Goal: Information Seeking & Learning: Find specific fact

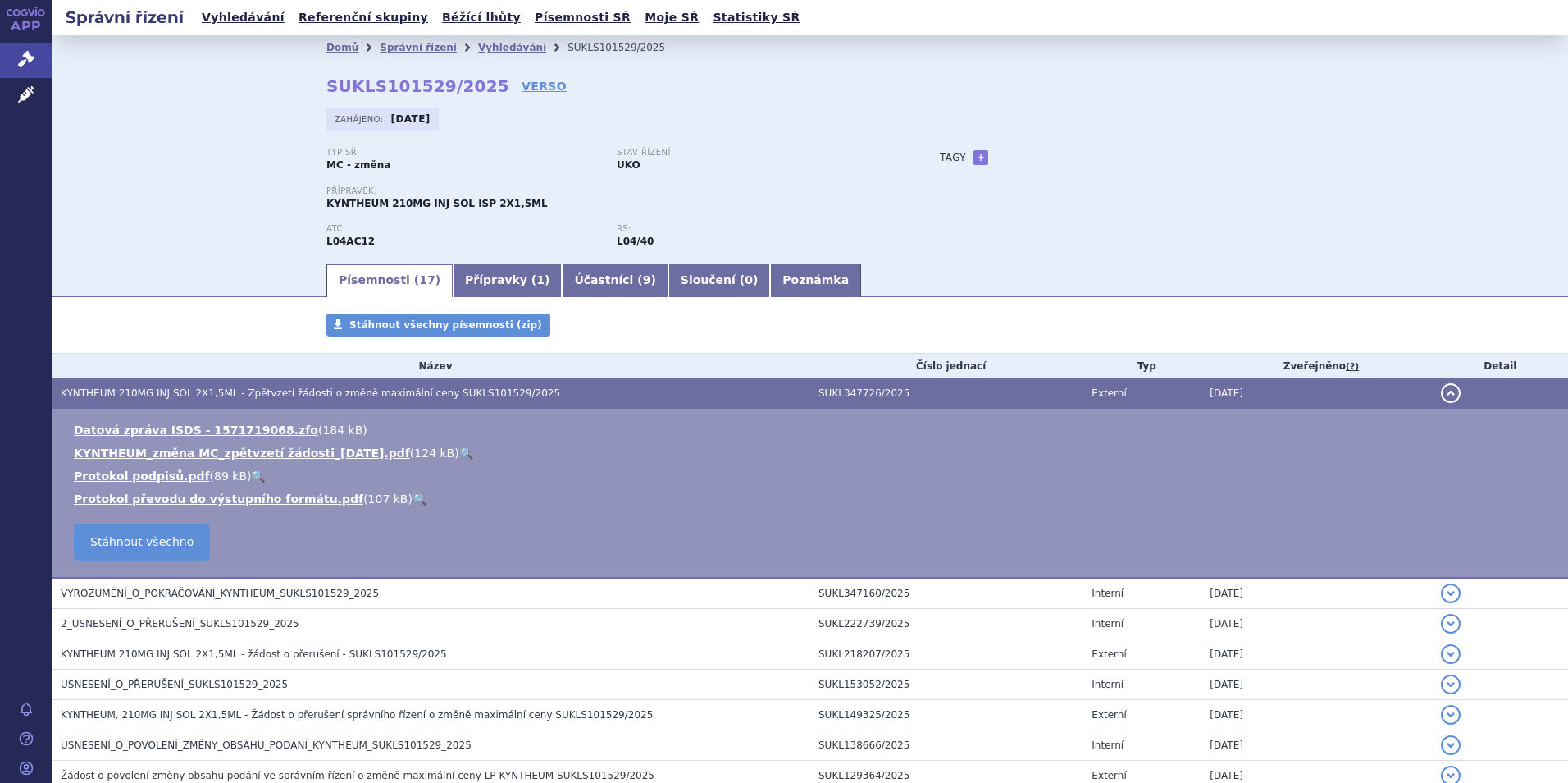
scroll to position [164, 0]
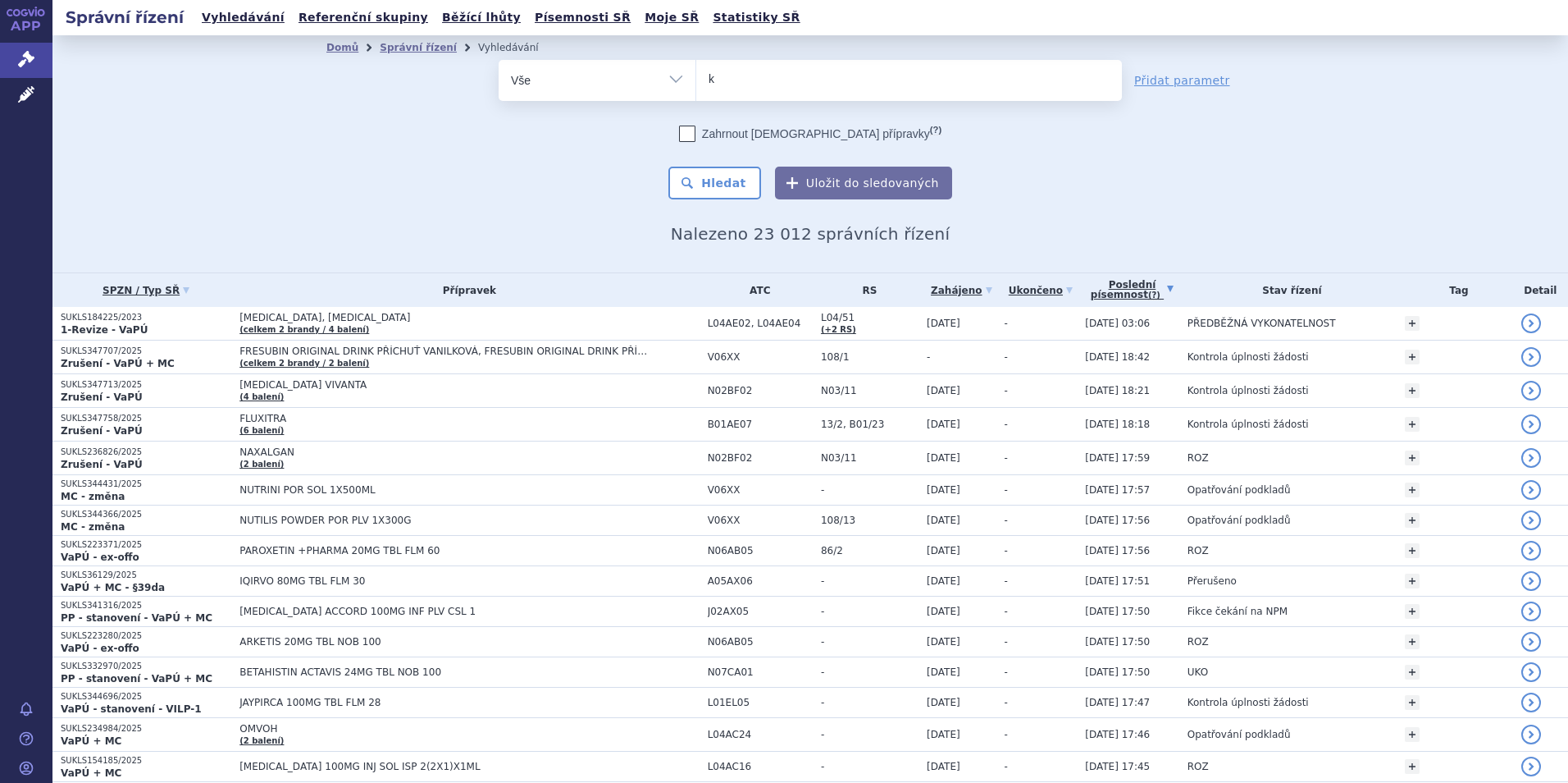
type input "ke"
type input "kesim"
type input "kesimpt"
type input "kesimpta"
select select "kesimpta"
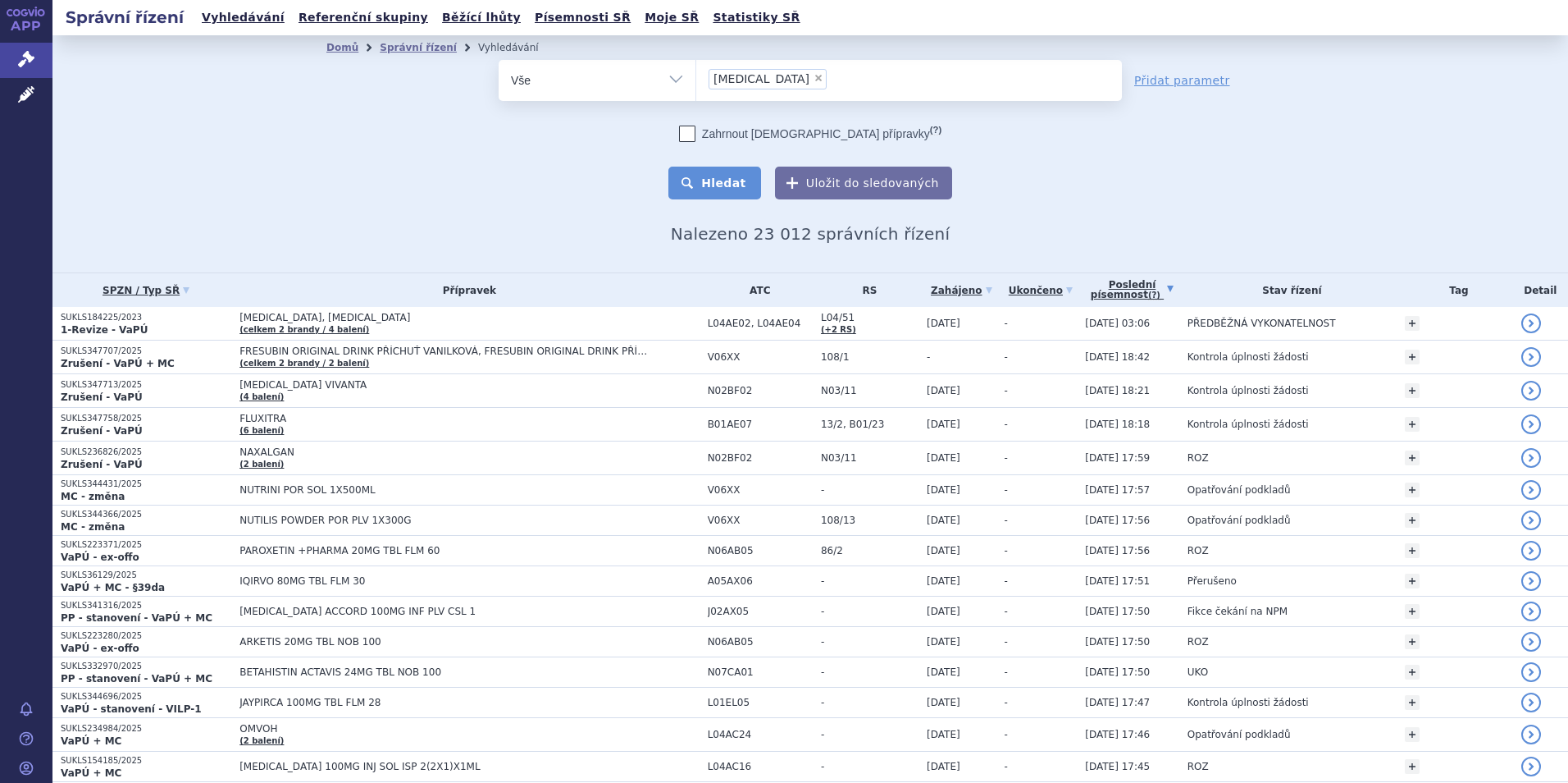
click at [733, 178] on button "Hledat" at bounding box center [714, 182] width 93 height 33
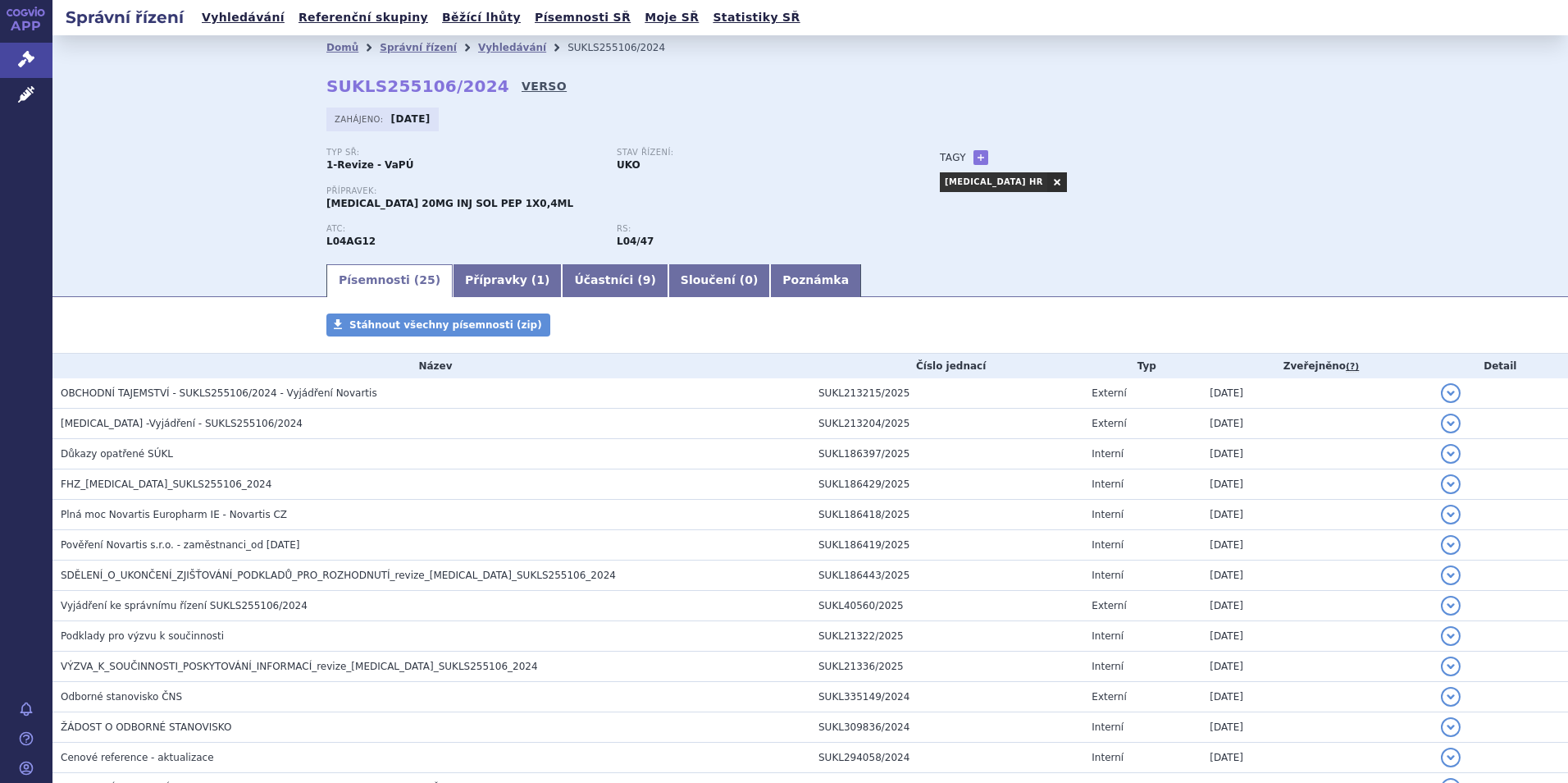
click at [521, 82] on link "VERSO" at bounding box center [544, 86] width 45 height 17
click at [426, 89] on strong "SUKLS255106/2024" at bounding box center [418, 86] width 183 height 19
click at [425, 89] on strong "SUKLS255106/2024" at bounding box center [418, 86] width 183 height 19
copy h2 "SUKLS255106/2024"
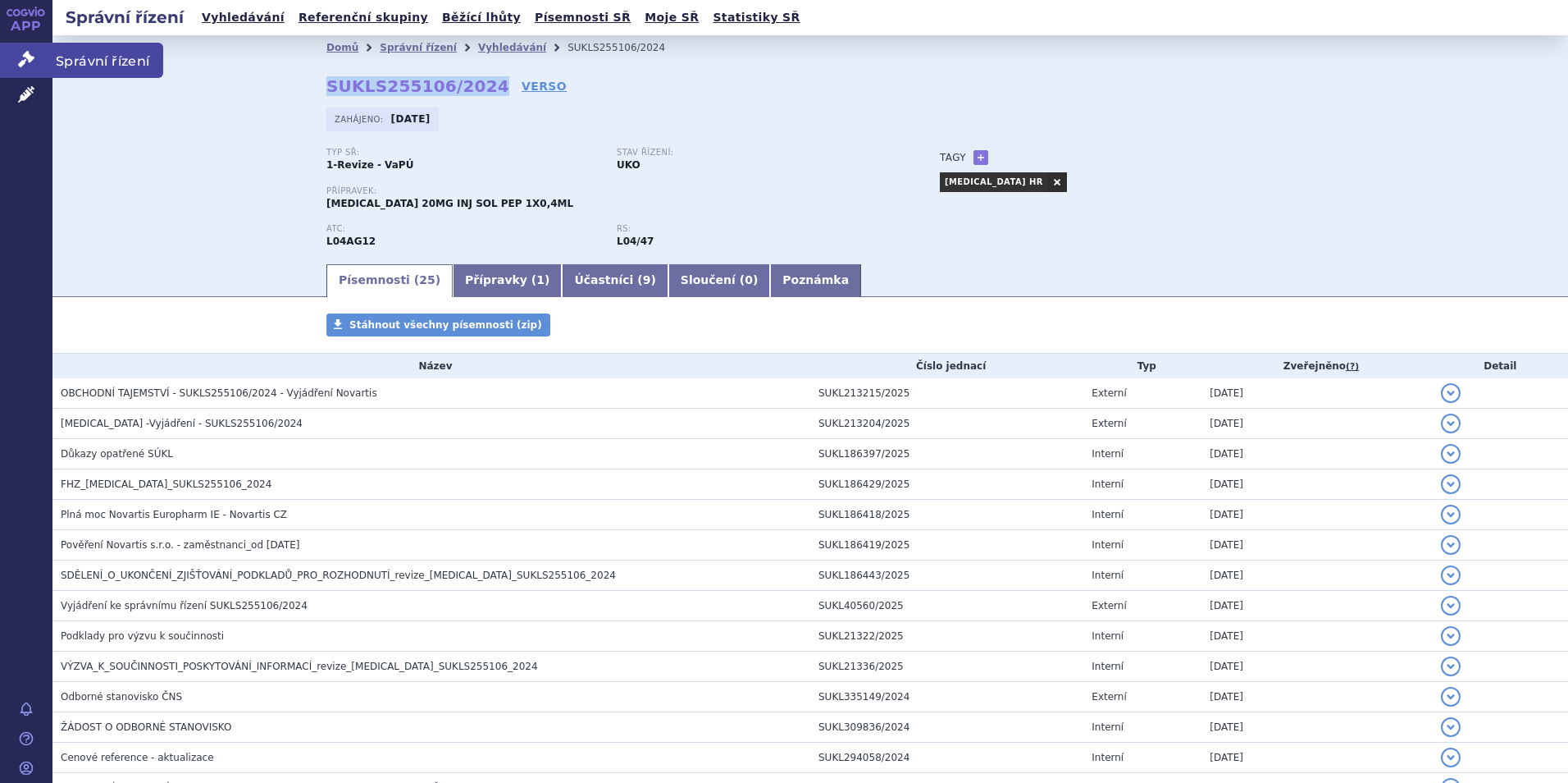
click at [27, 66] on icon at bounding box center [26, 58] width 17 height 17
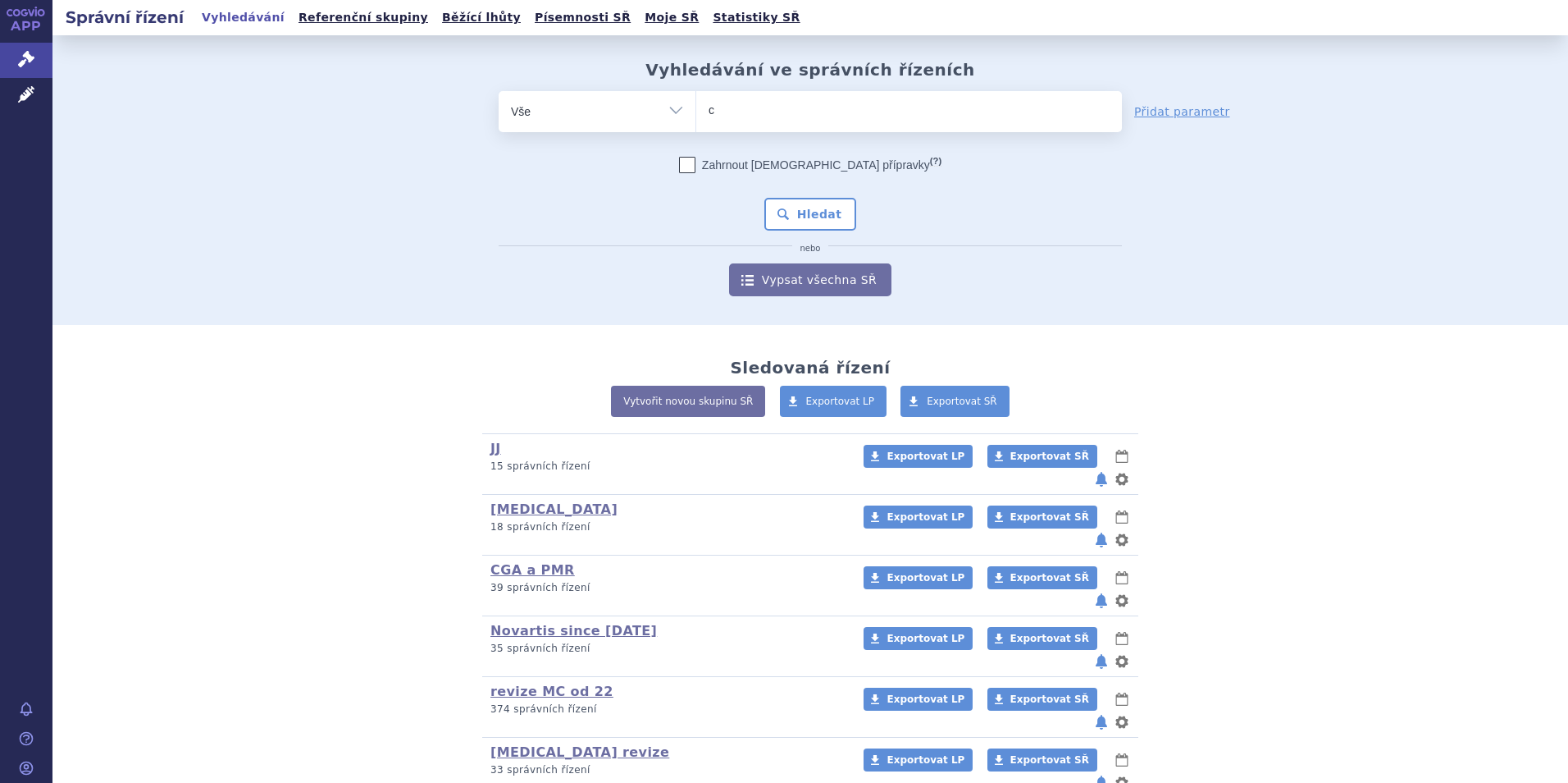
type input "co"
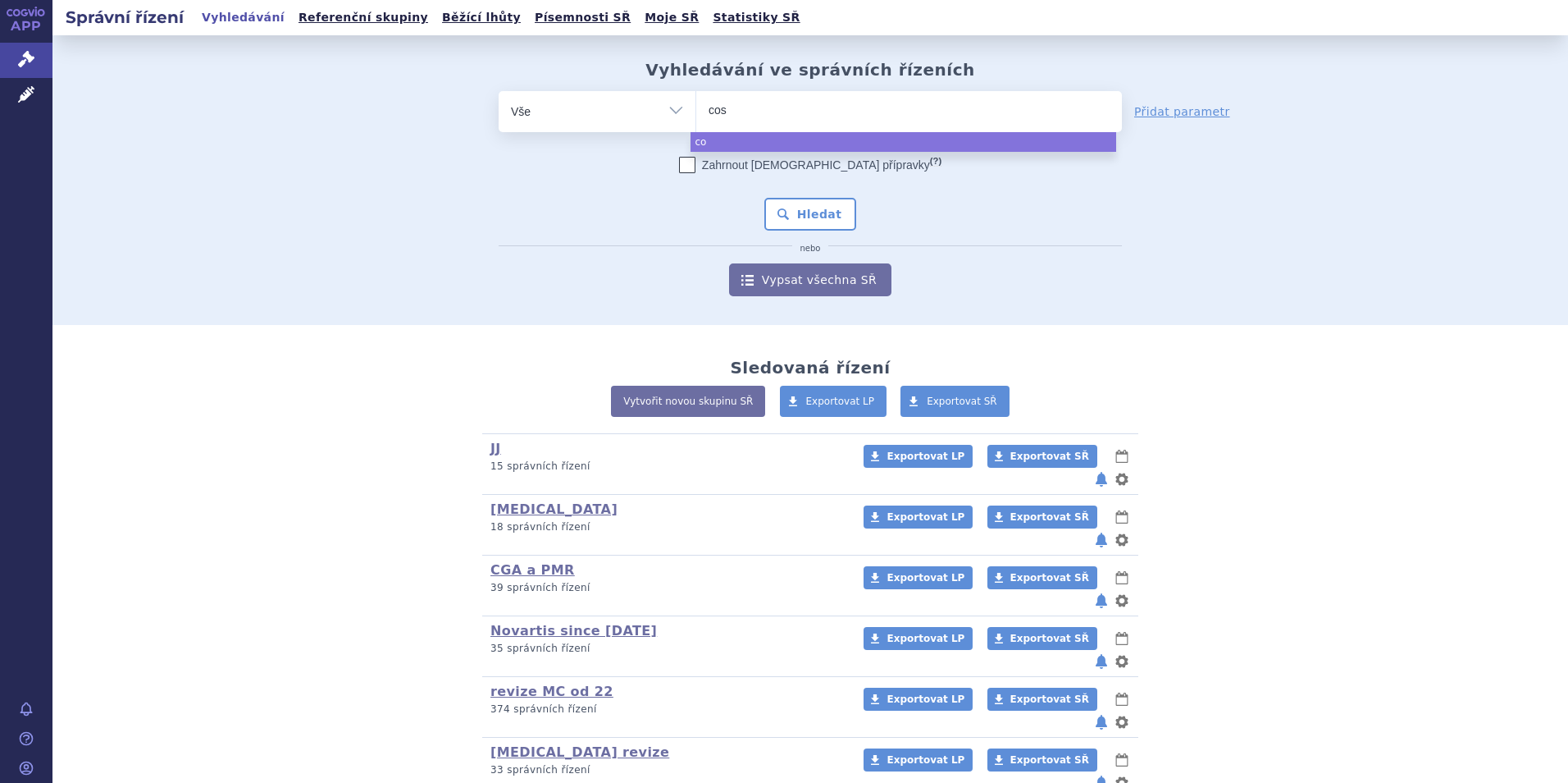
type input "cose"
type input "cosent"
type input "cosenty"
type input "[MEDICAL_DATA]"
select select "[MEDICAL_DATA]"
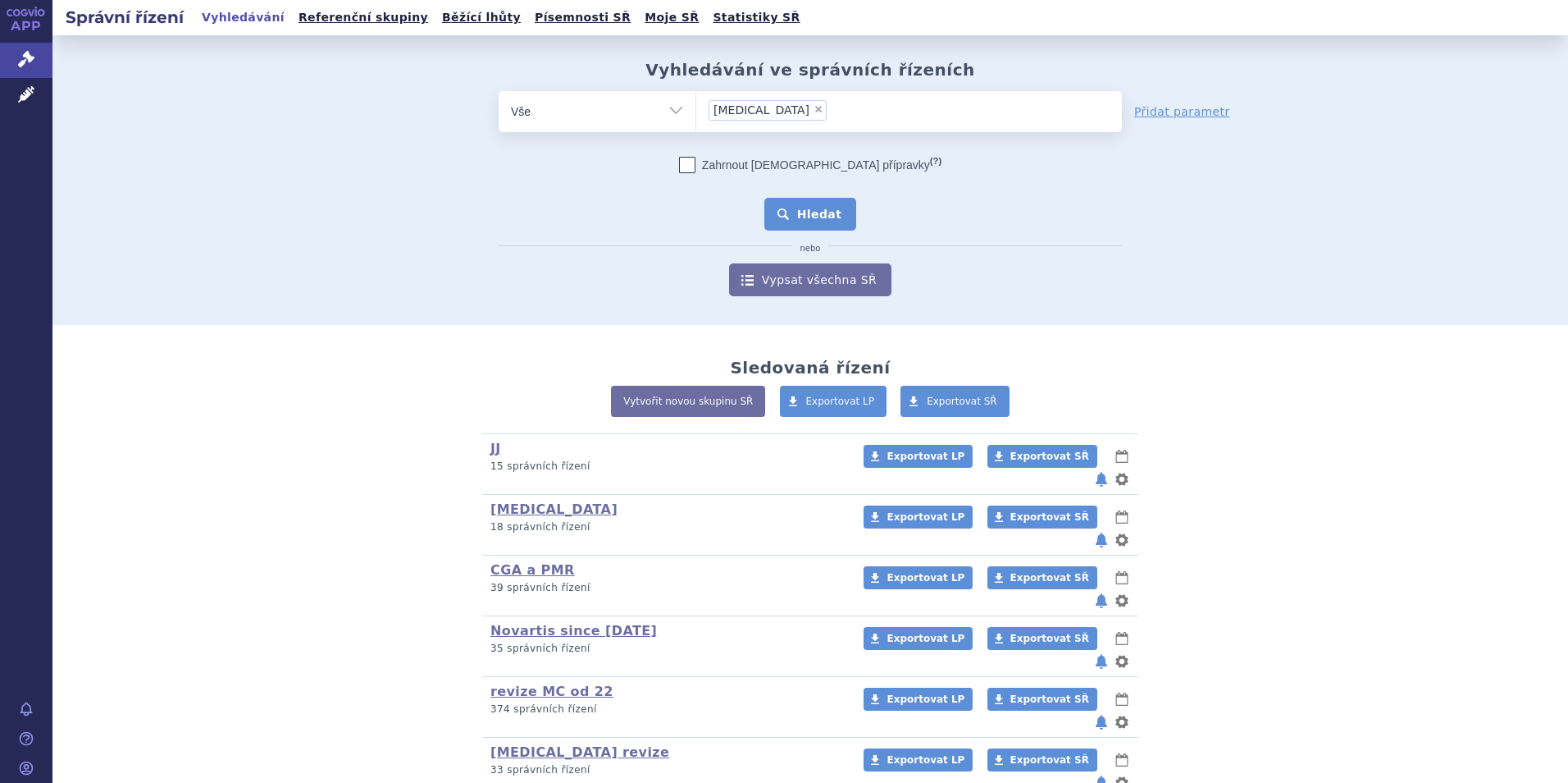
click at [817, 224] on button "Hledat" at bounding box center [810, 213] width 93 height 33
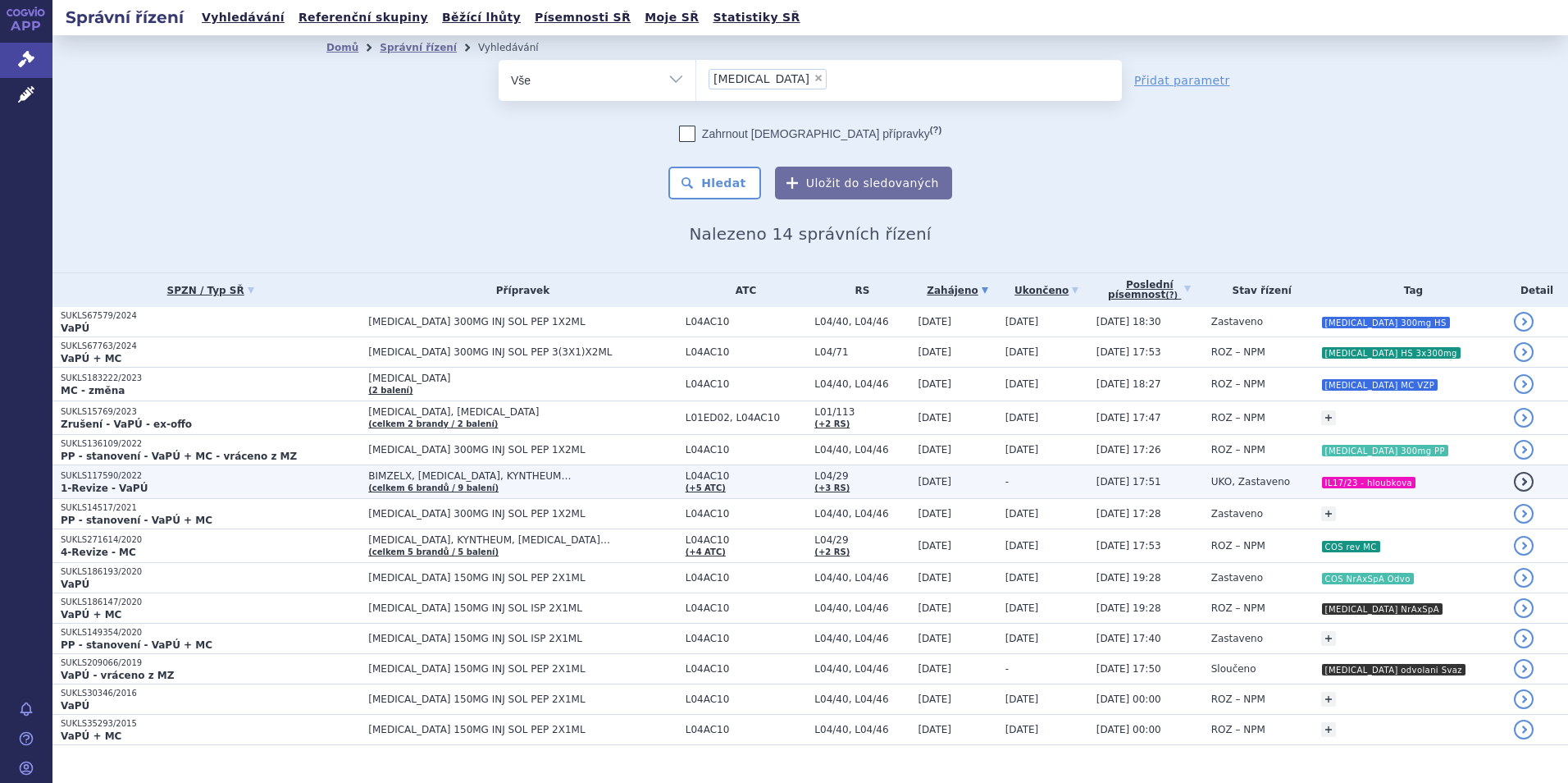
click at [1194, 483] on td "[DATE] 17:51" at bounding box center [1146, 482] width 115 height 34
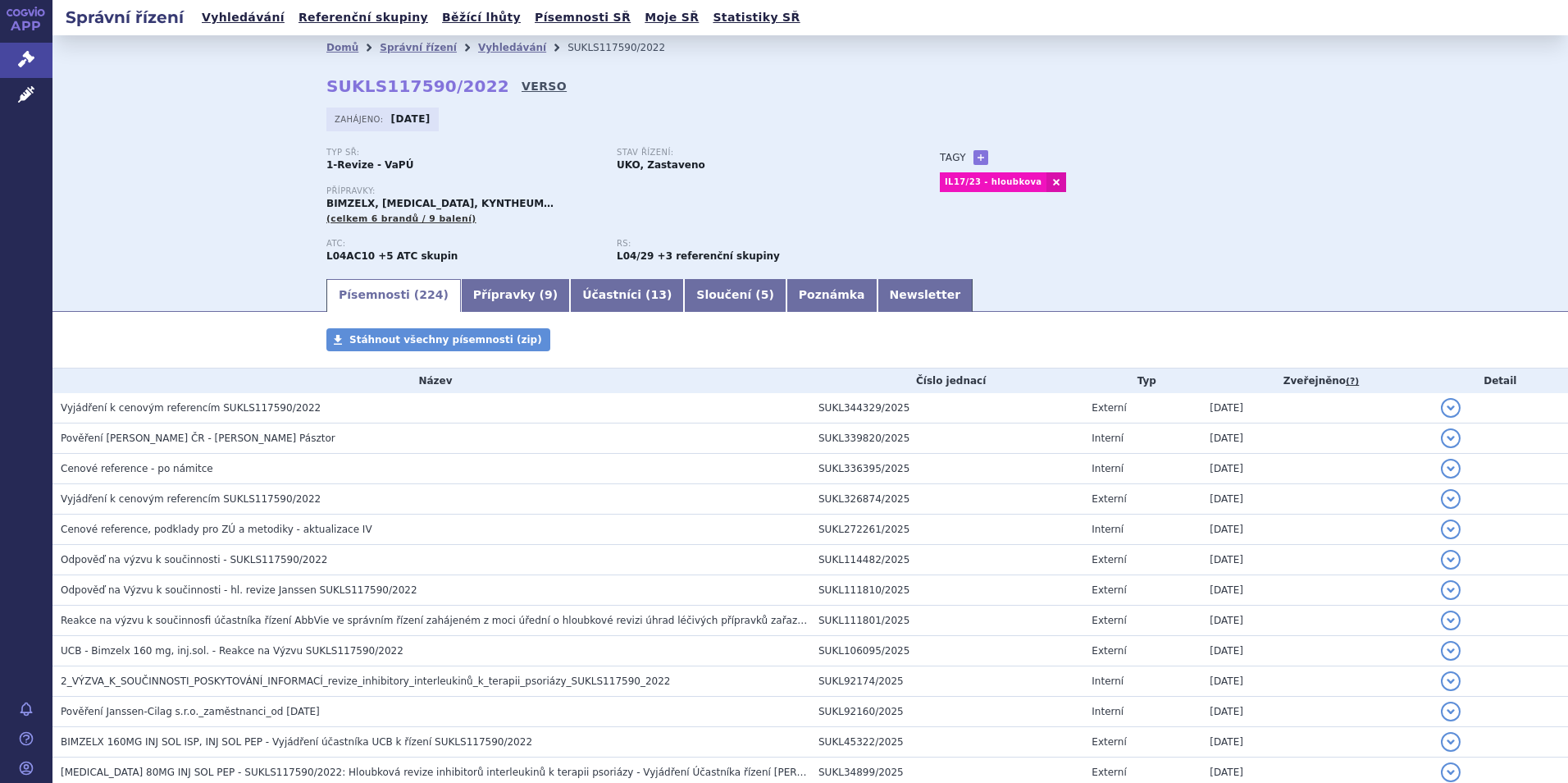
click at [521, 83] on link "VERSO" at bounding box center [544, 86] width 45 height 17
click at [27, 95] on icon at bounding box center [26, 94] width 17 height 17
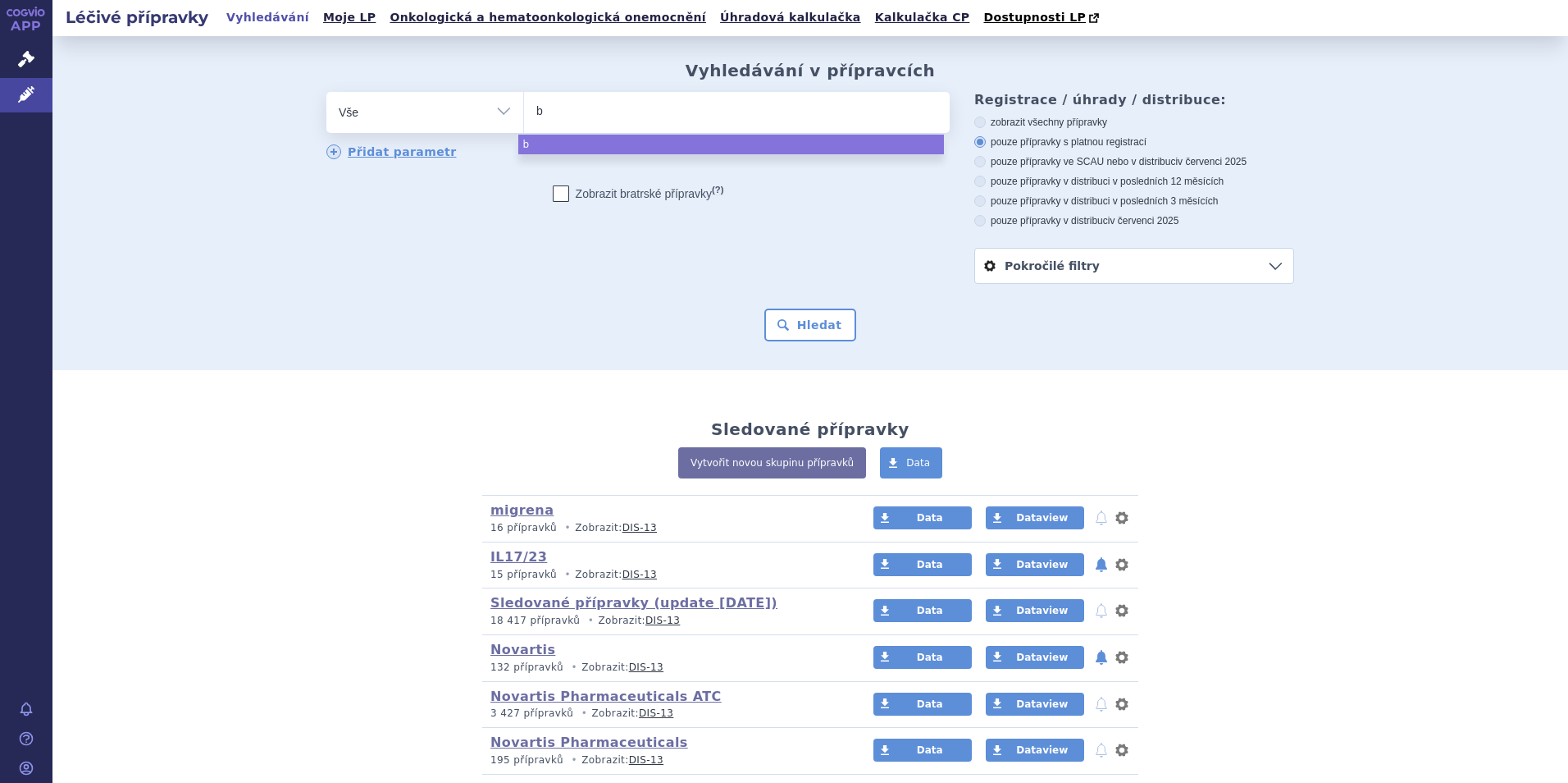
type input "bo"
type input "box"
type input "boxa"
type input "boxaro"
type input "boxarod"
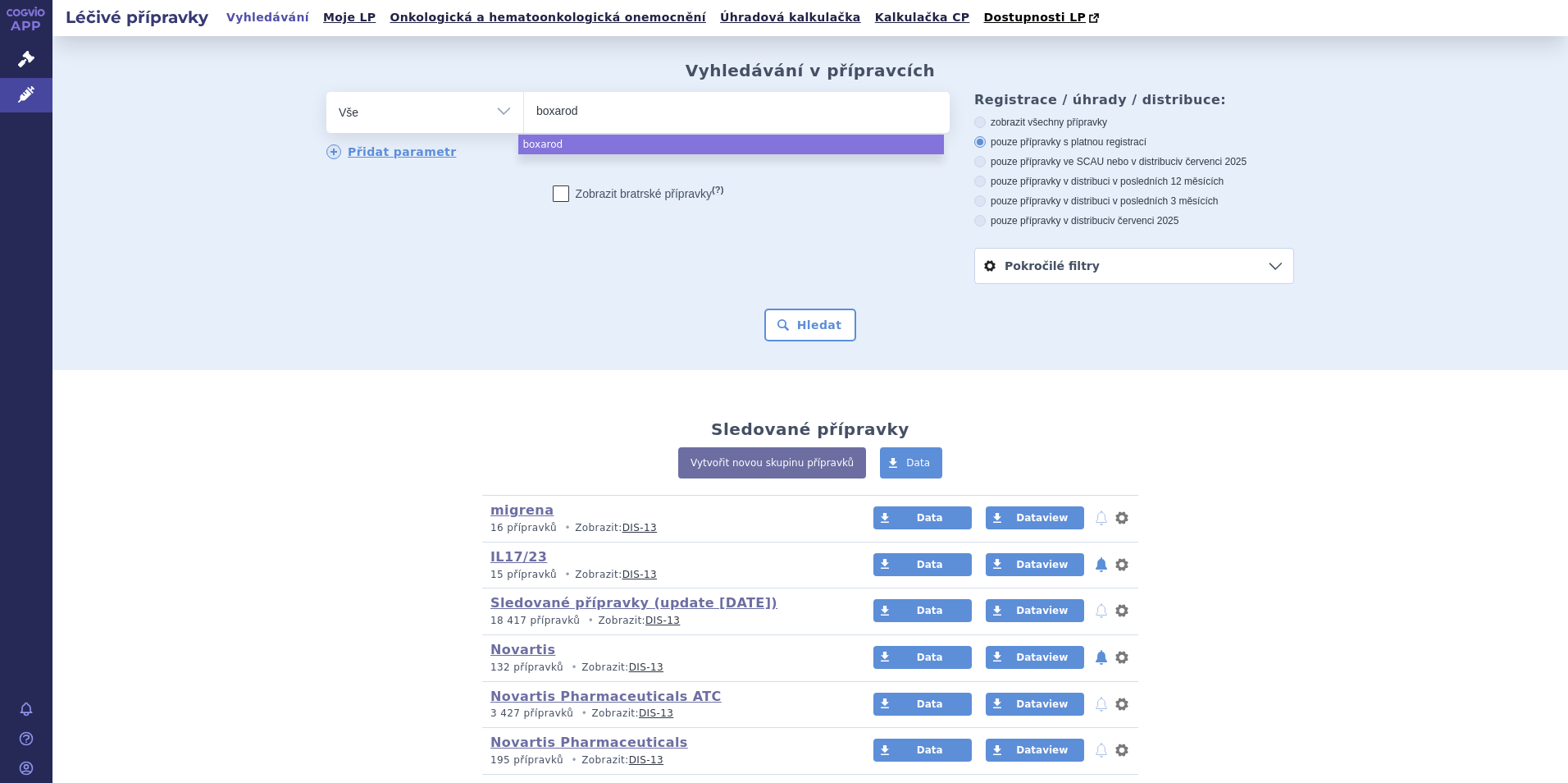
type input "boxaro"
type input "boxar"
type input "boxari"
type input "boxarid"
select select "boxarid"
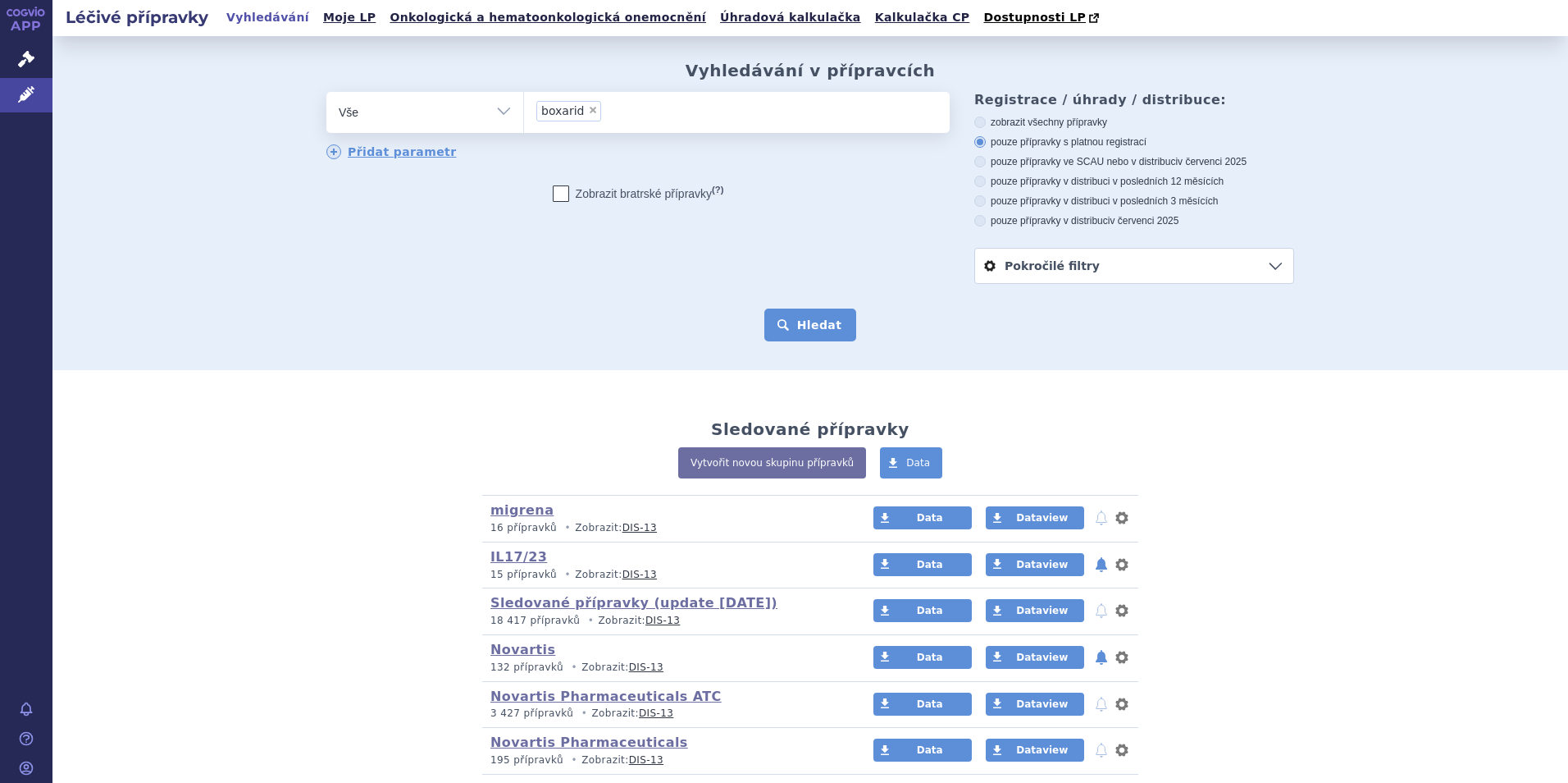
click at [820, 331] on button "Hledat" at bounding box center [810, 324] width 93 height 33
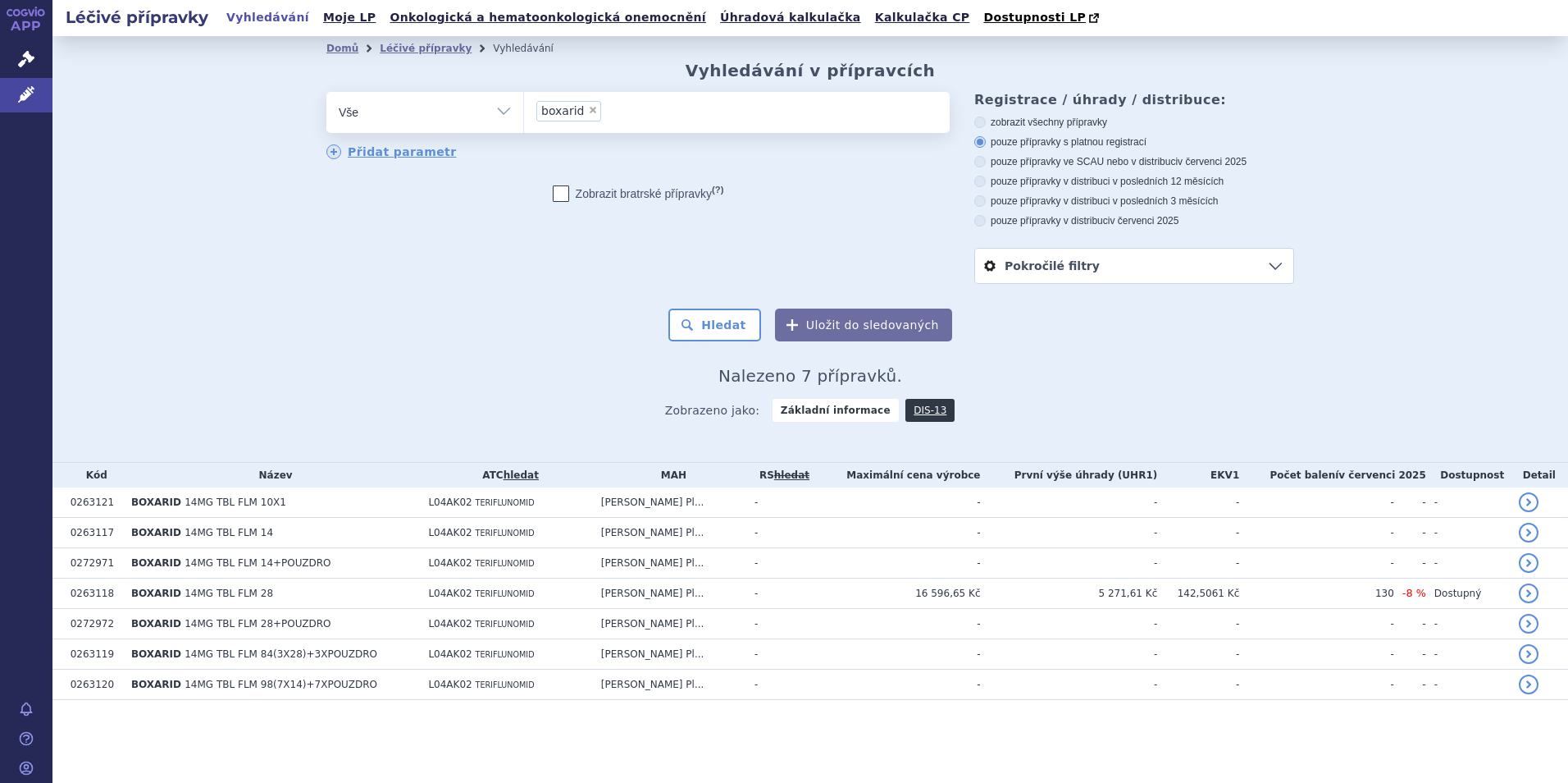
click at [588, 107] on span "×" at bounding box center [592, 110] width 10 height 10
click at [524, 107] on select "boxarid" at bounding box center [523, 112] width 1 height 41
select select
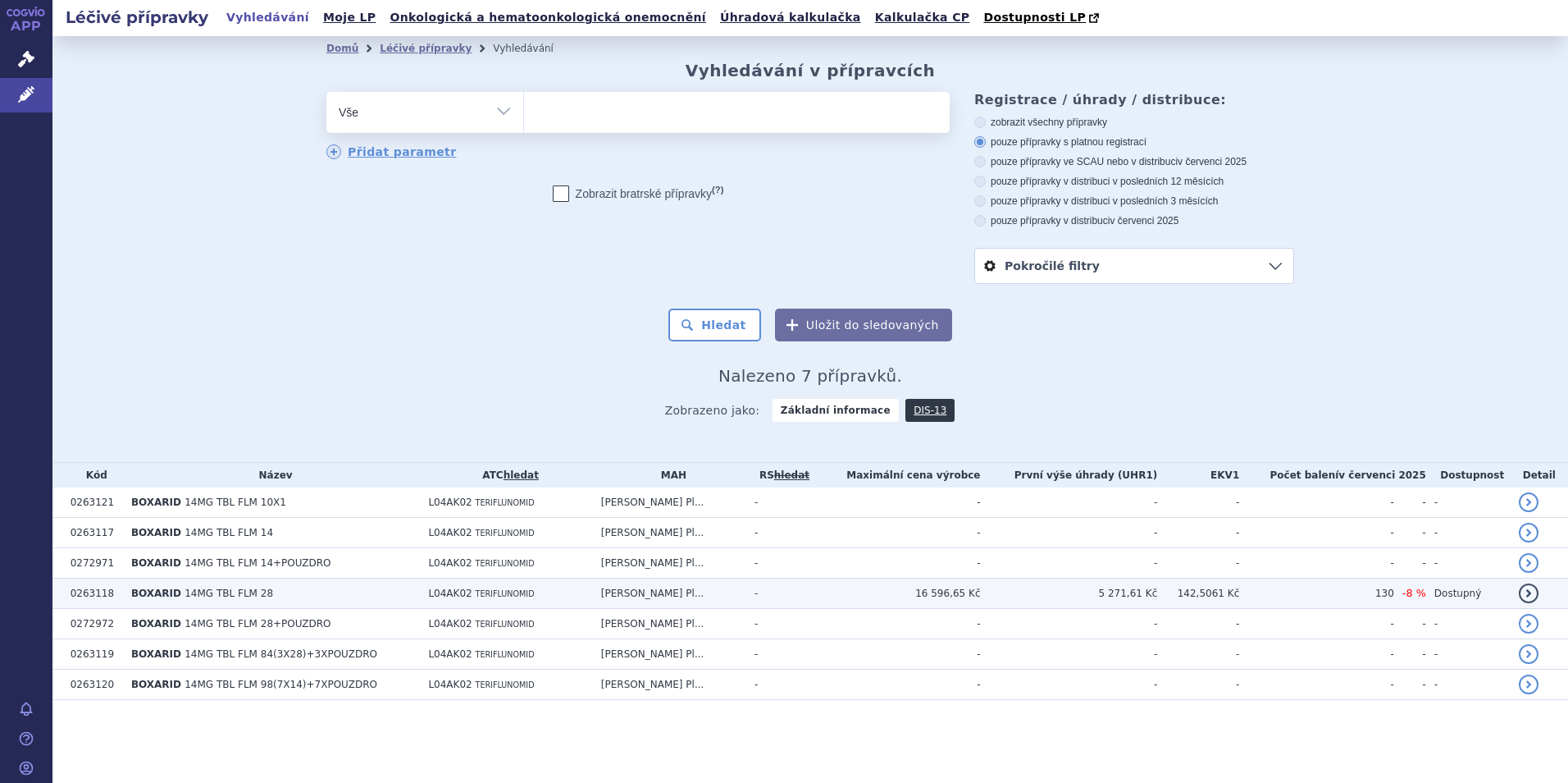
click at [515, 593] on span "TERIFLUNOMID" at bounding box center [505, 593] width 59 height 9
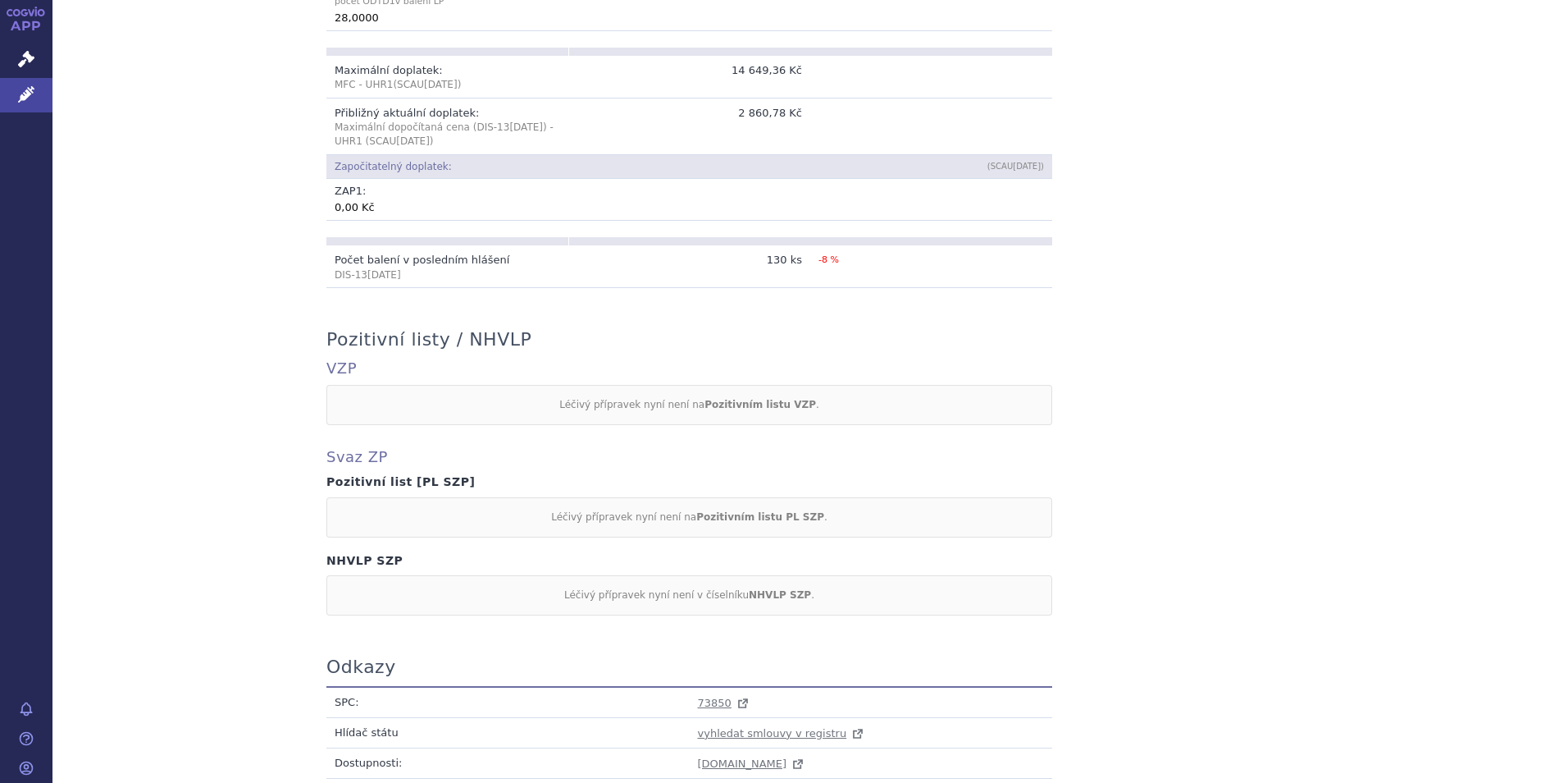
scroll to position [1299, 0]
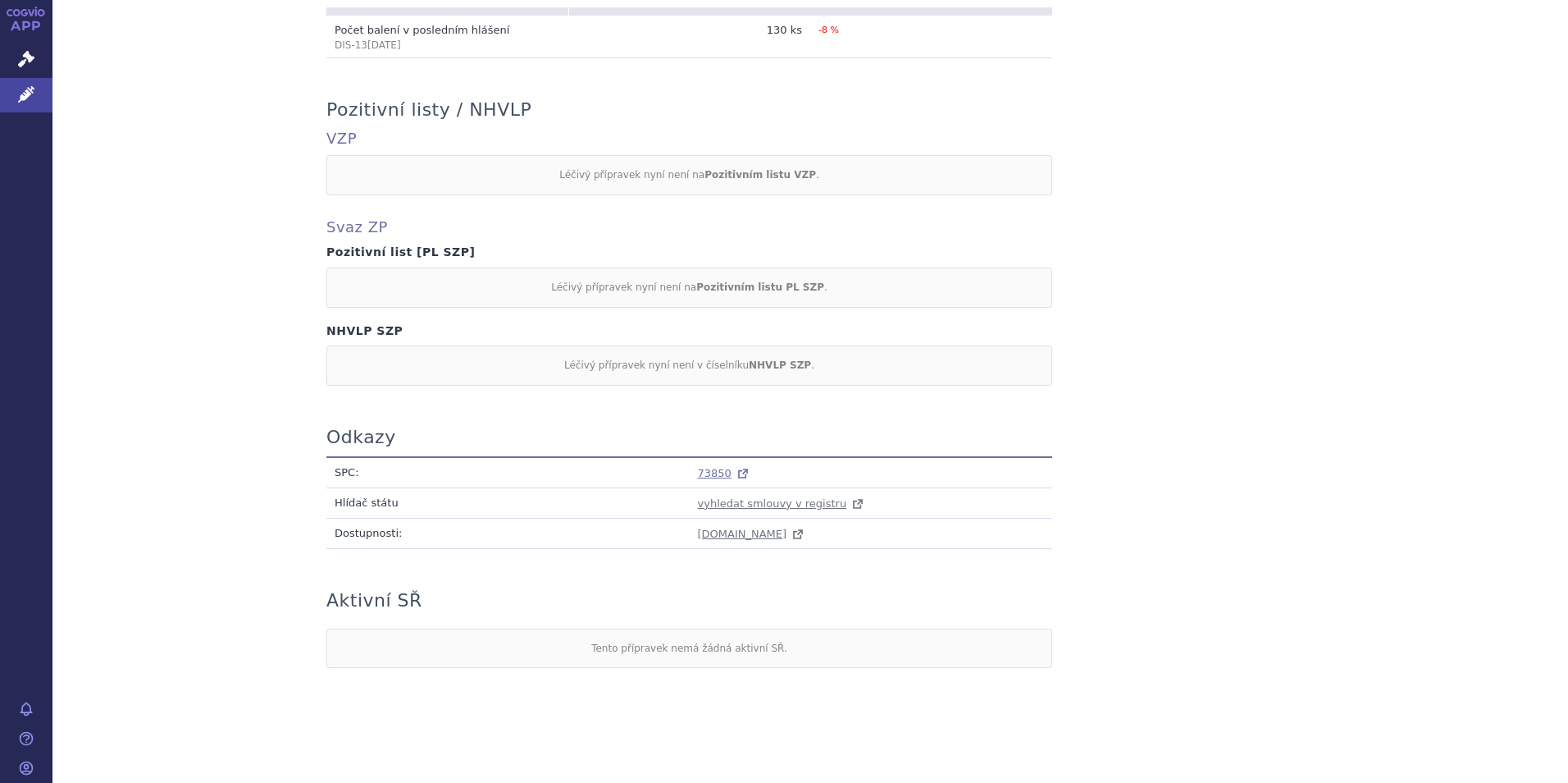
click at [714, 468] on span "73850" at bounding box center [714, 473] width 34 height 12
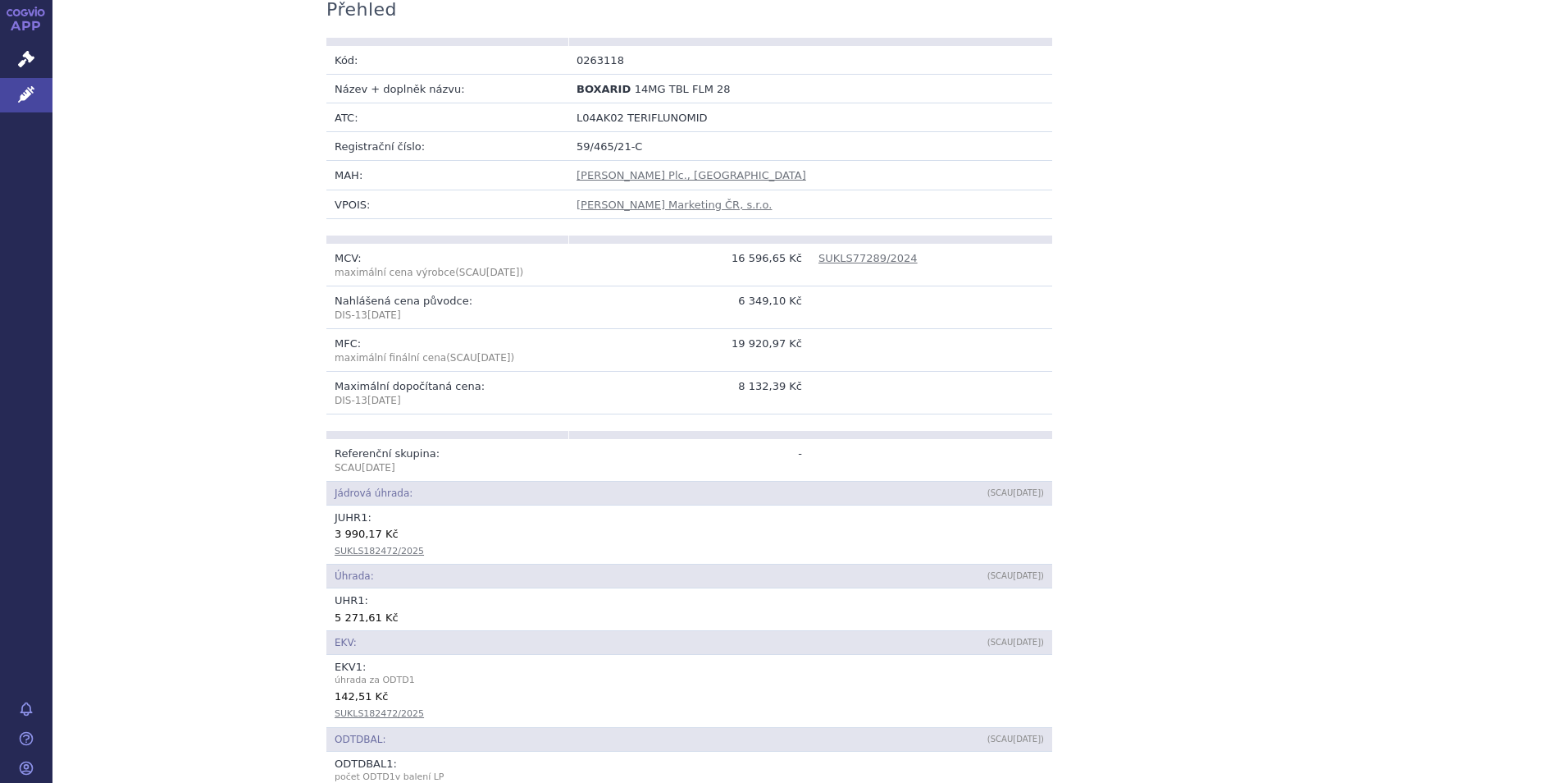
scroll to position [0, 0]
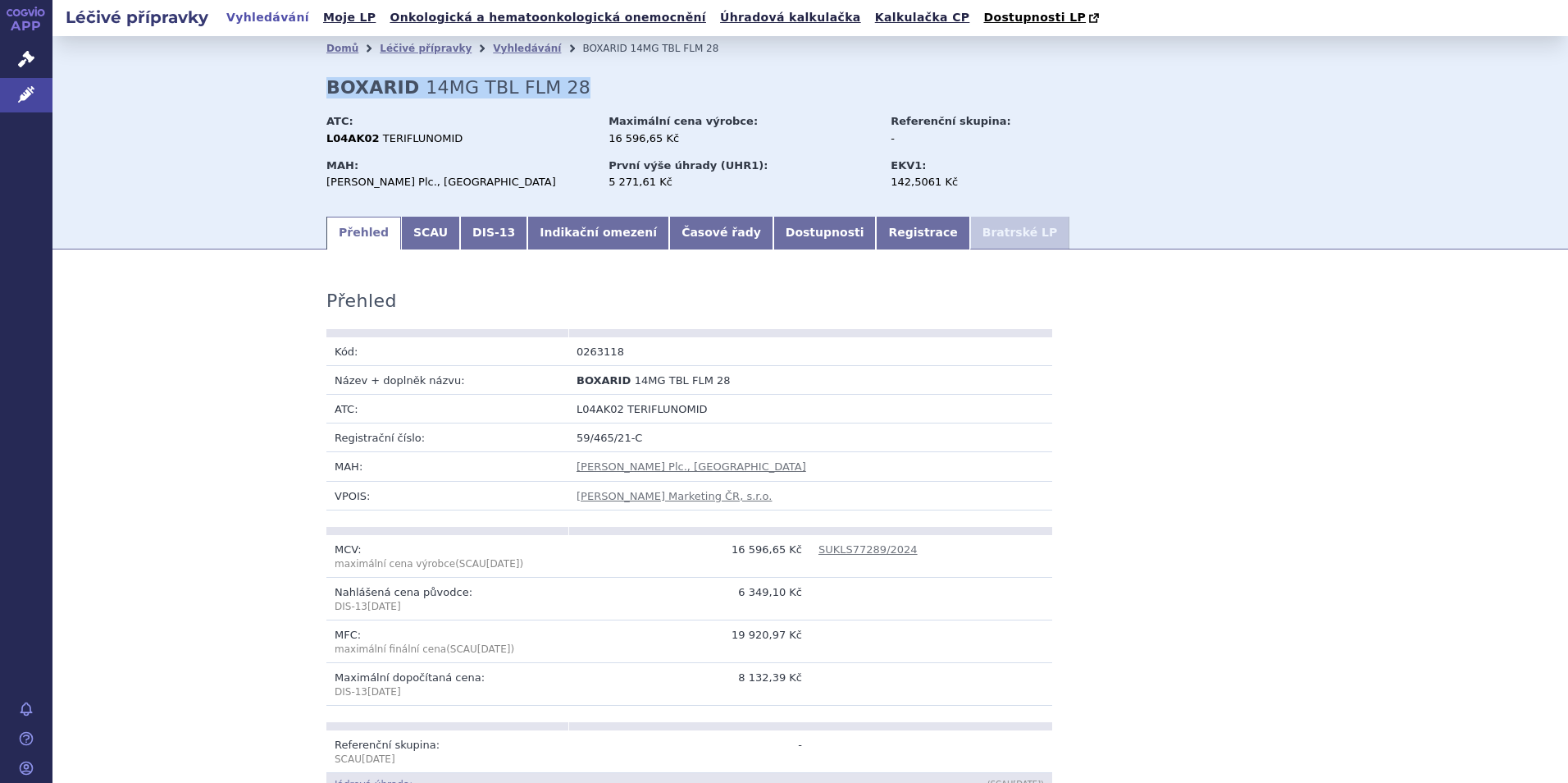
drag, startPoint x: 321, startPoint y: 89, endPoint x: 617, endPoint y: 83, distance: 296.1
click at [617, 83] on div "Domů Léčivé přípravky Vyhledávání BOXARID 14MG TBL FLM 28 BOXARID 14MG TBL FLM …" at bounding box center [810, 137] width 1033 height 153
copy h2 "BOXARID 14MG TBL FLM 28"
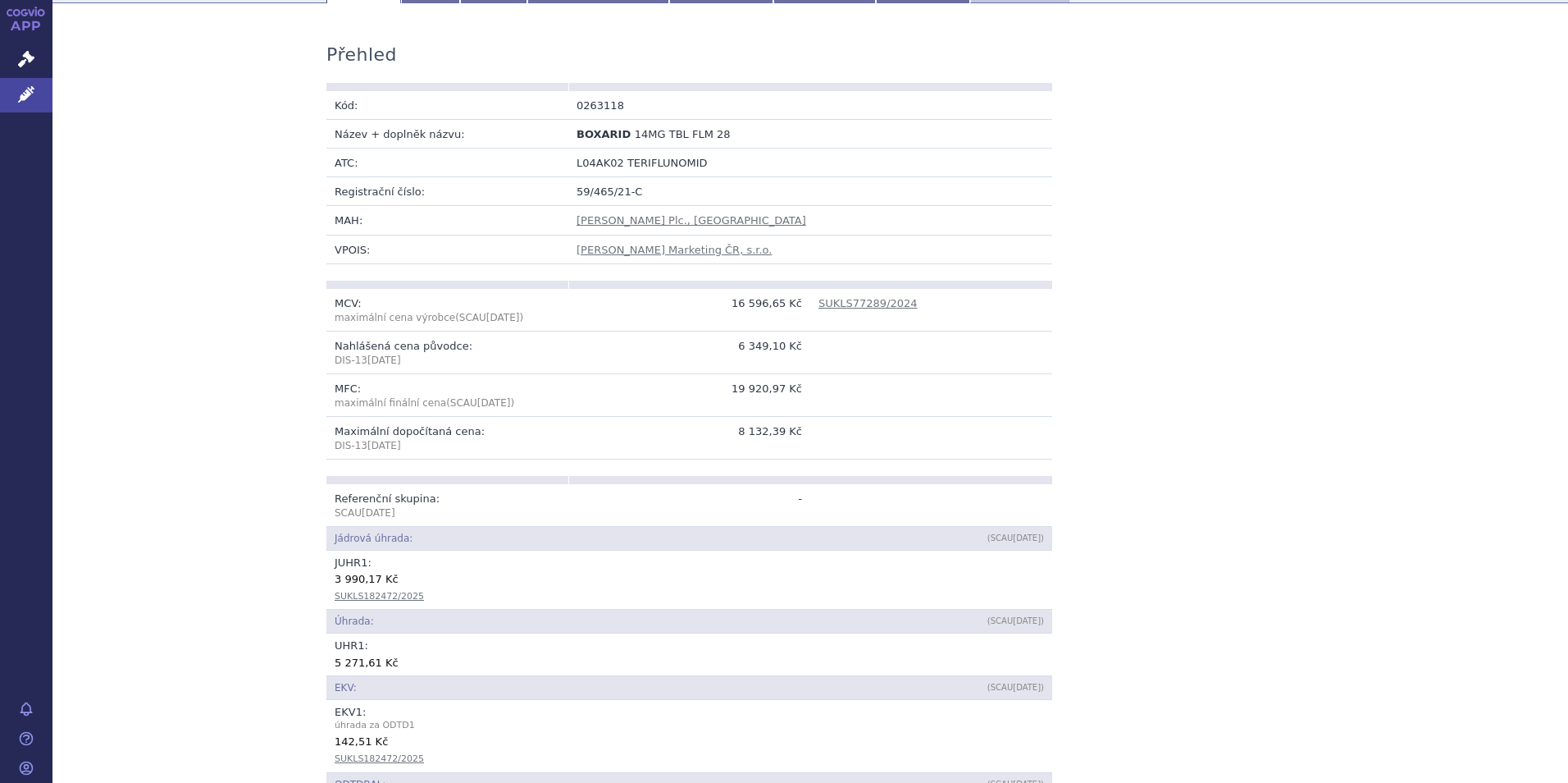
scroll to position [251, 0]
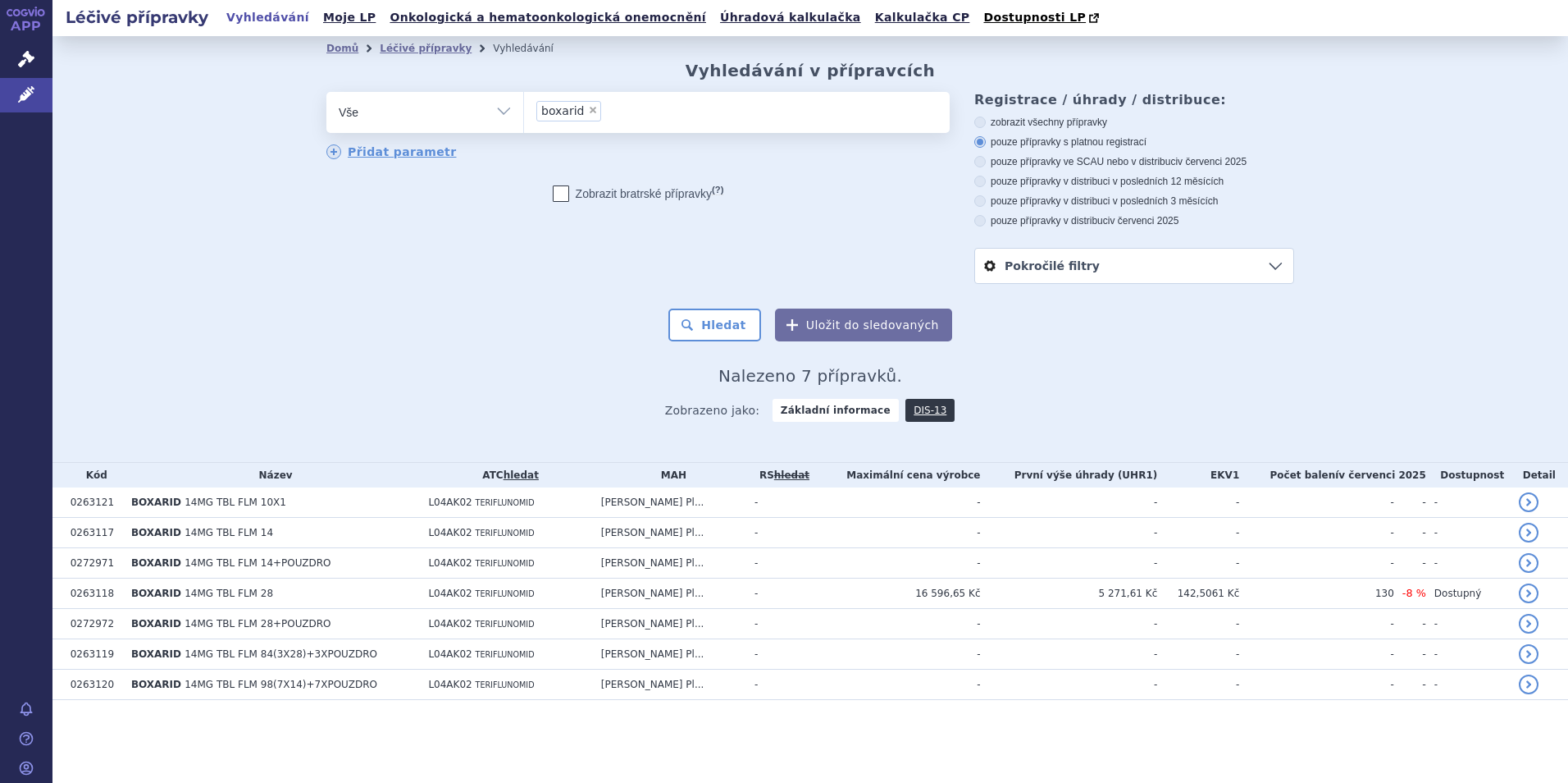
drag, startPoint x: 586, startPoint y: 120, endPoint x: 587, endPoint y: 105, distance: 15.0
click at [586, 107] on li "× boxarid" at bounding box center [568, 111] width 65 height 20
click at [524, 107] on select "boxarid" at bounding box center [523, 112] width 1 height 41
click at [587, 105] on li "× boxarid" at bounding box center [568, 111] width 65 height 20
click at [524, 105] on select "boxarid" at bounding box center [523, 112] width 1 height 41
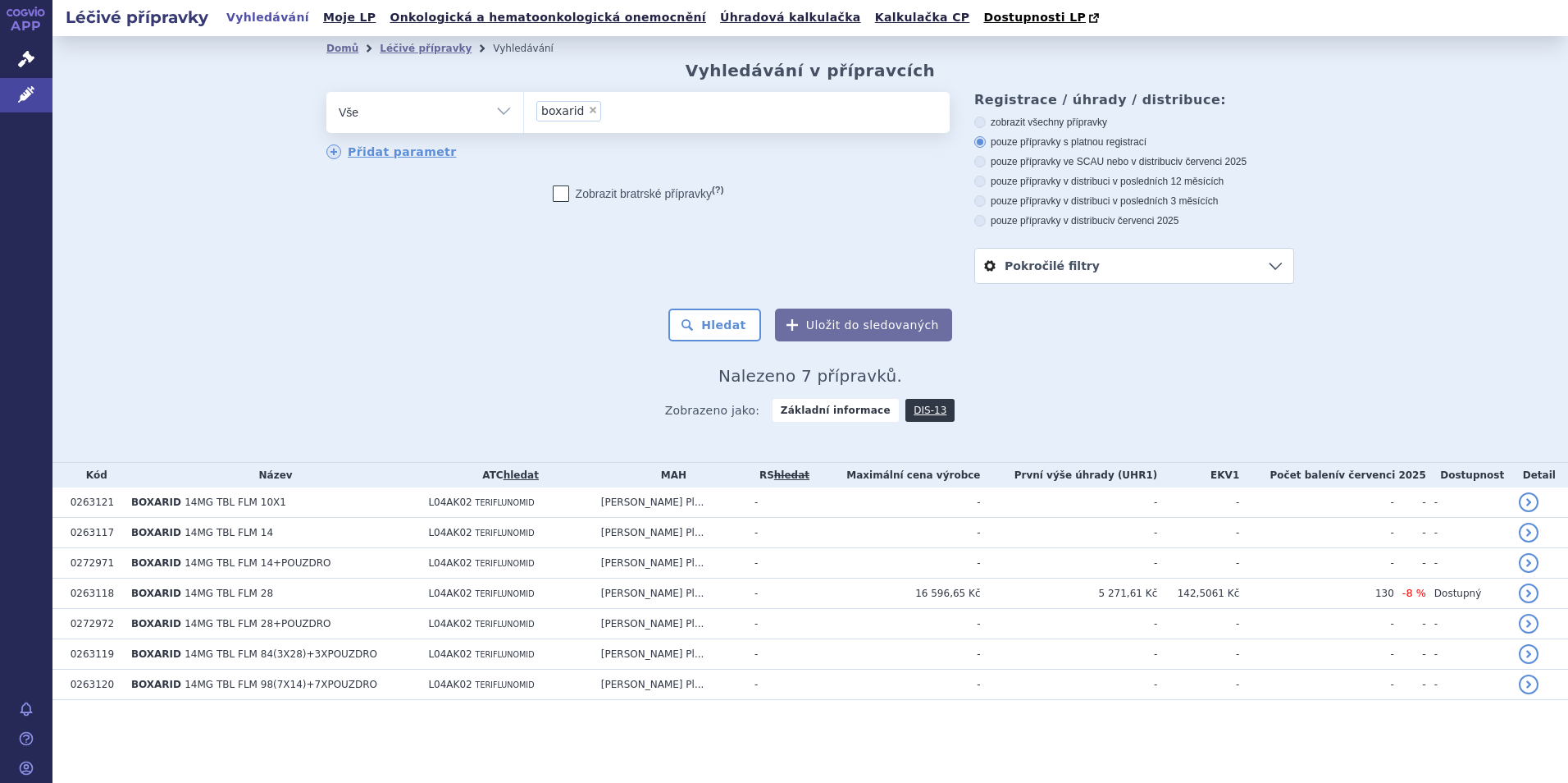
click at [588, 112] on span "×" at bounding box center [592, 110] width 10 height 10
click at [524, 112] on select "boxarid" at bounding box center [523, 112] width 1 height 41
select select
click at [629, 112] on ul at bounding box center [737, 109] width 426 height 35
click at [524, 112] on select "boxarid" at bounding box center [523, 112] width 1 height 41
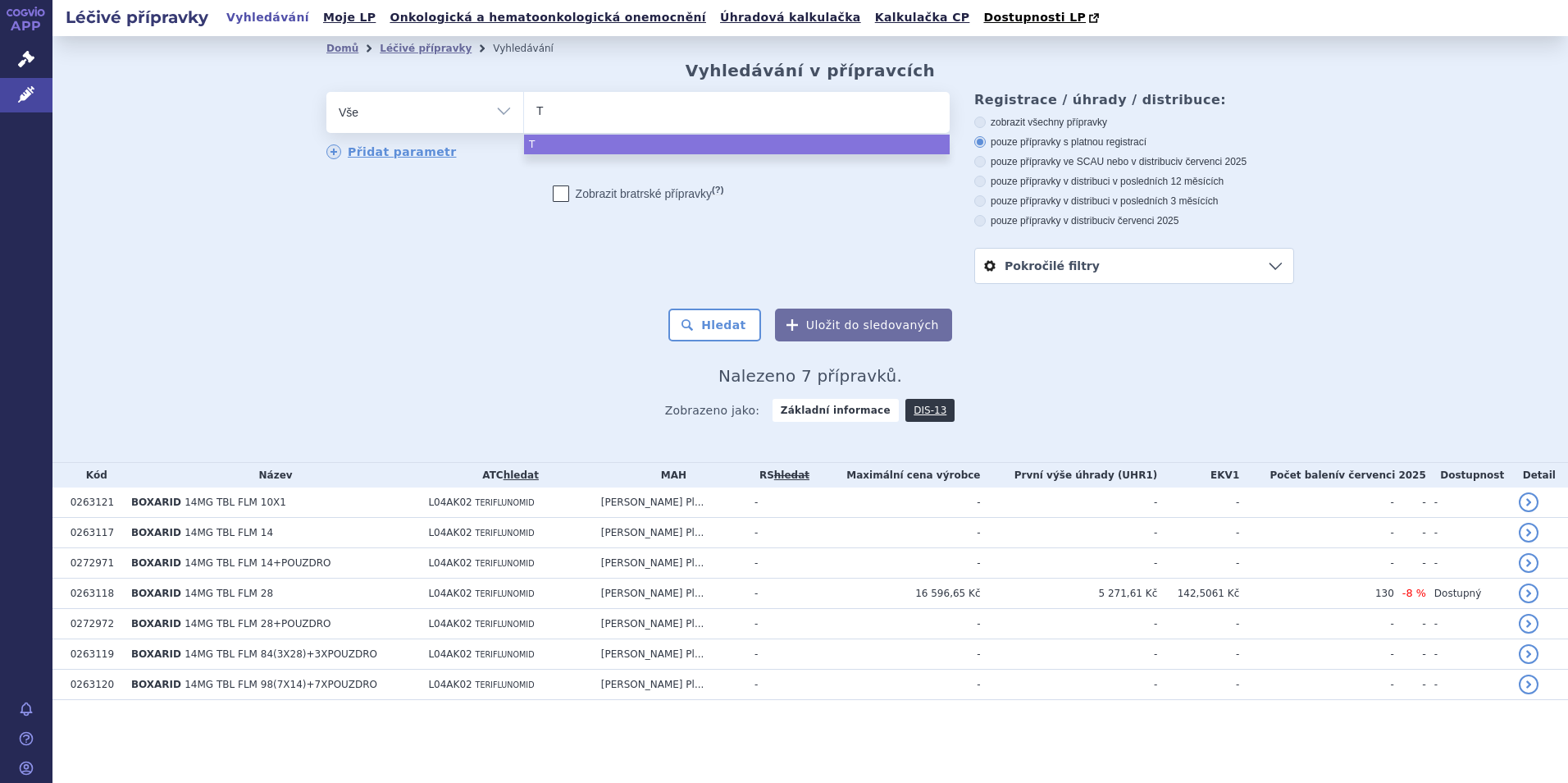
type input "Te"
type input "Tereb"
type input "Tereby"
type input "Terebyo"
select select "Terebyo"
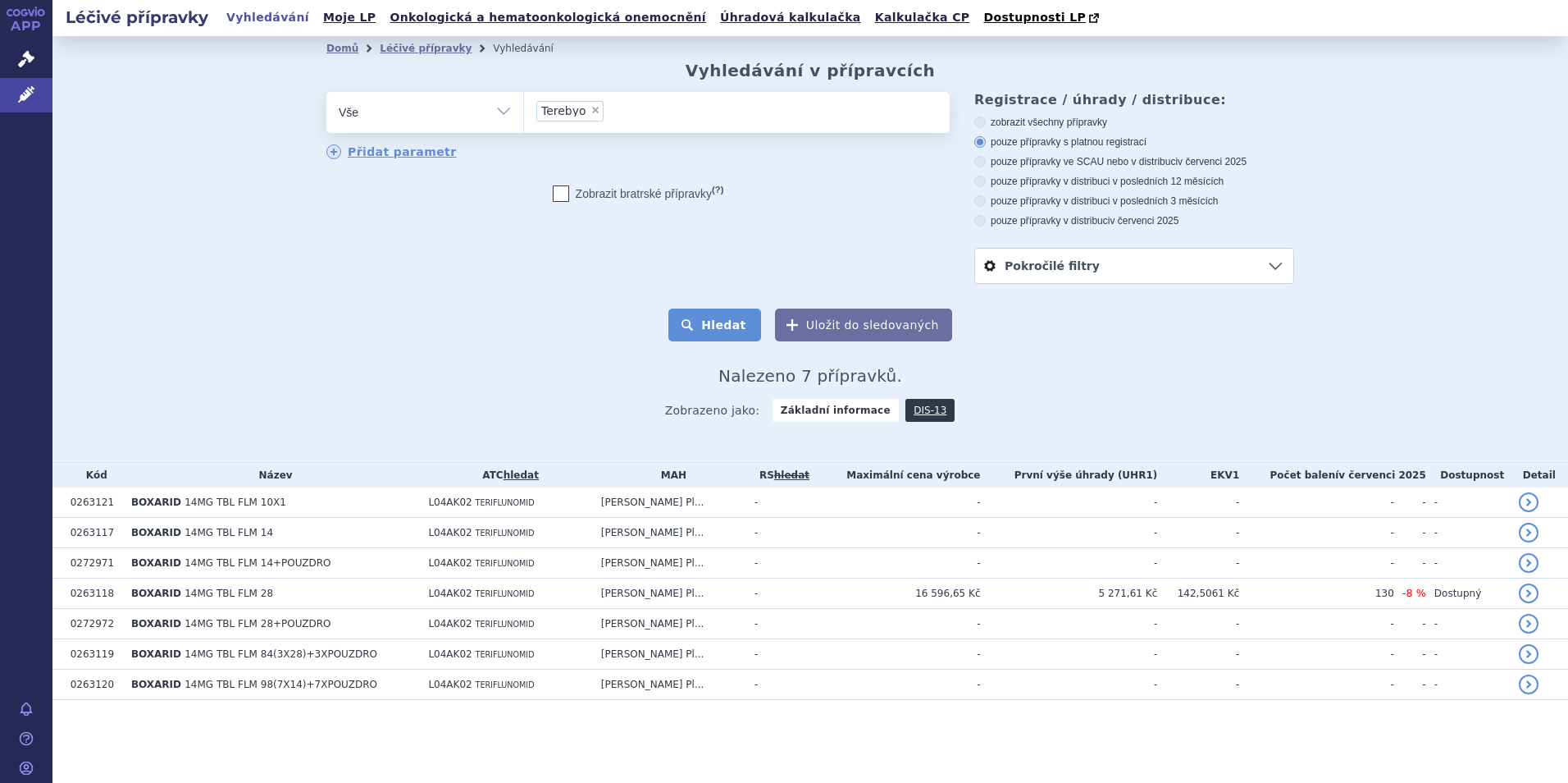
click at [705, 314] on button "Hledat" at bounding box center [714, 324] width 93 height 33
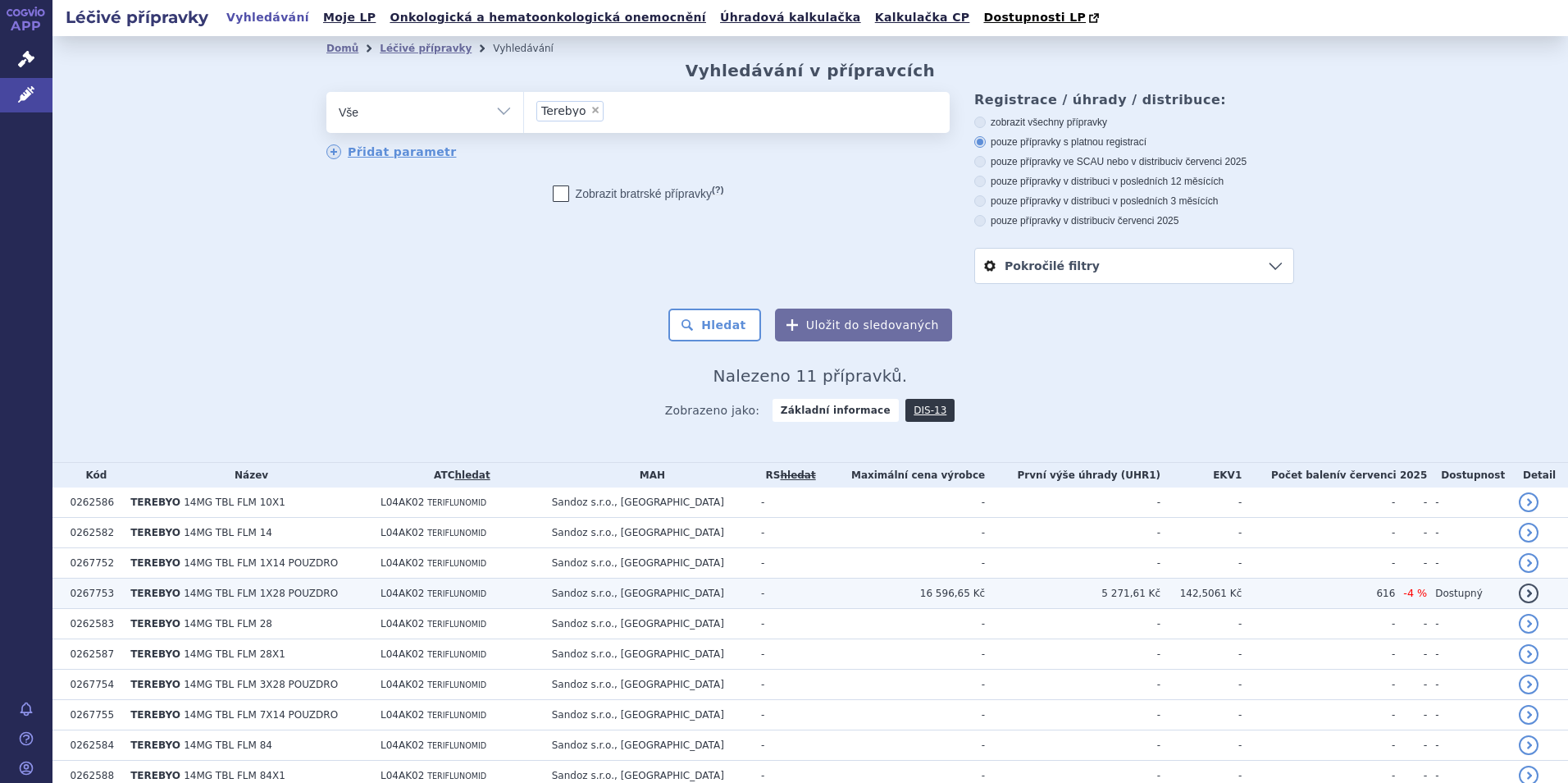
click at [678, 596] on td "Sandoz s.r.o., [GEOGRAPHIC_DATA]" at bounding box center [648, 593] width 209 height 30
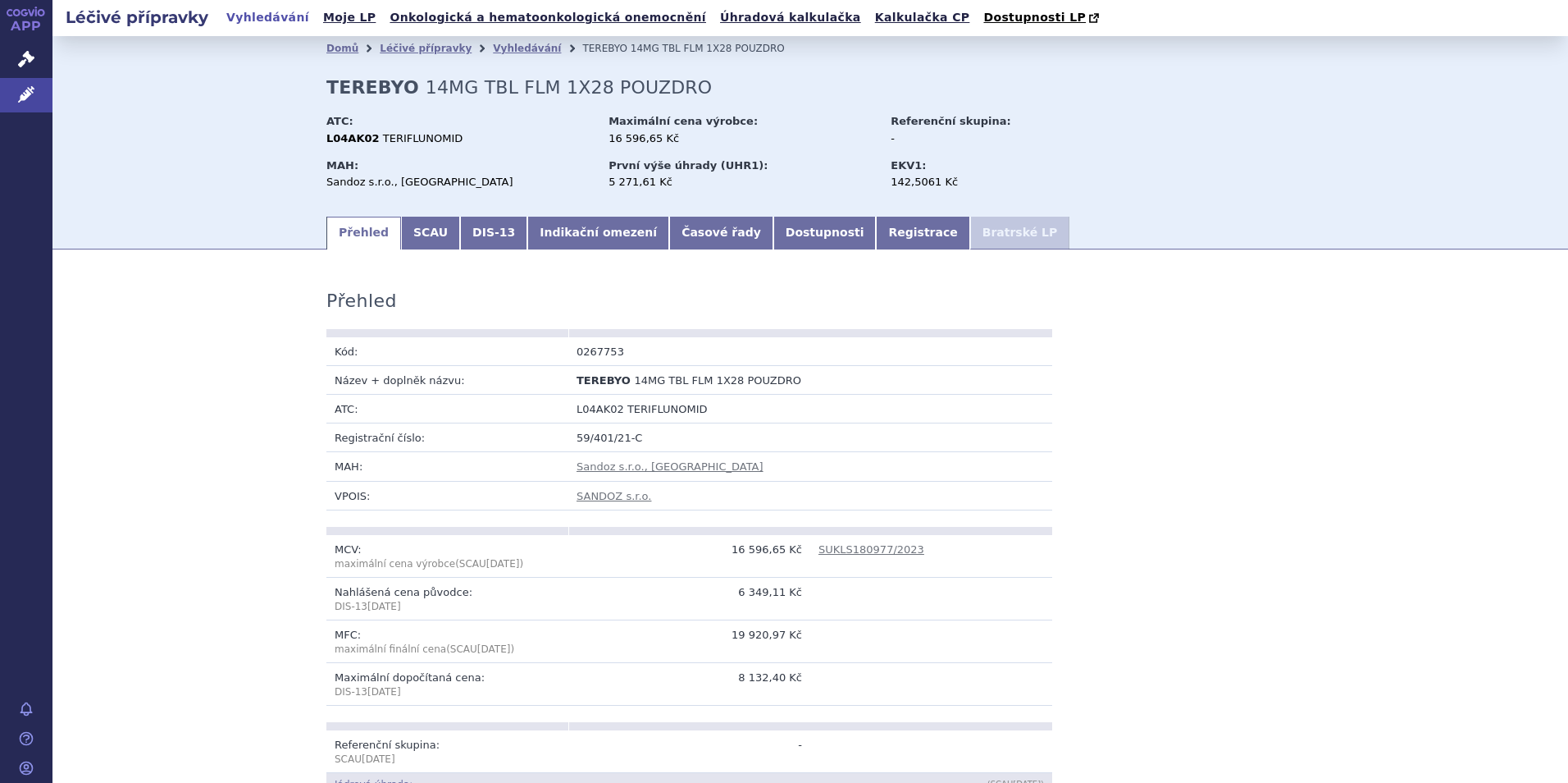
click at [371, 89] on strong "TEREBYO" at bounding box center [373, 87] width 93 height 20
copy div "TEREBYO 14MG TBL FLM 1X28 POUZDRO"
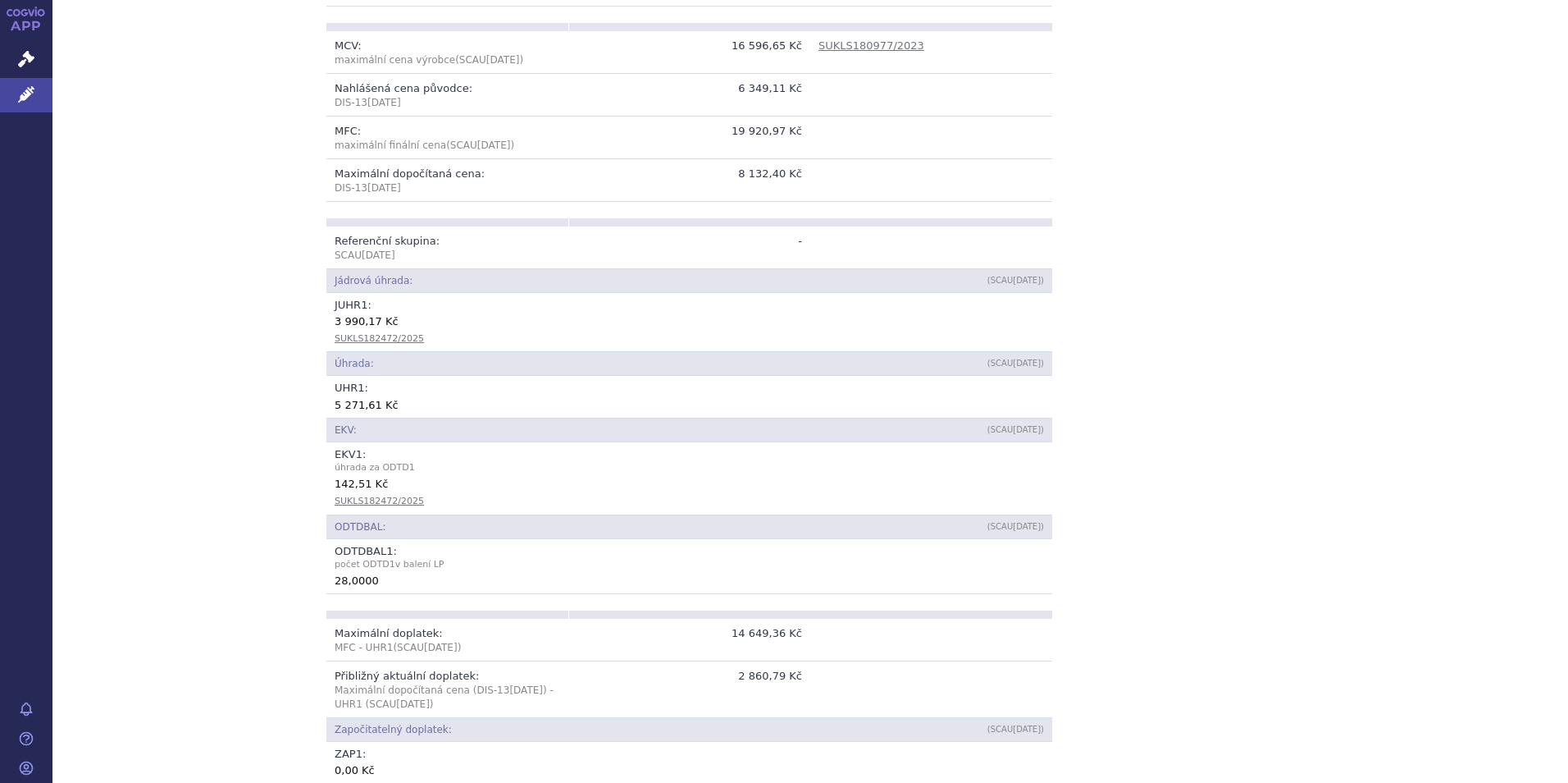
scroll to position [574, 0]
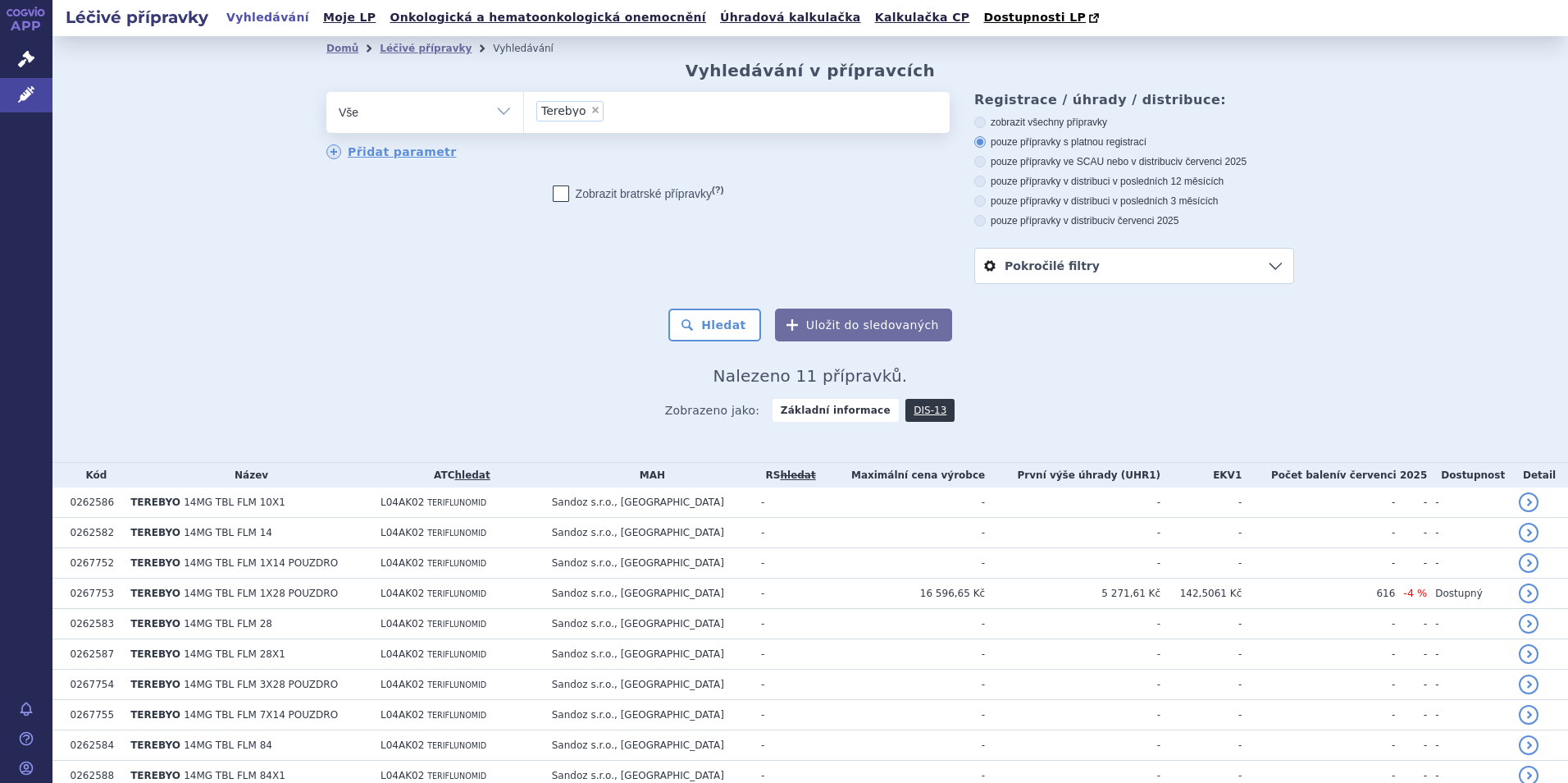
click at [591, 107] on span "×" at bounding box center [595, 110] width 10 height 10
click at [524, 107] on select "Terebyo" at bounding box center [523, 112] width 1 height 41
select select
type input "fi"
type input "fingo"
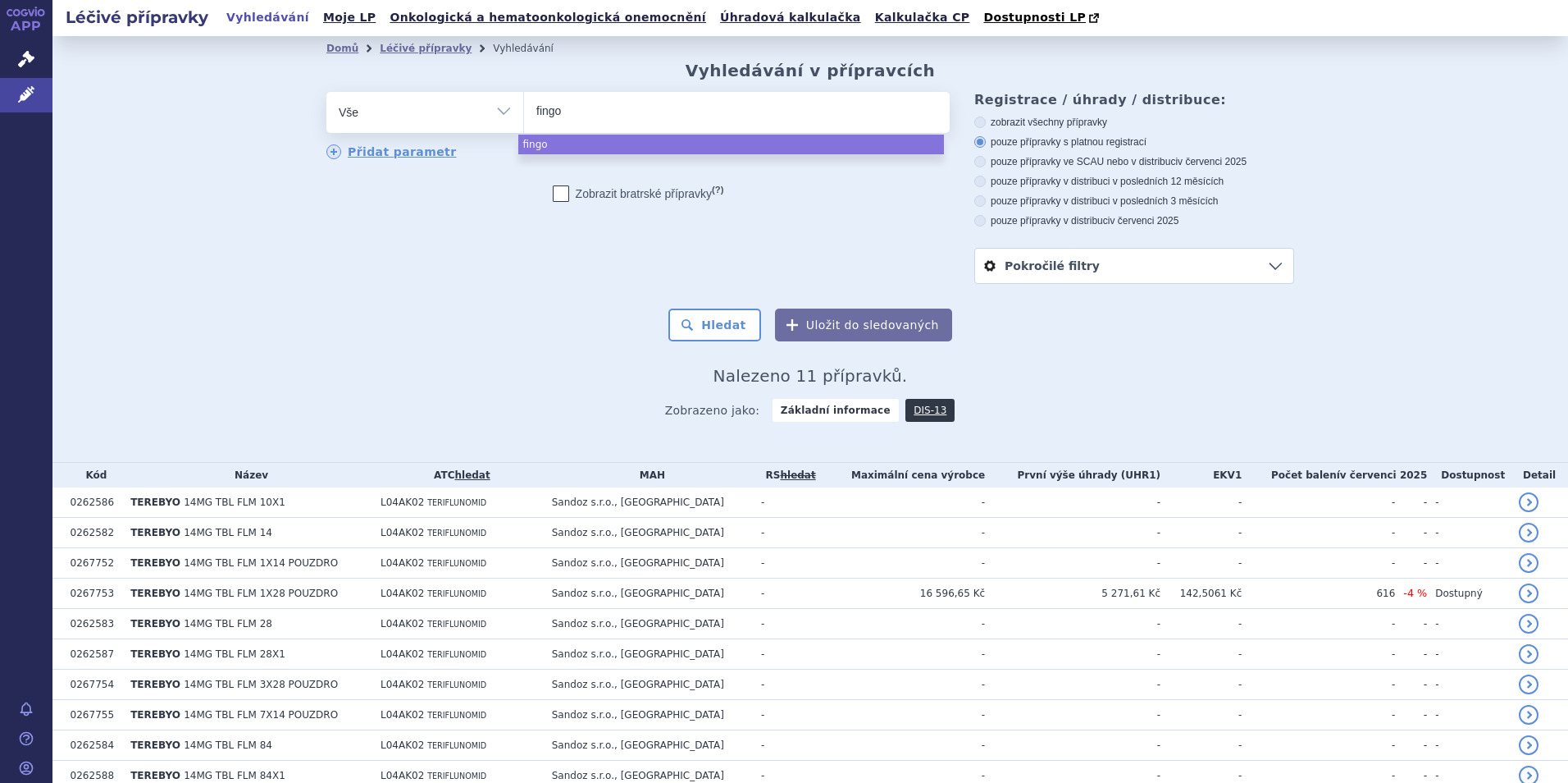
type input "fingol"
type input "fingoli"
type input "fingolimo"
type input "fingolimod"
select select "fingolimod"
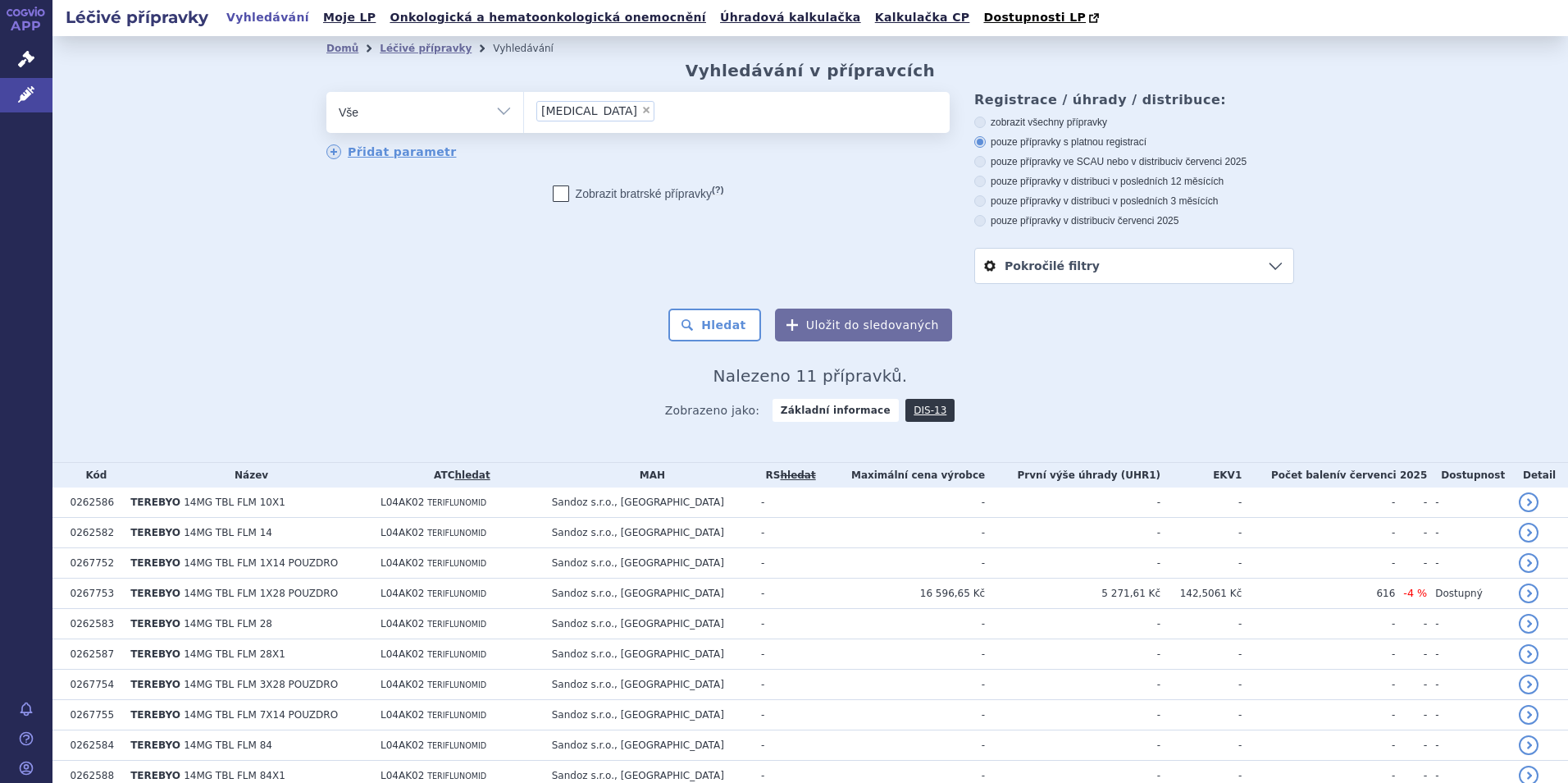
click at [607, 103] on ul "× fingolimod" at bounding box center [737, 110] width 426 height 36
click at [524, 103] on select "Terebyo fingolimod" at bounding box center [523, 112] width 1 height 41
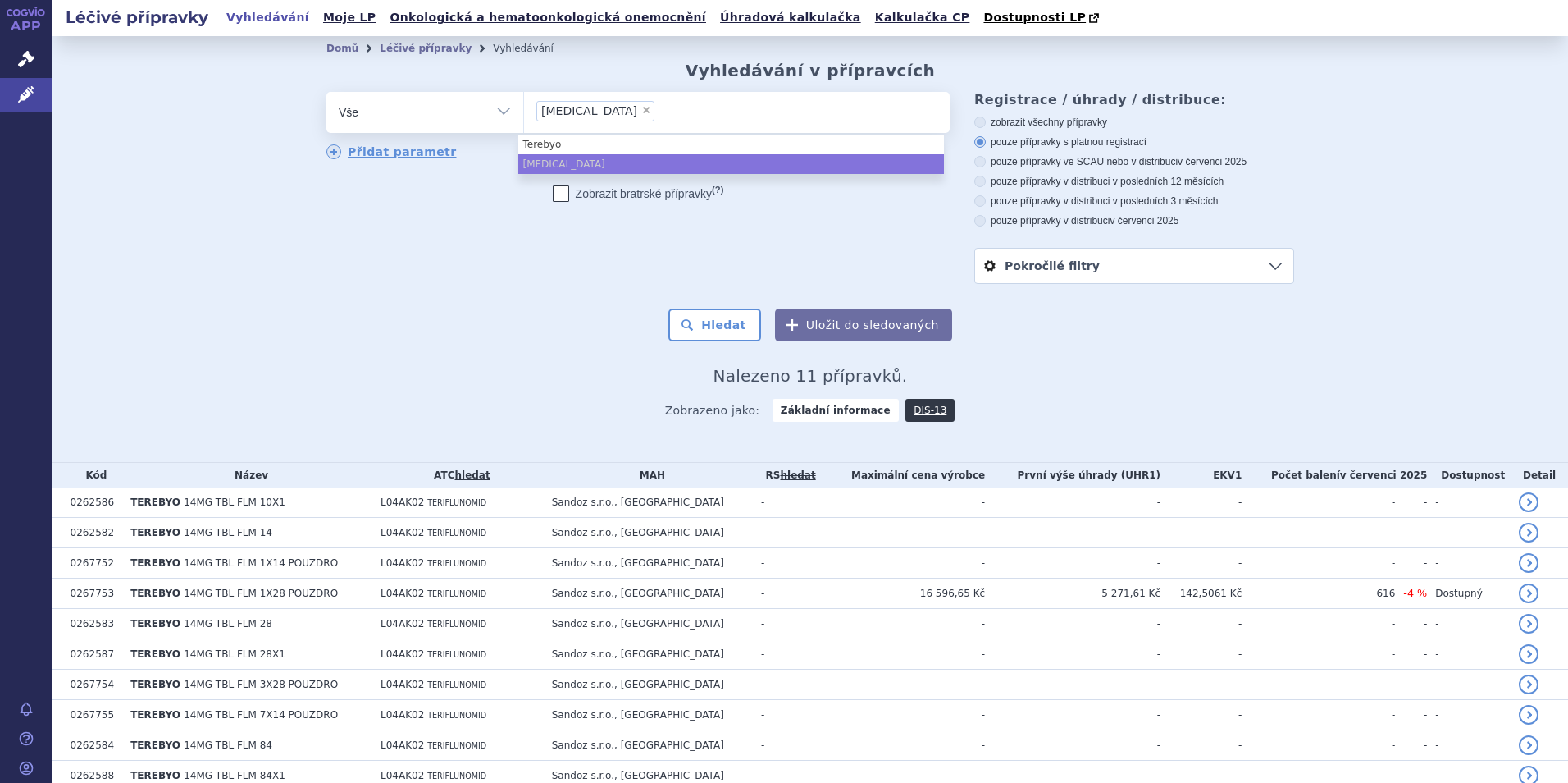
click at [641, 109] on span "×" at bounding box center [645, 110] width 10 height 10
click at [524, 109] on select "Terebyo fingolimod" at bounding box center [523, 112] width 1 height 41
select select
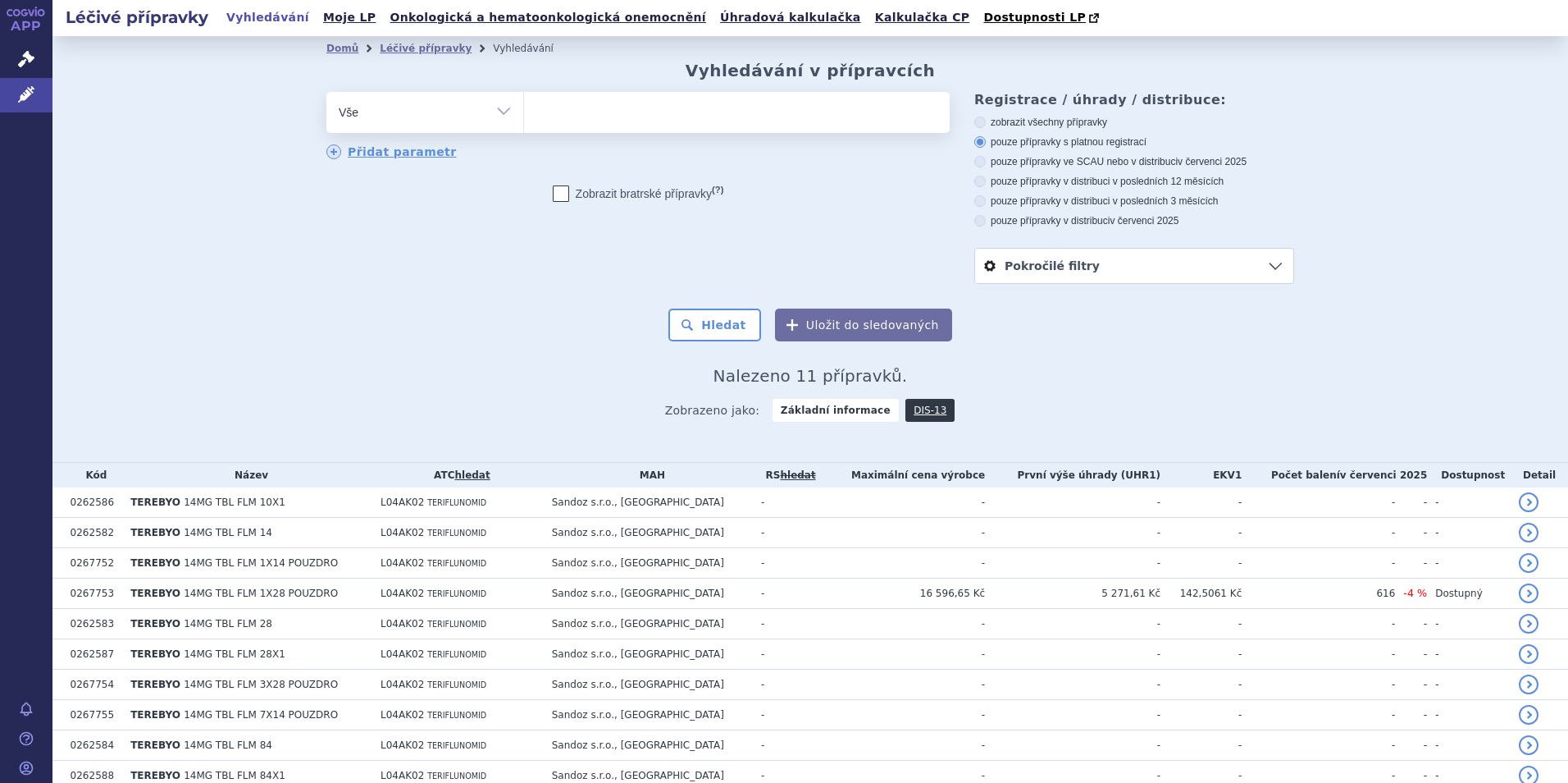
click at [633, 119] on ul at bounding box center [737, 109] width 426 height 35
click at [524, 119] on select "Terebyo fingolimod" at bounding box center [523, 112] width 1 height 41
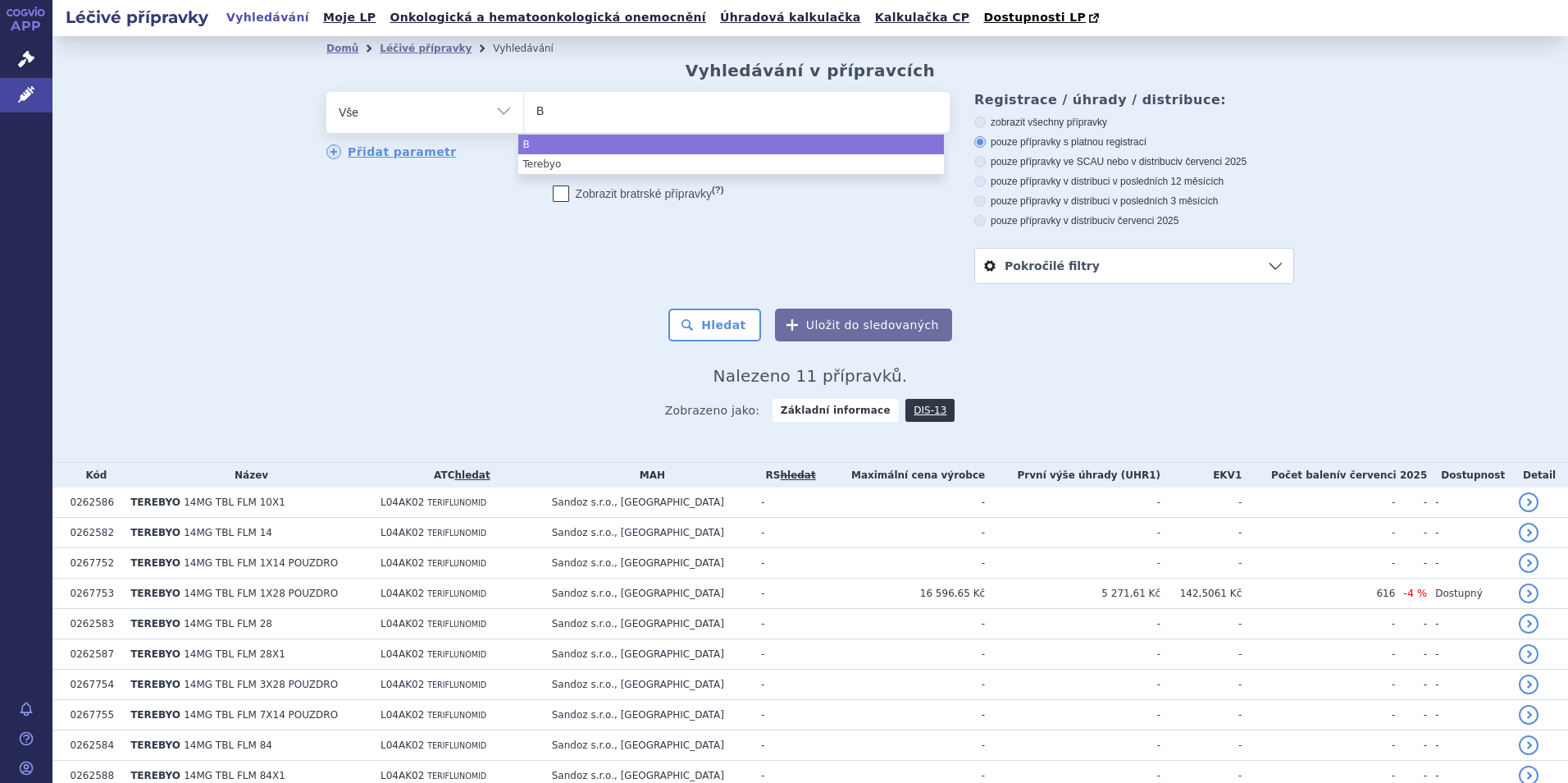
type input "Bo"
type input "Boz"
type input "Bozi"
type input "Bozilo"
type input "Bozilos"
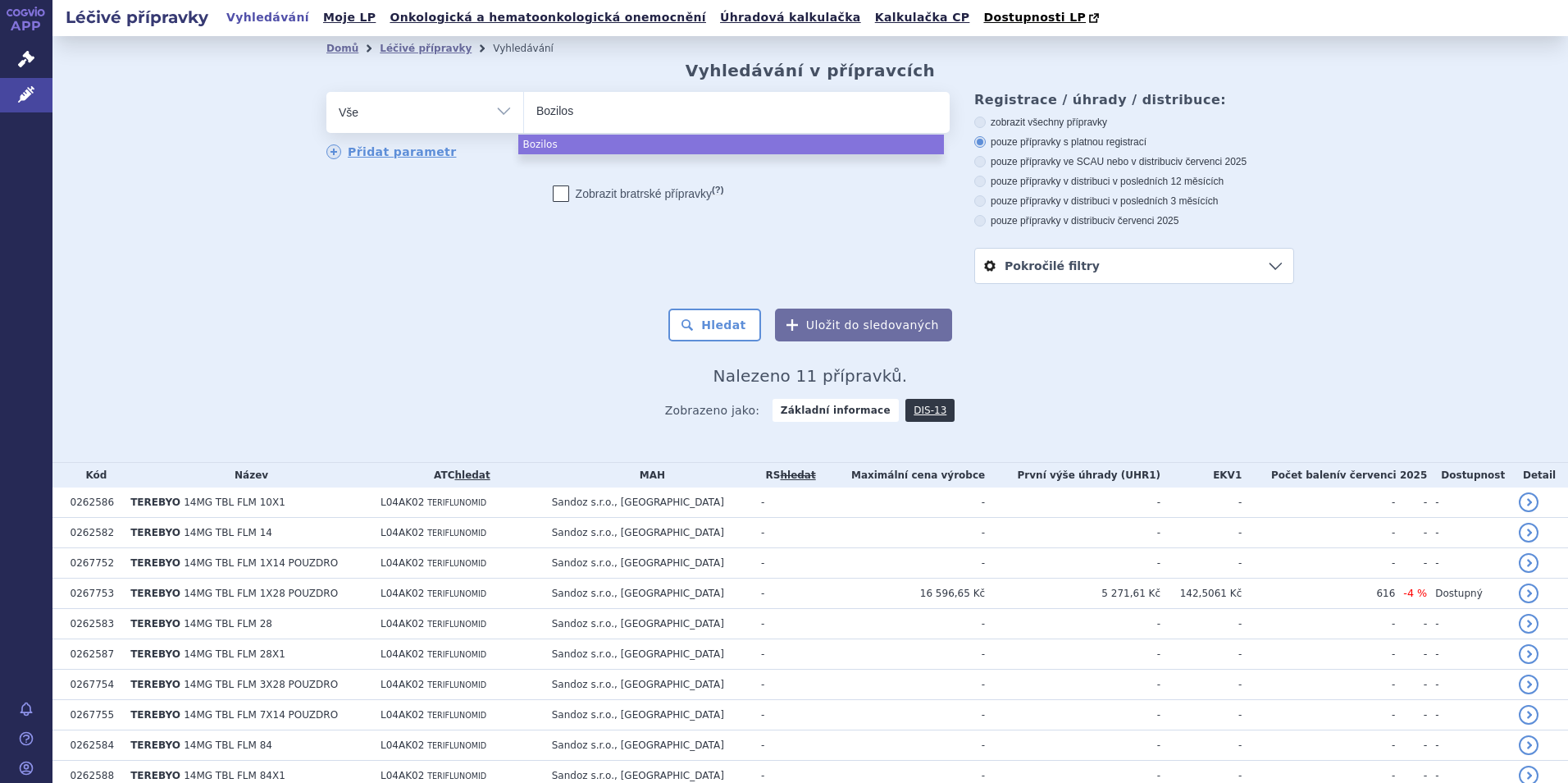
select select "Bozilos"
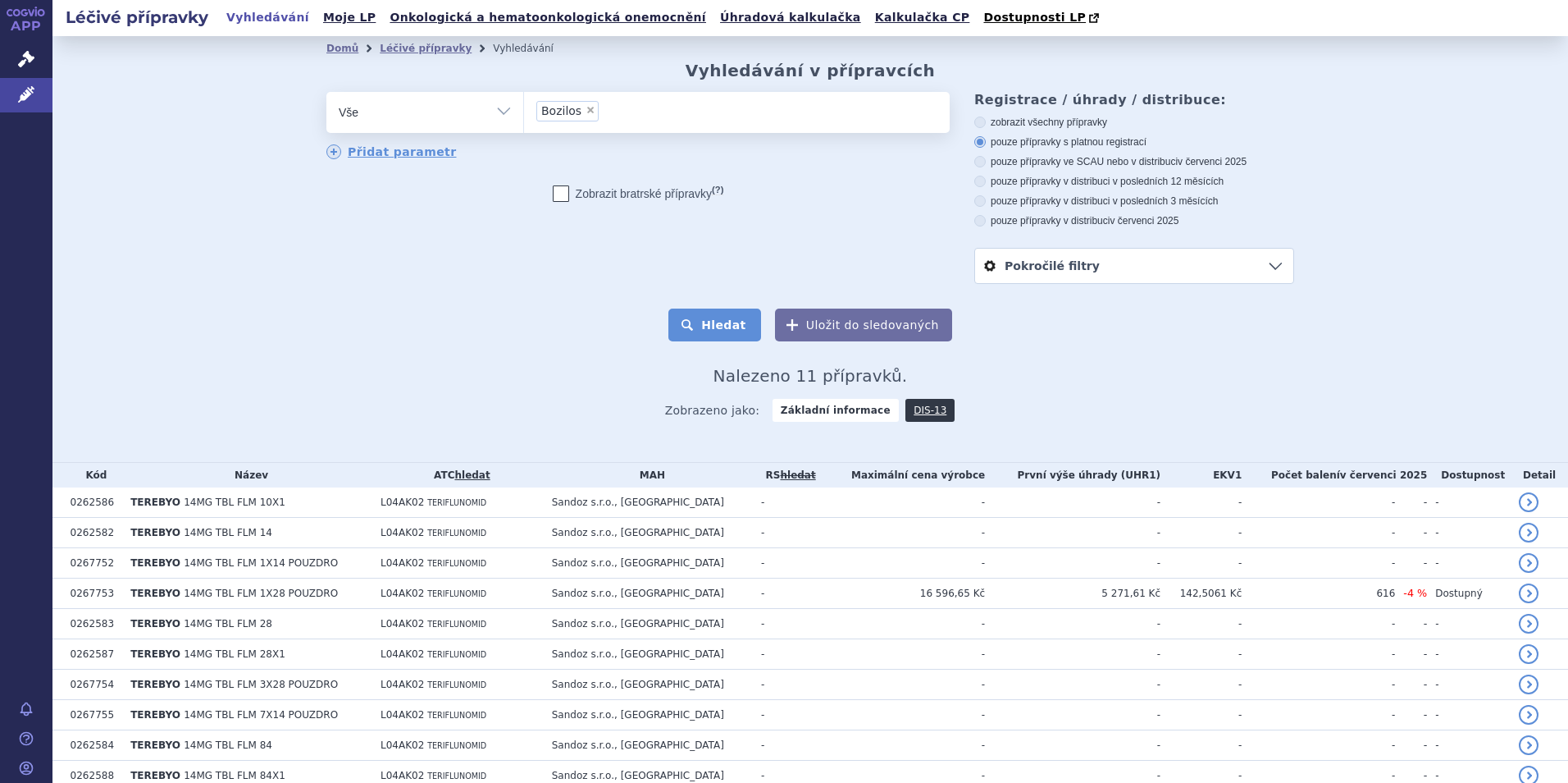
click at [712, 324] on button "Hledat" at bounding box center [714, 324] width 93 height 33
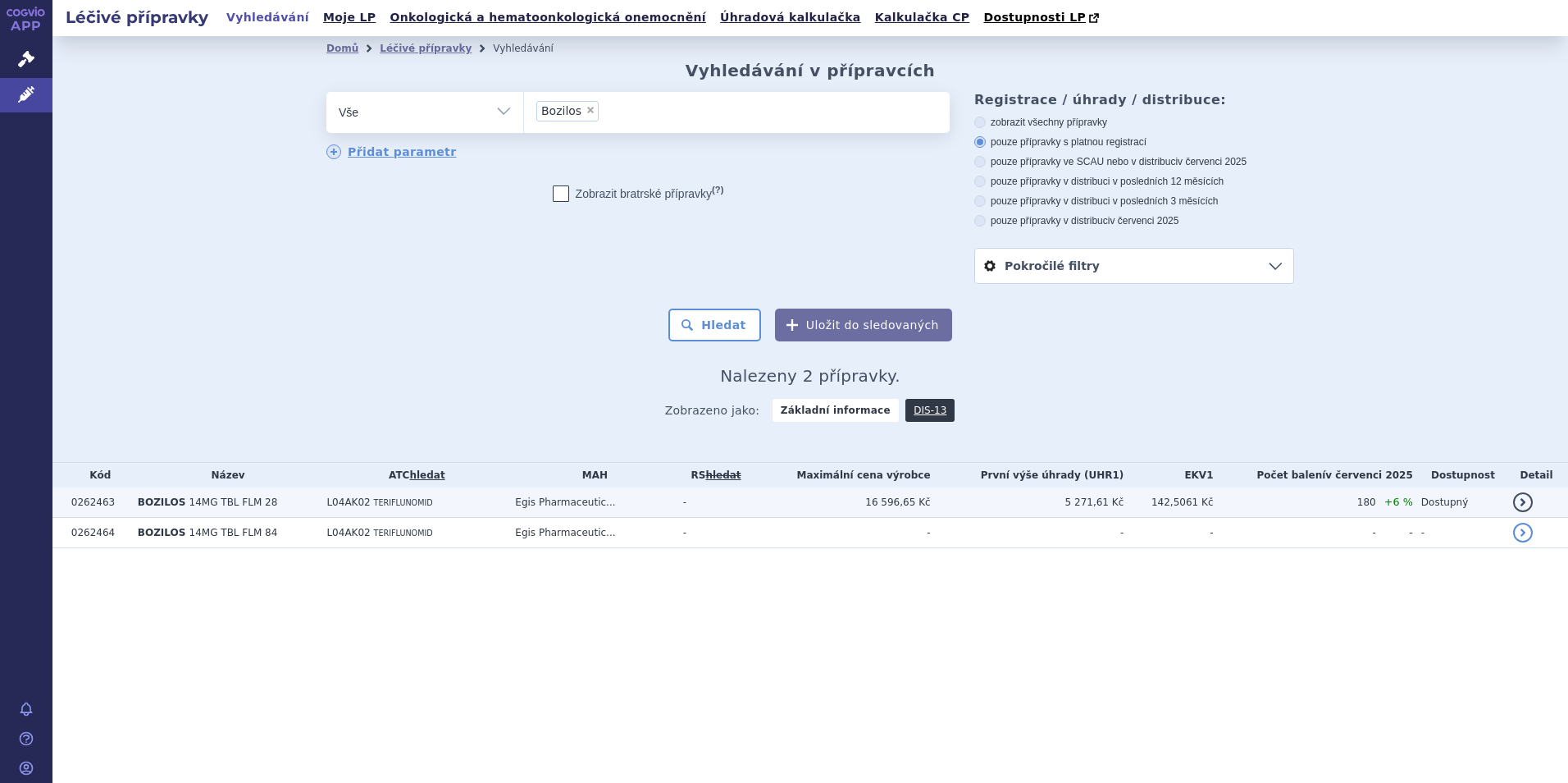
click at [584, 501] on td "Egis Pharmaceutic..." at bounding box center [590, 502] width 167 height 30
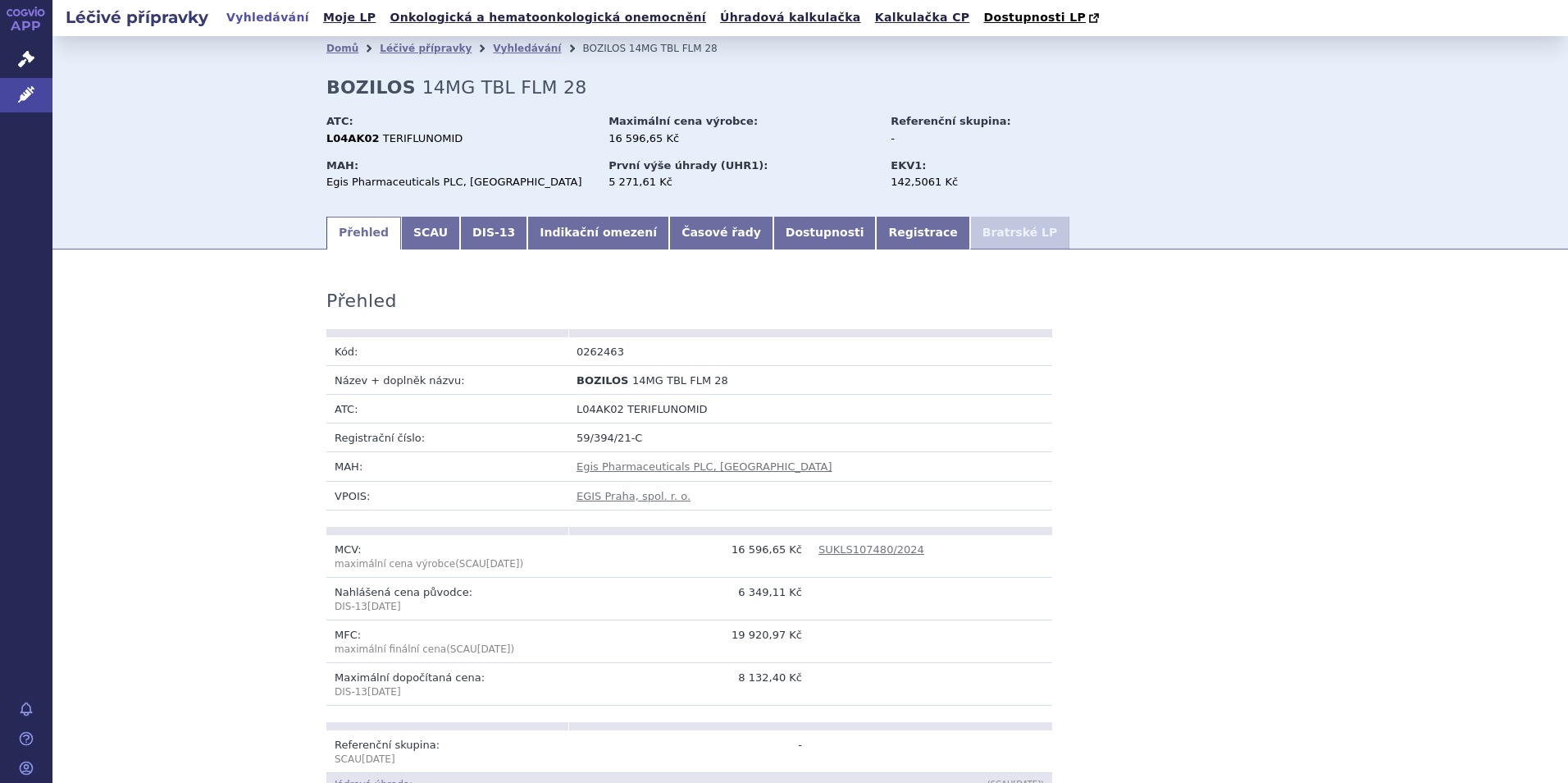
click at [357, 81] on strong "BOZILOS" at bounding box center [371, 87] width 89 height 20
copy div "BOZILOS 14MG TBL FLM 28"
click at [493, 54] on link "Vyhledávání" at bounding box center [527, 48] width 68 height 12
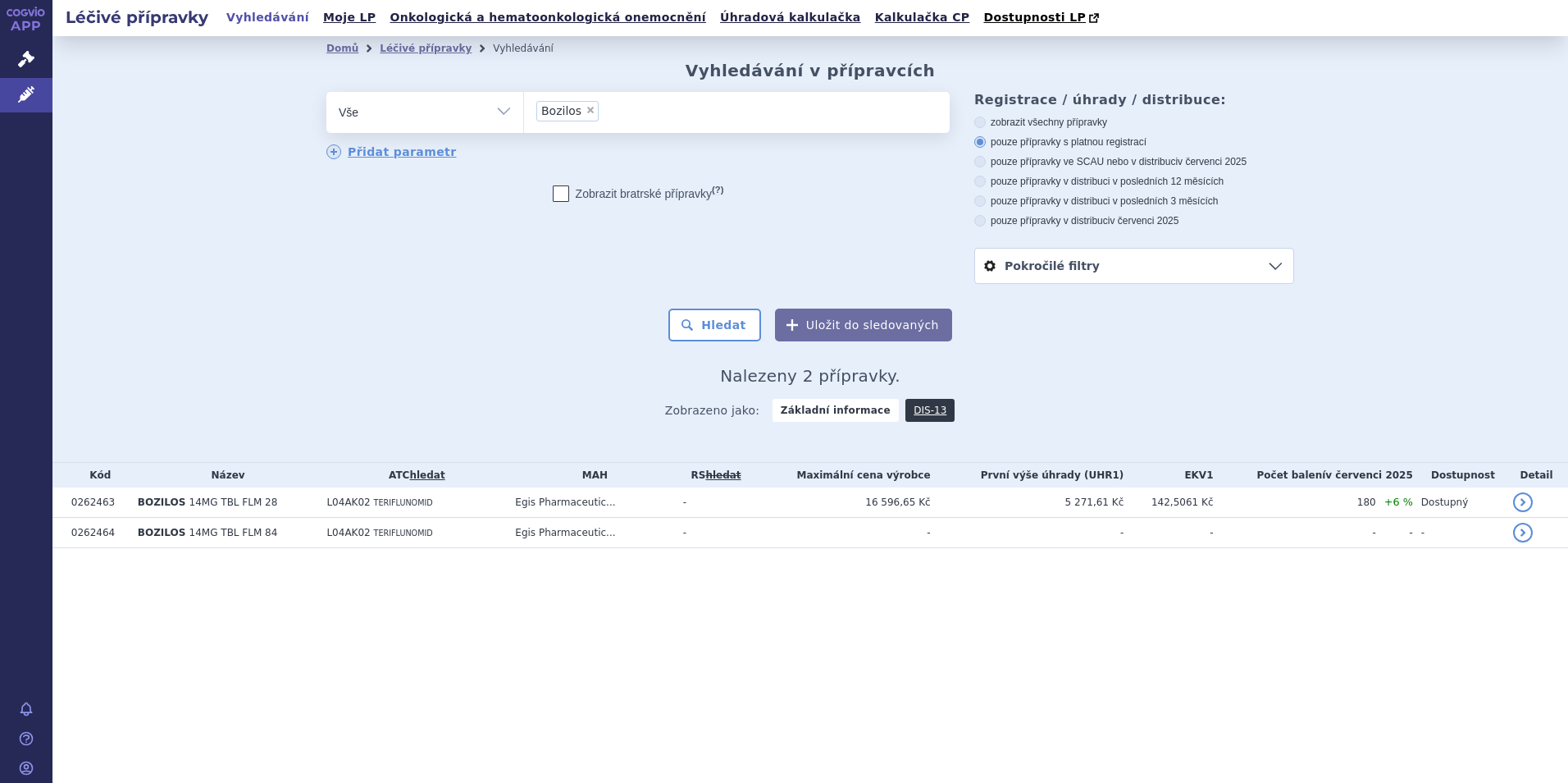
click at [583, 105] on li "× Bozilos" at bounding box center [568, 111] width 62 height 20
click at [524, 105] on select "Bozilos" at bounding box center [523, 112] width 1 height 41
click at [586, 112] on span "×" at bounding box center [590, 110] width 10 height 10
click at [524, 112] on select "Bozilos" at bounding box center [523, 112] width 1 height 41
select select
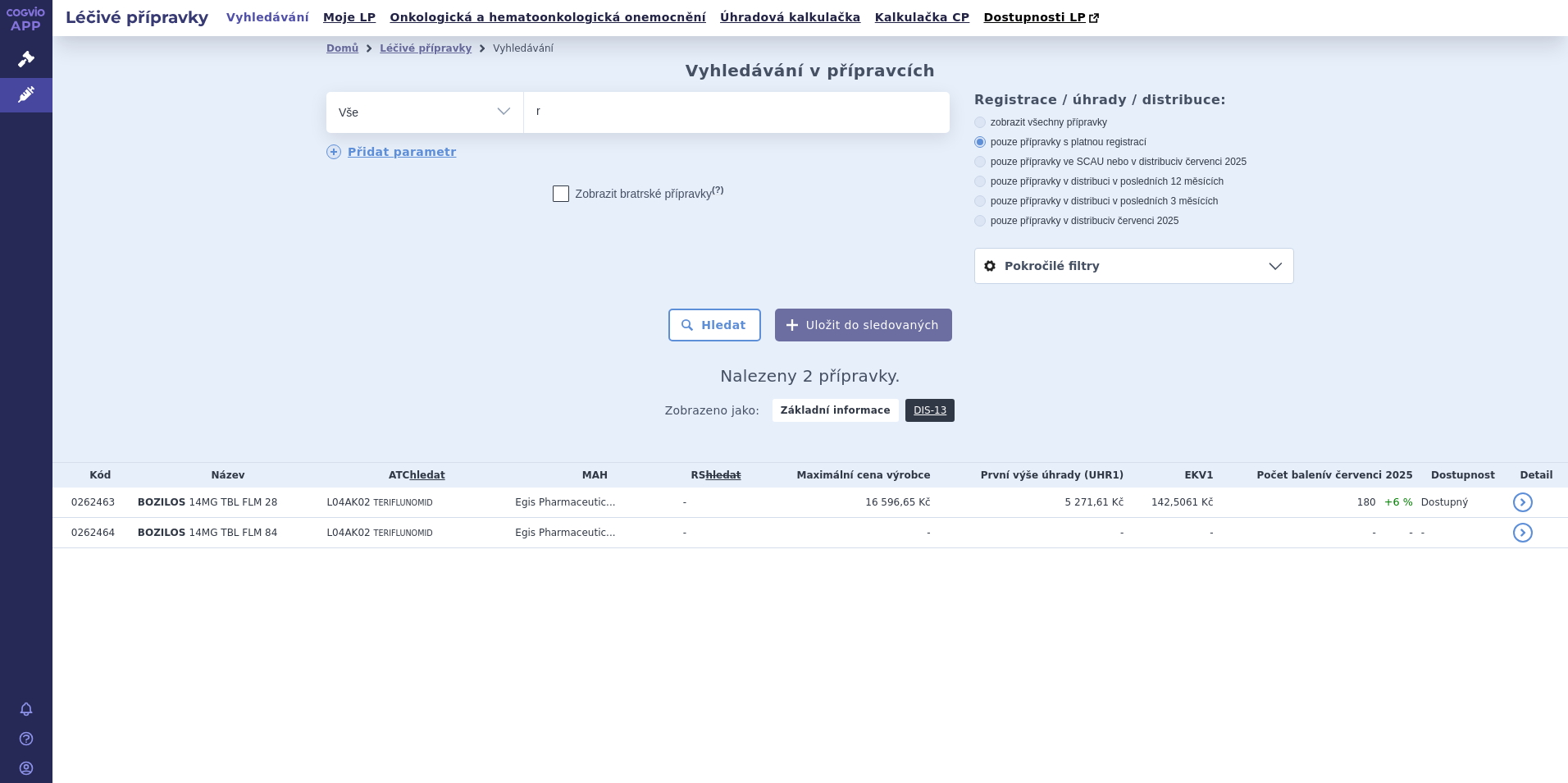
type input "re"
type input "rem"
type input "remure"
type input "remurel"
select select "remurel"
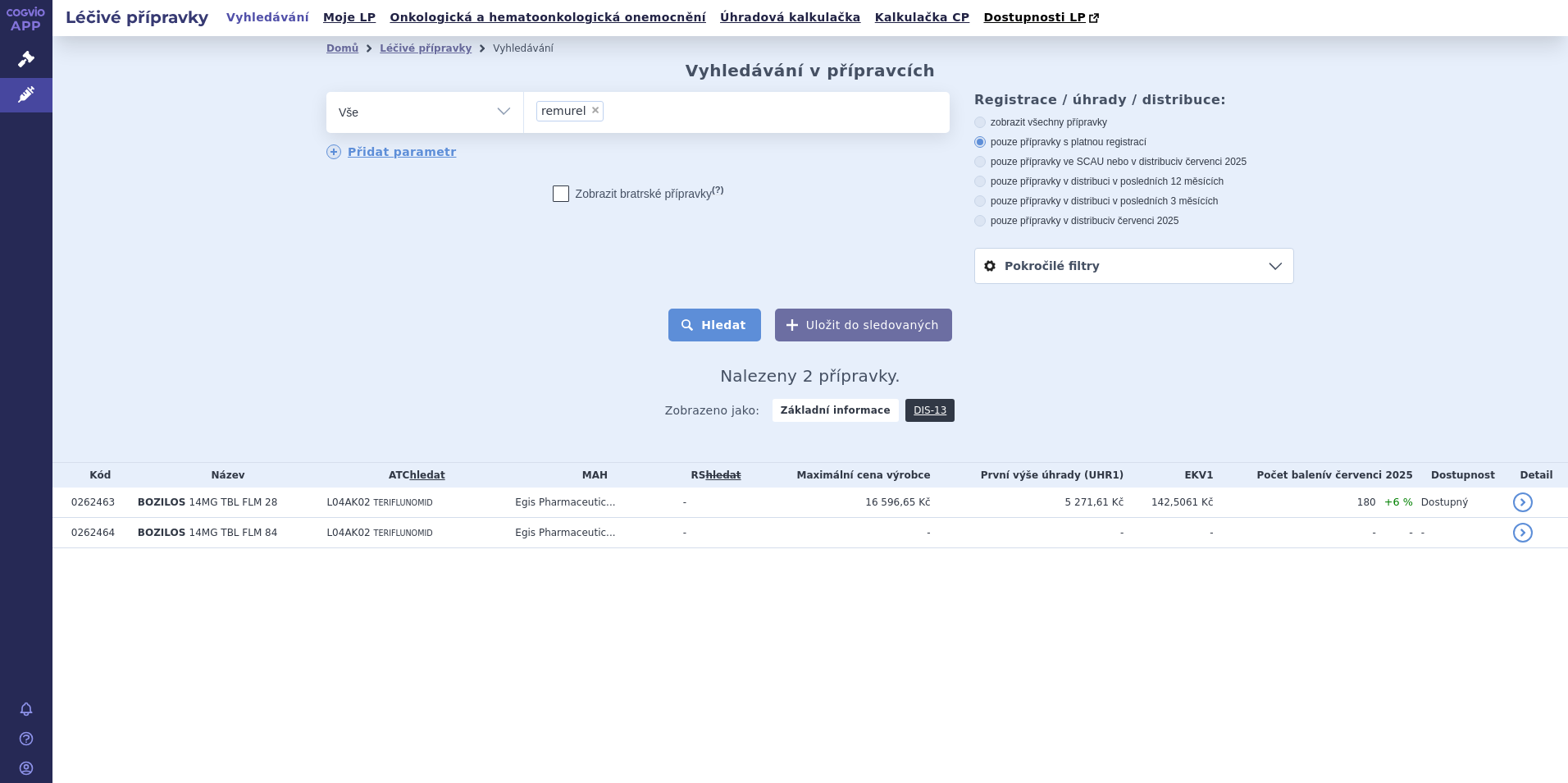
click at [761, 318] on button "Hledat" at bounding box center [714, 324] width 93 height 33
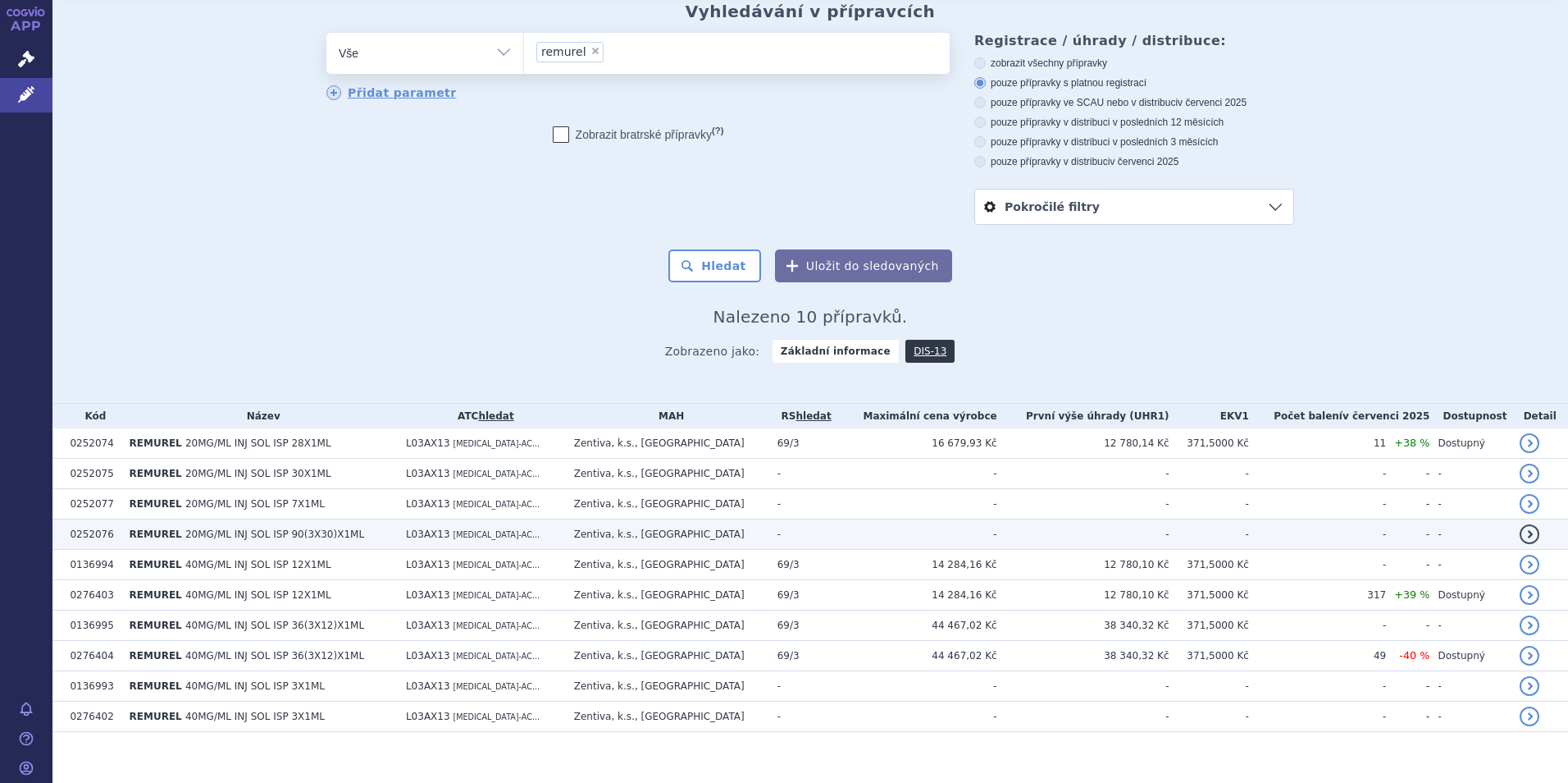
scroll to position [75, 0]
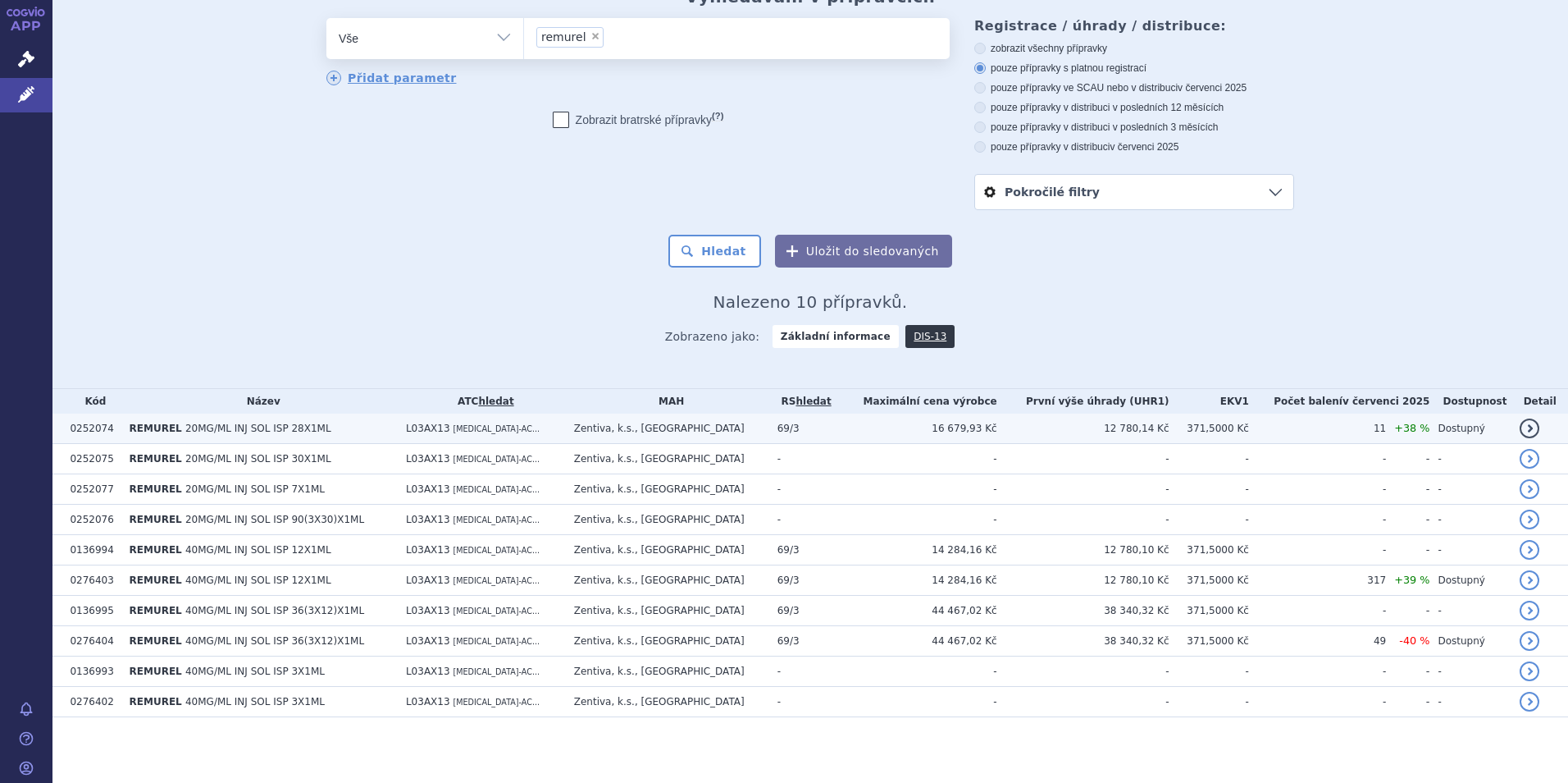
click at [234, 435] on td "REMUREL 20MG/ML INJ SOL ISP 28X1ML" at bounding box center [259, 429] width 276 height 30
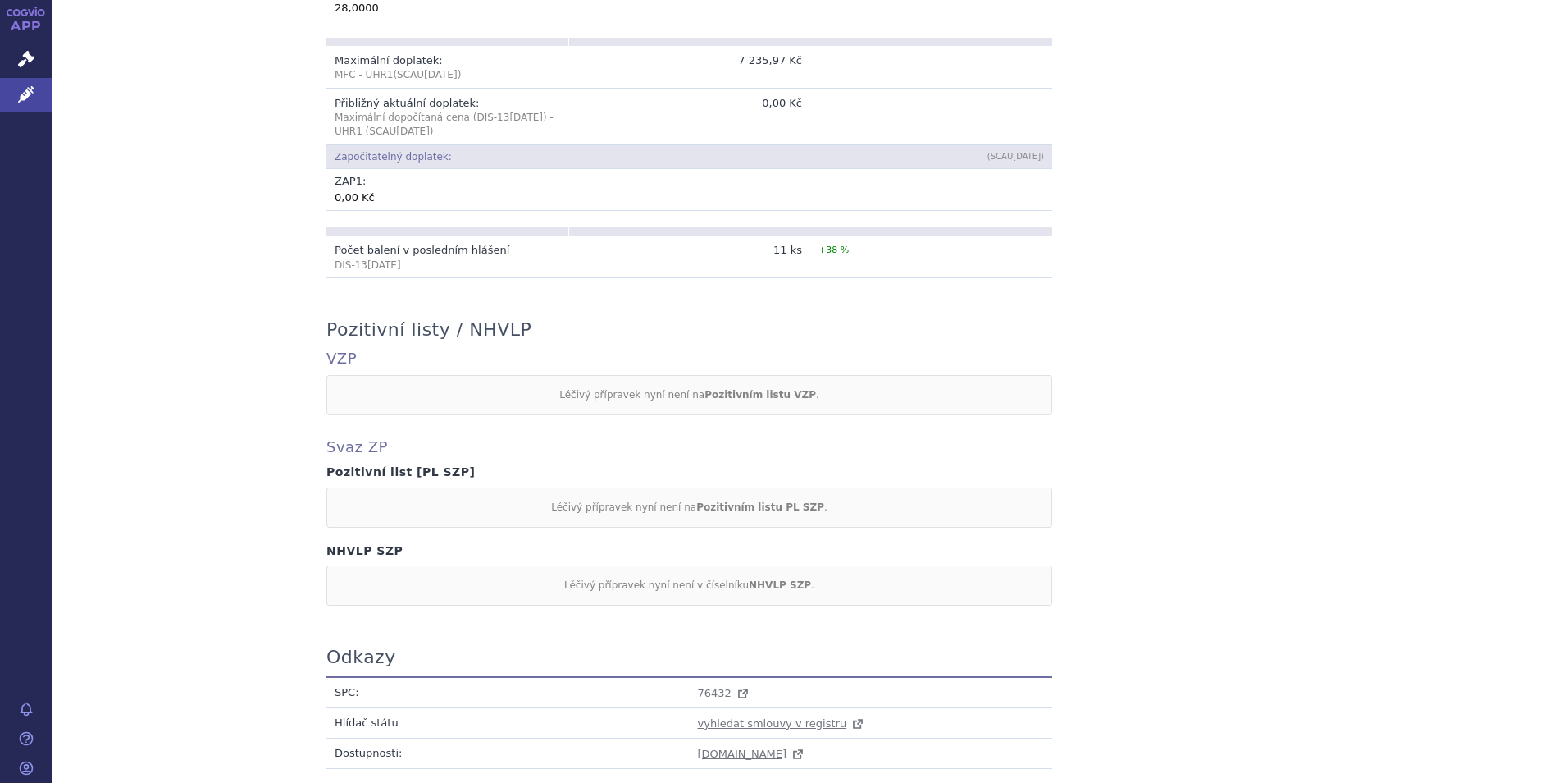
scroll to position [1299, 0]
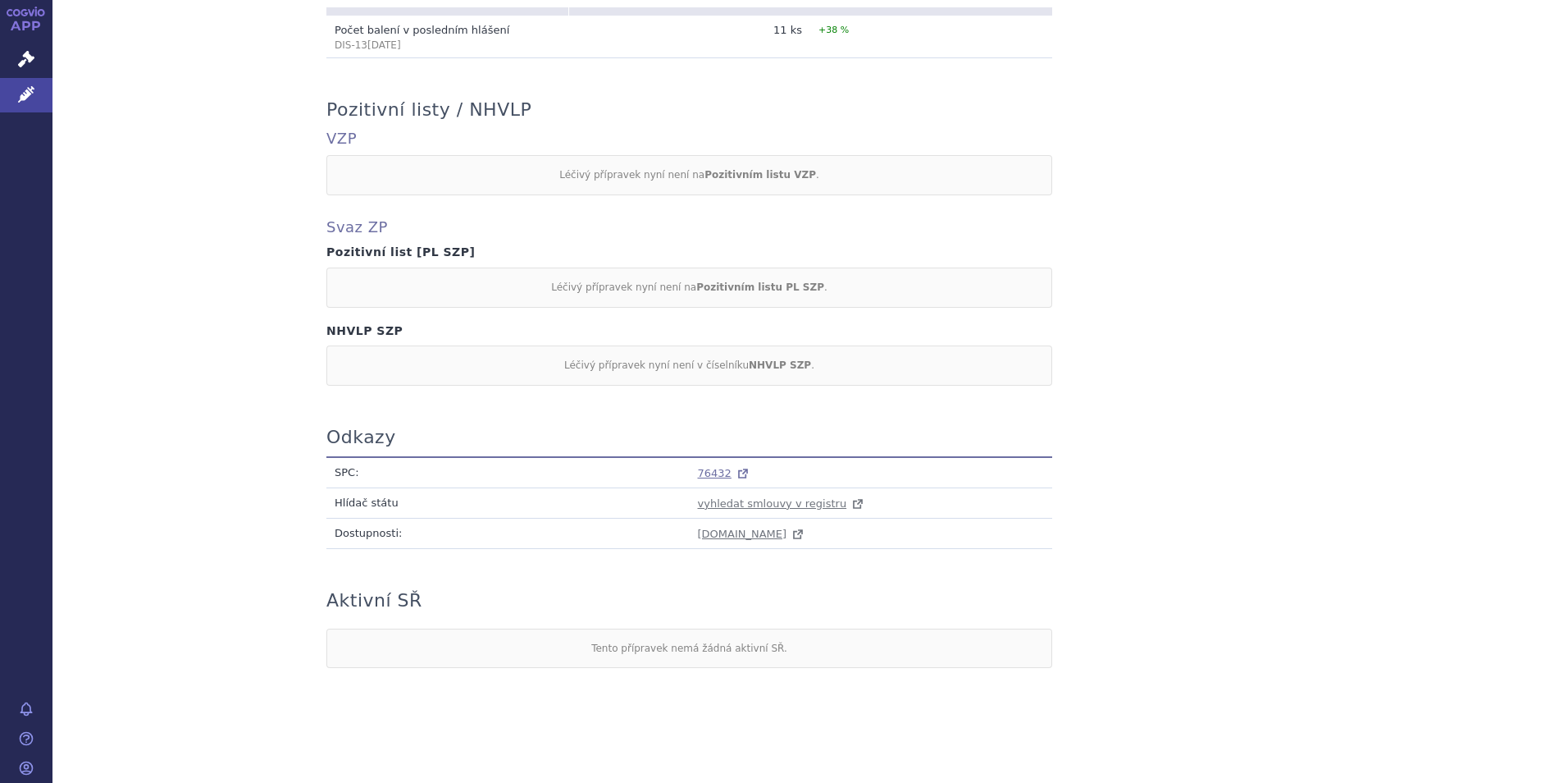
click at [705, 469] on span "76432" at bounding box center [714, 473] width 34 height 12
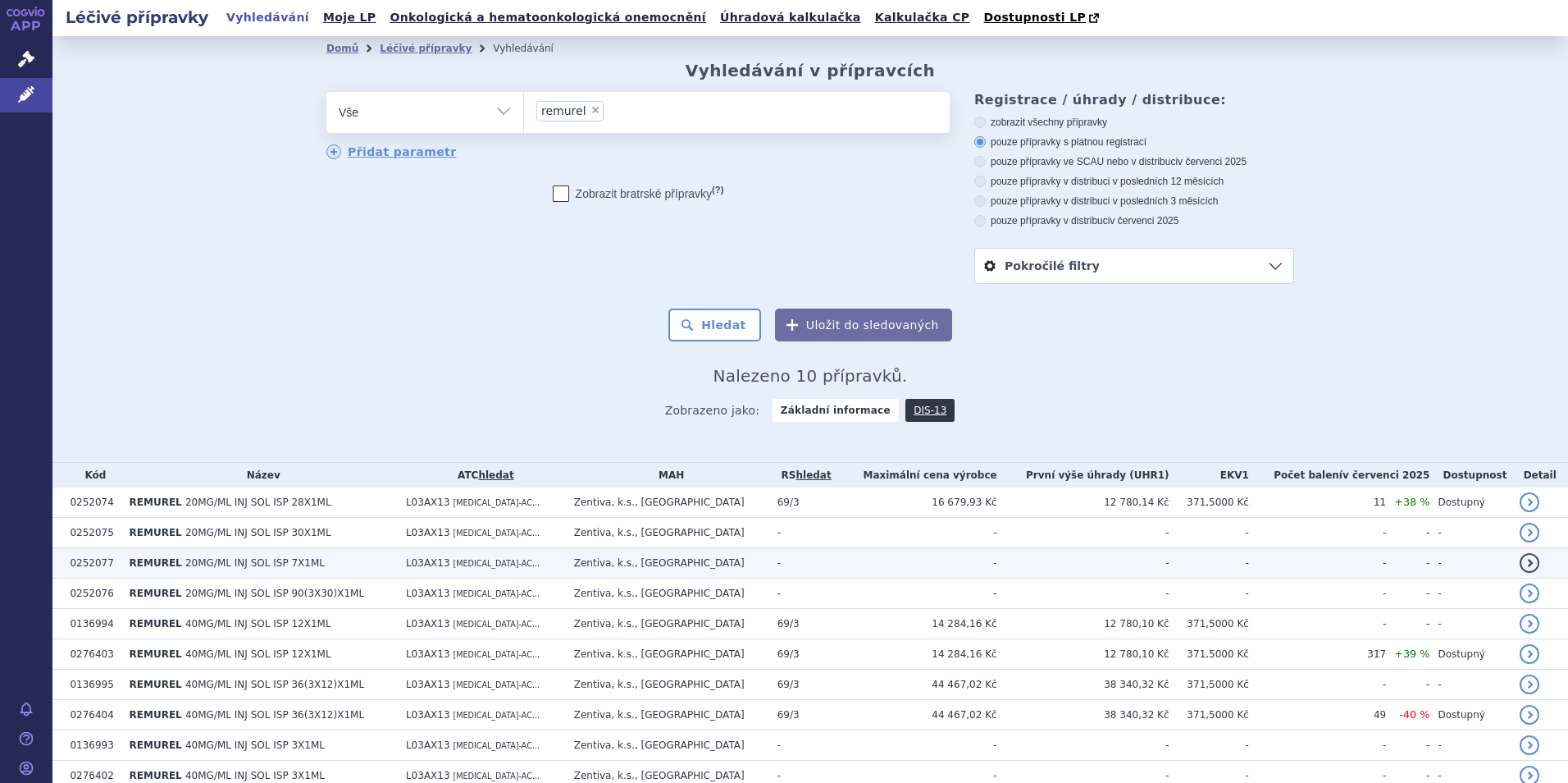
scroll to position [75, 0]
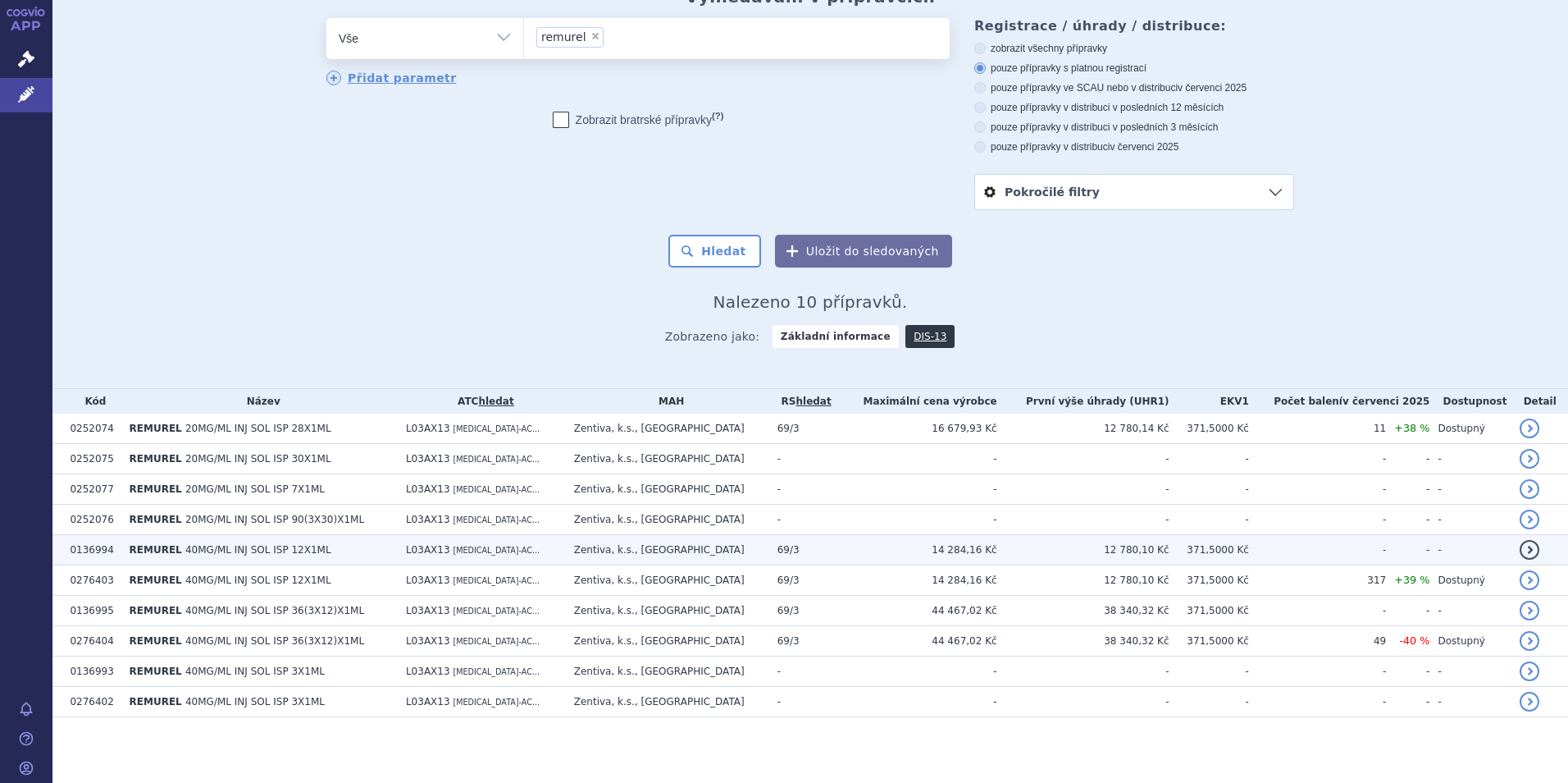
click at [308, 561] on td "REMUREL 40MG/ML INJ SOL ISP 12X1ML" at bounding box center [259, 550] width 276 height 30
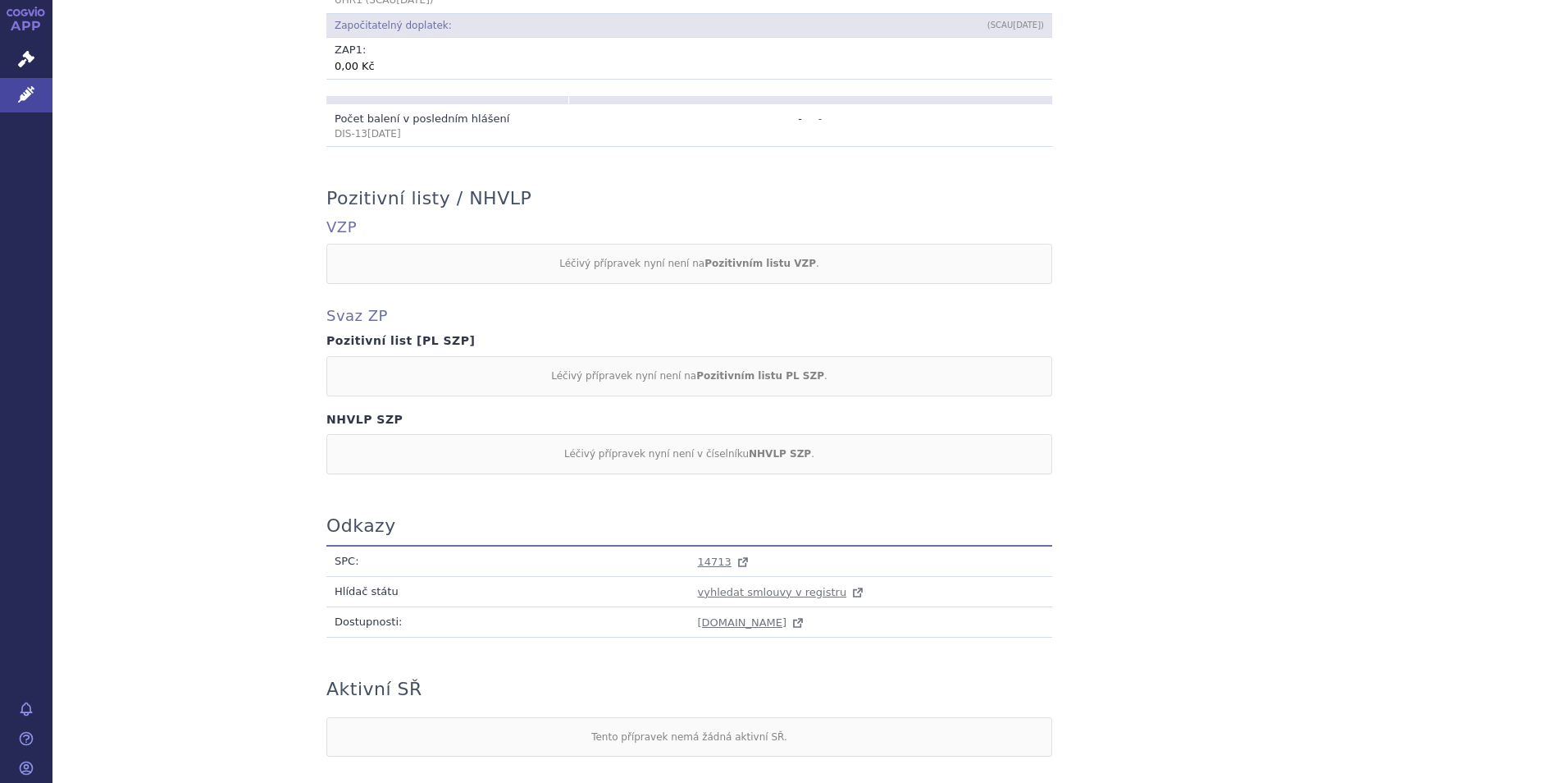
scroll to position [1299, 0]
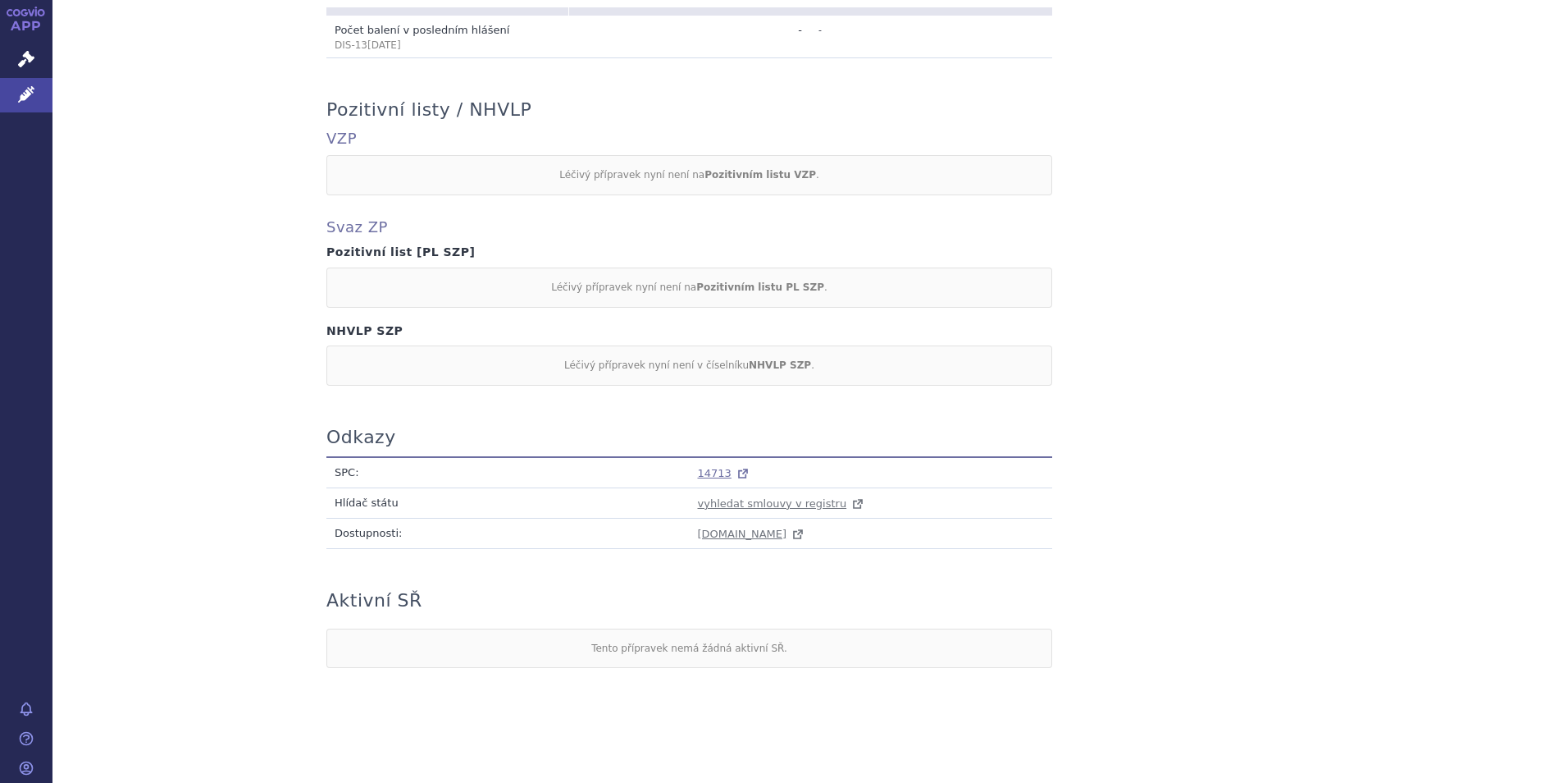
click at [698, 473] on span "14713" at bounding box center [714, 473] width 34 height 12
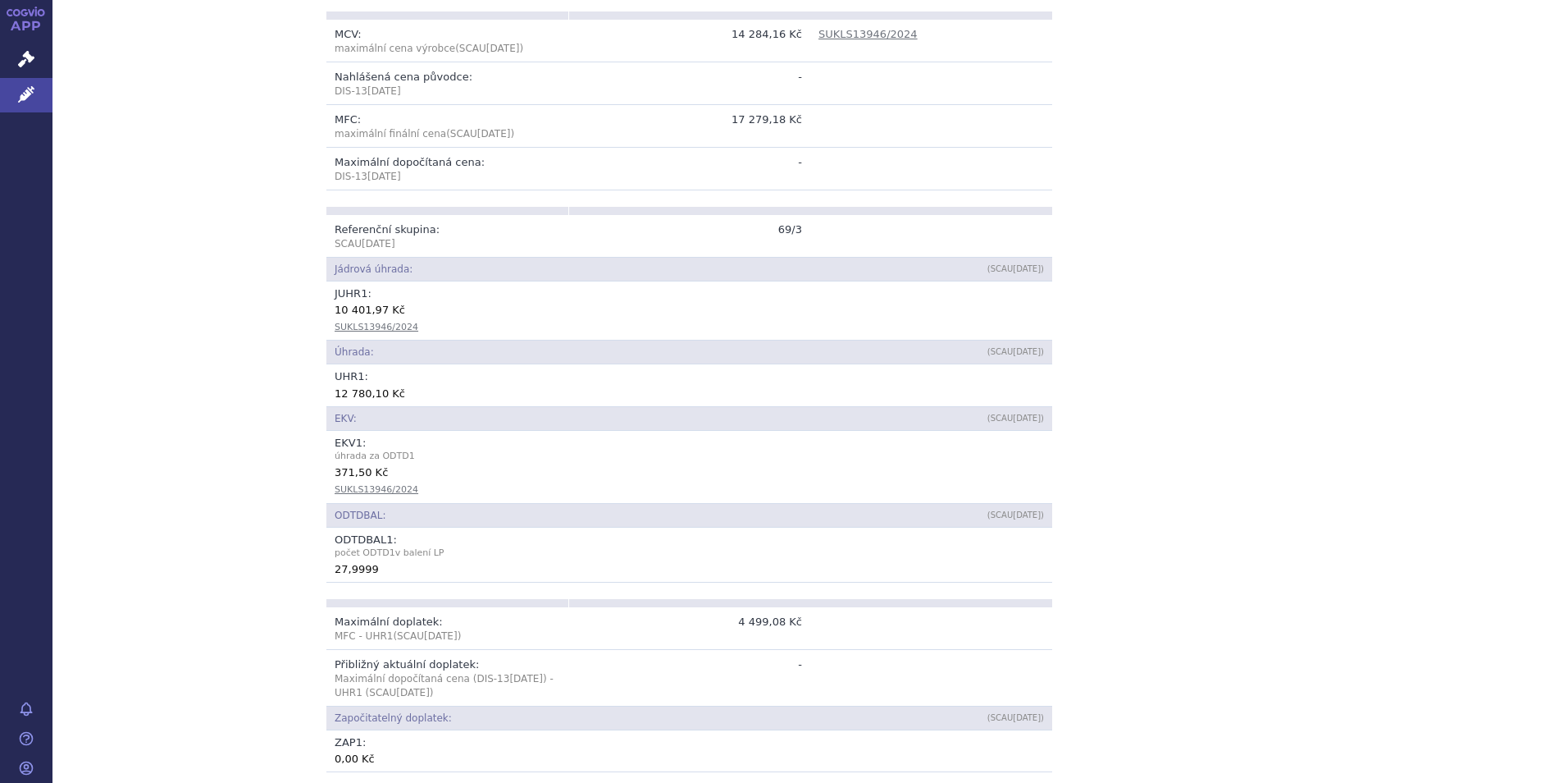
scroll to position [151, 0]
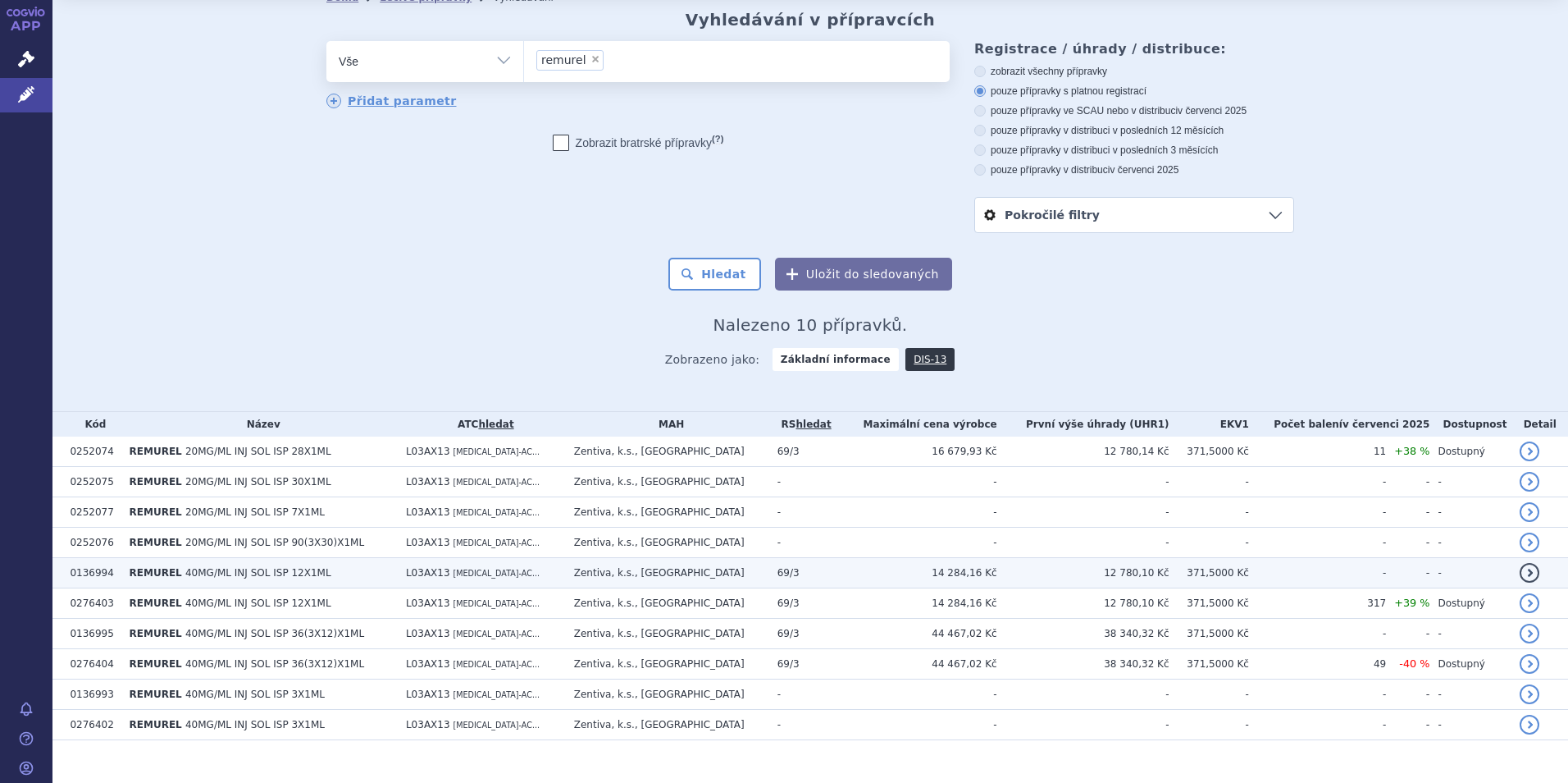
scroll to position [75, 0]
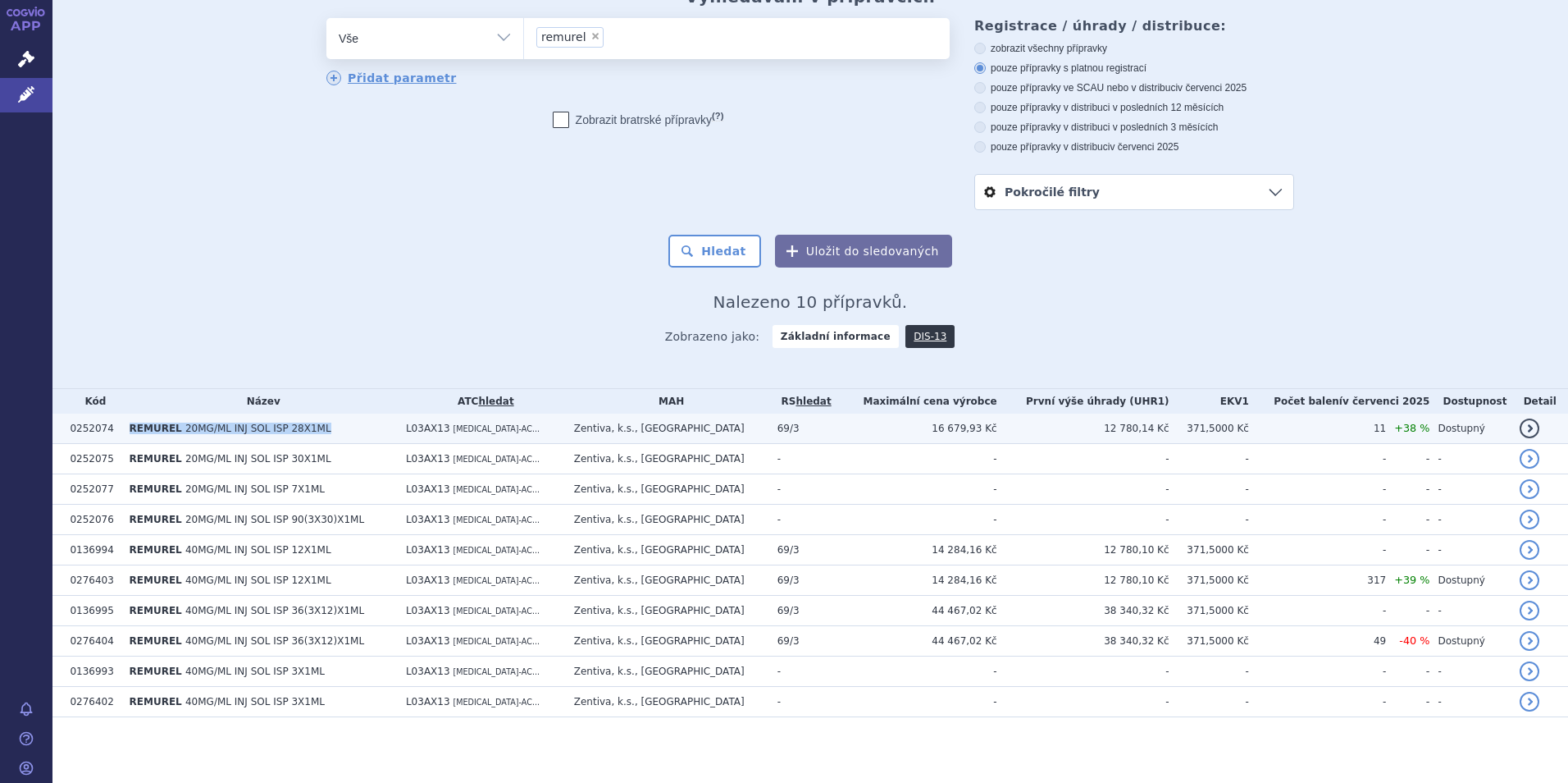
drag, startPoint x: 337, startPoint y: 426, endPoint x: 114, endPoint y: 440, distance: 223.4
click at [114, 440] on tr "0252074 REMUREL 20MG/ML INJ SOL ISP 28X1ML L03AX13 GLATIRAMER-AC... Zentiva, k.…" at bounding box center [810, 429] width 1516 height 30
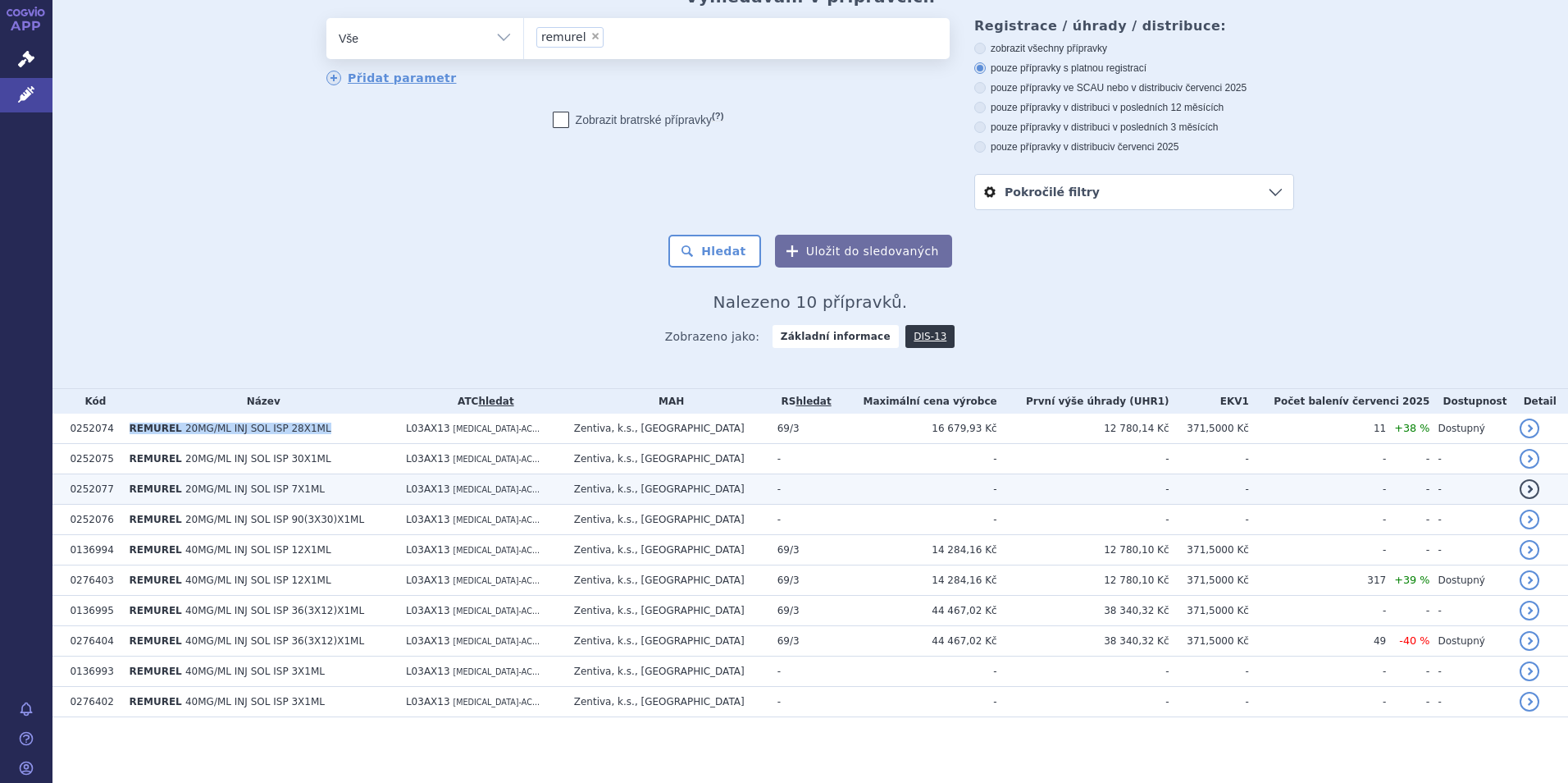
copy tr "REMUREL 20MG/ML INJ SOL ISP 28X1ML"
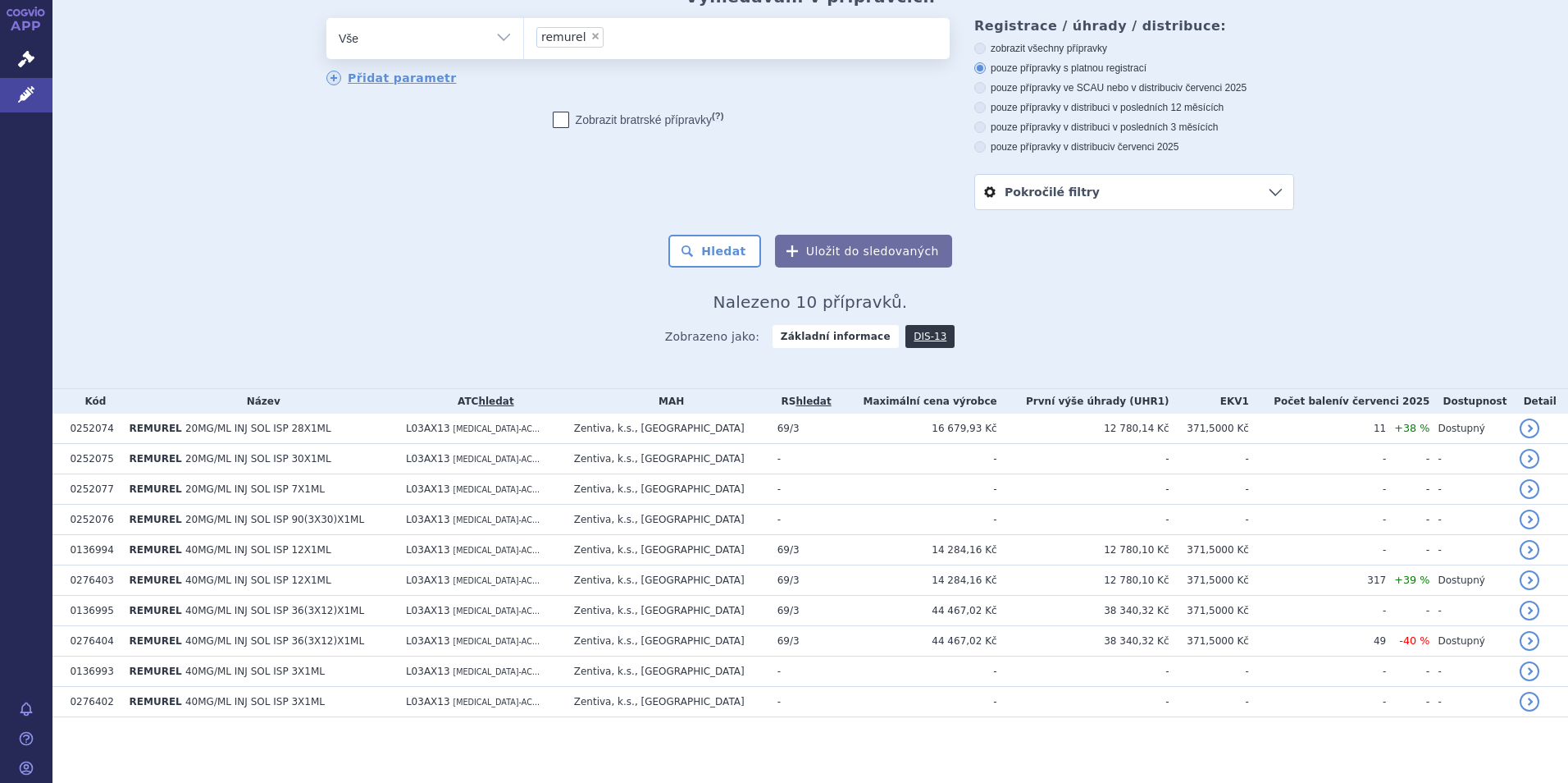
click at [591, 39] on span "×" at bounding box center [595, 35] width 10 height 10
click at [524, 39] on select "remurel" at bounding box center [523, 37] width 1 height 41
select select
type input "te"
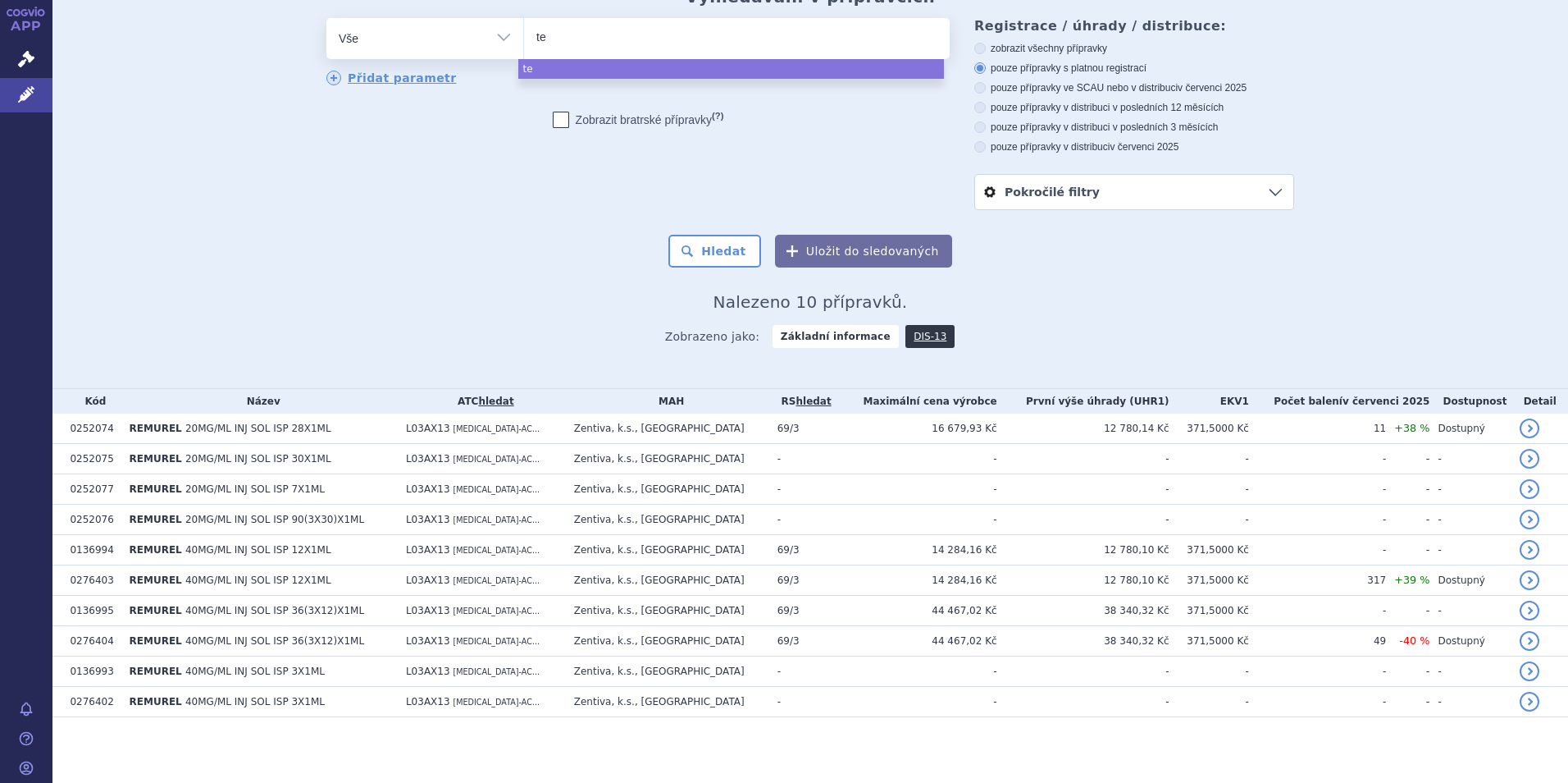
type input "ter"
type input "teri"
type input "terifl"
type input "teriflu"
type input "teriflun"
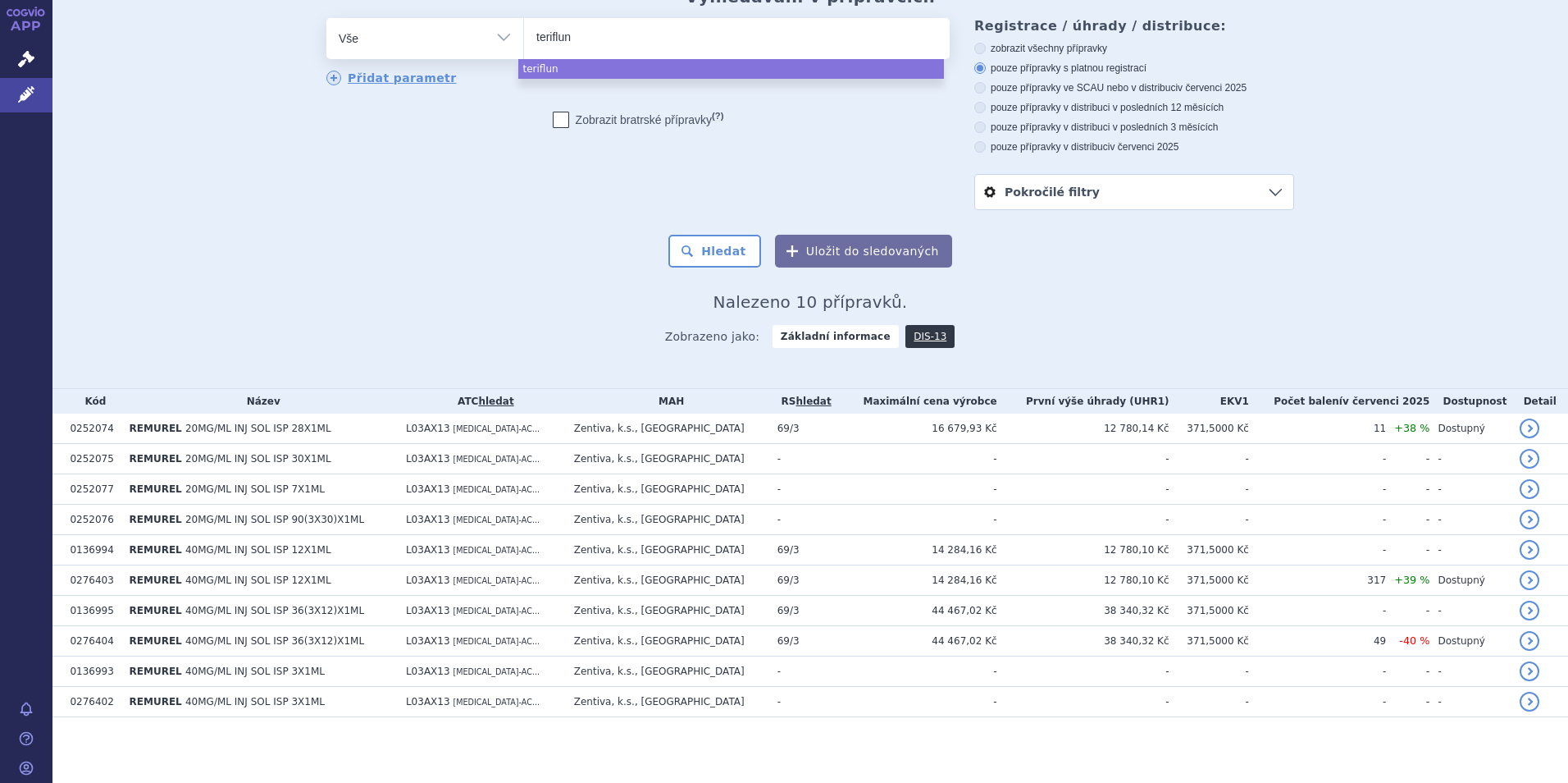
type input "terifluno"
type input "teriflunomi"
type input "teriflunomid"
select select "teriflunomid"
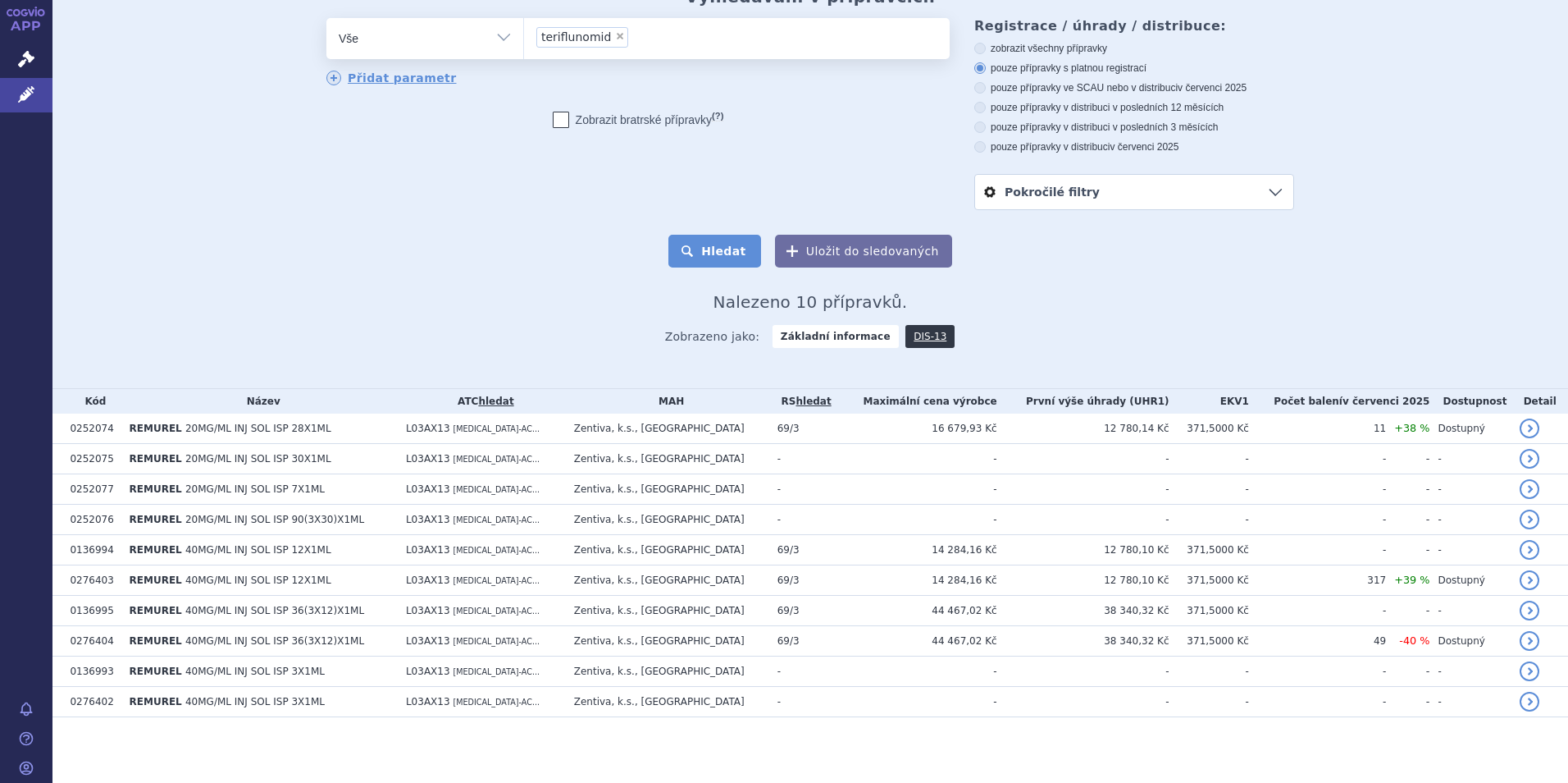
click at [720, 262] on button "Hledat" at bounding box center [714, 251] width 93 height 33
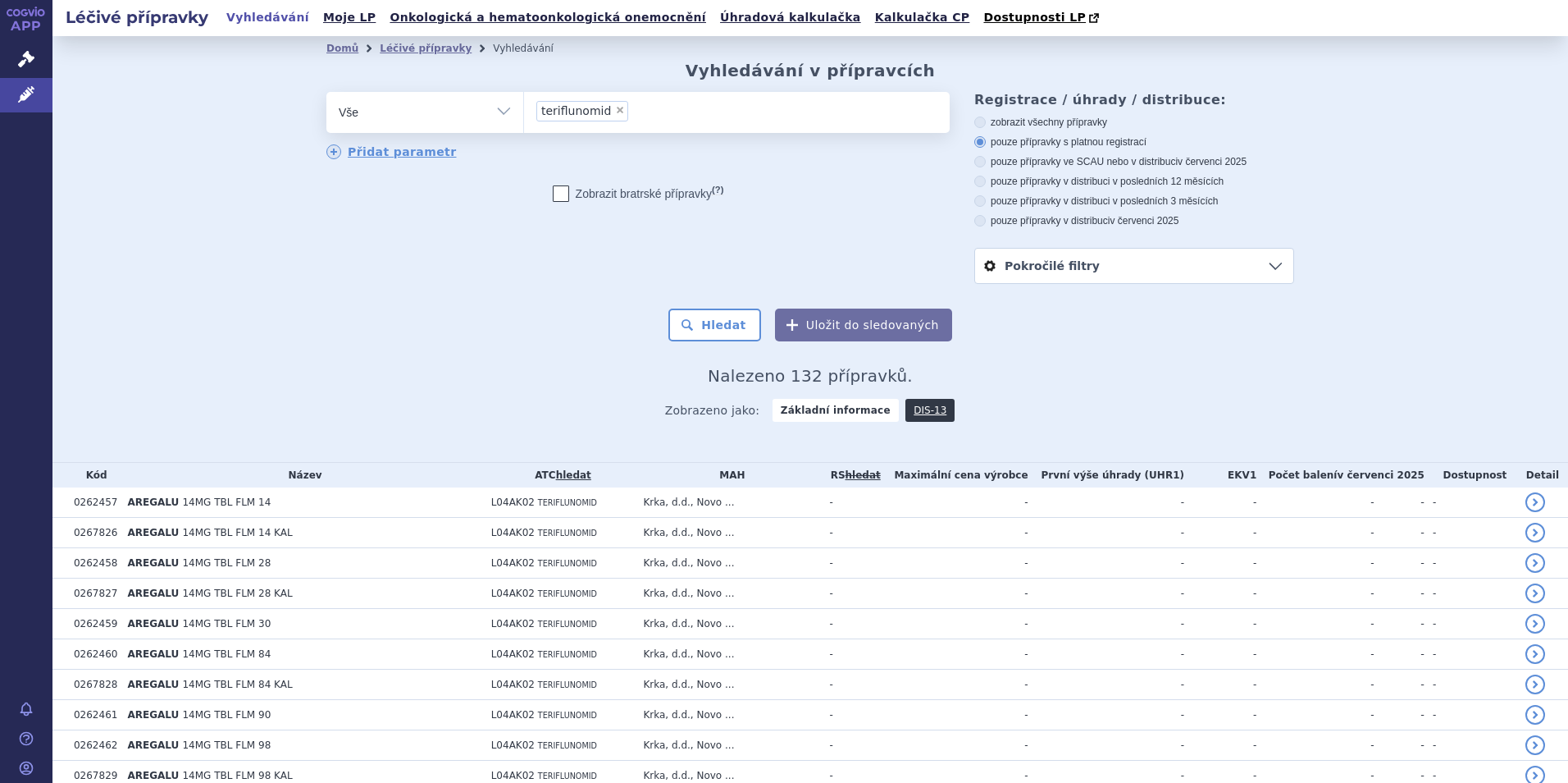
click at [1082, 218] on label "pouze přípravky v distribuci v červenci 2025" at bounding box center [1133, 221] width 320 height 13
click at [986, 218] on input "pouze přípravky v distribuci v červenci 2025" at bounding box center [981, 222] width 11 height 11
radio input "true"
click at [1095, 160] on label "pouze přípravky ve SCAU nebo v distribuci v červenci 2025" at bounding box center [1133, 161] width 320 height 13
click at [986, 160] on input "pouze přípravky ve SCAU nebo v distribuci v červenci 2025" at bounding box center [981, 164] width 11 height 11
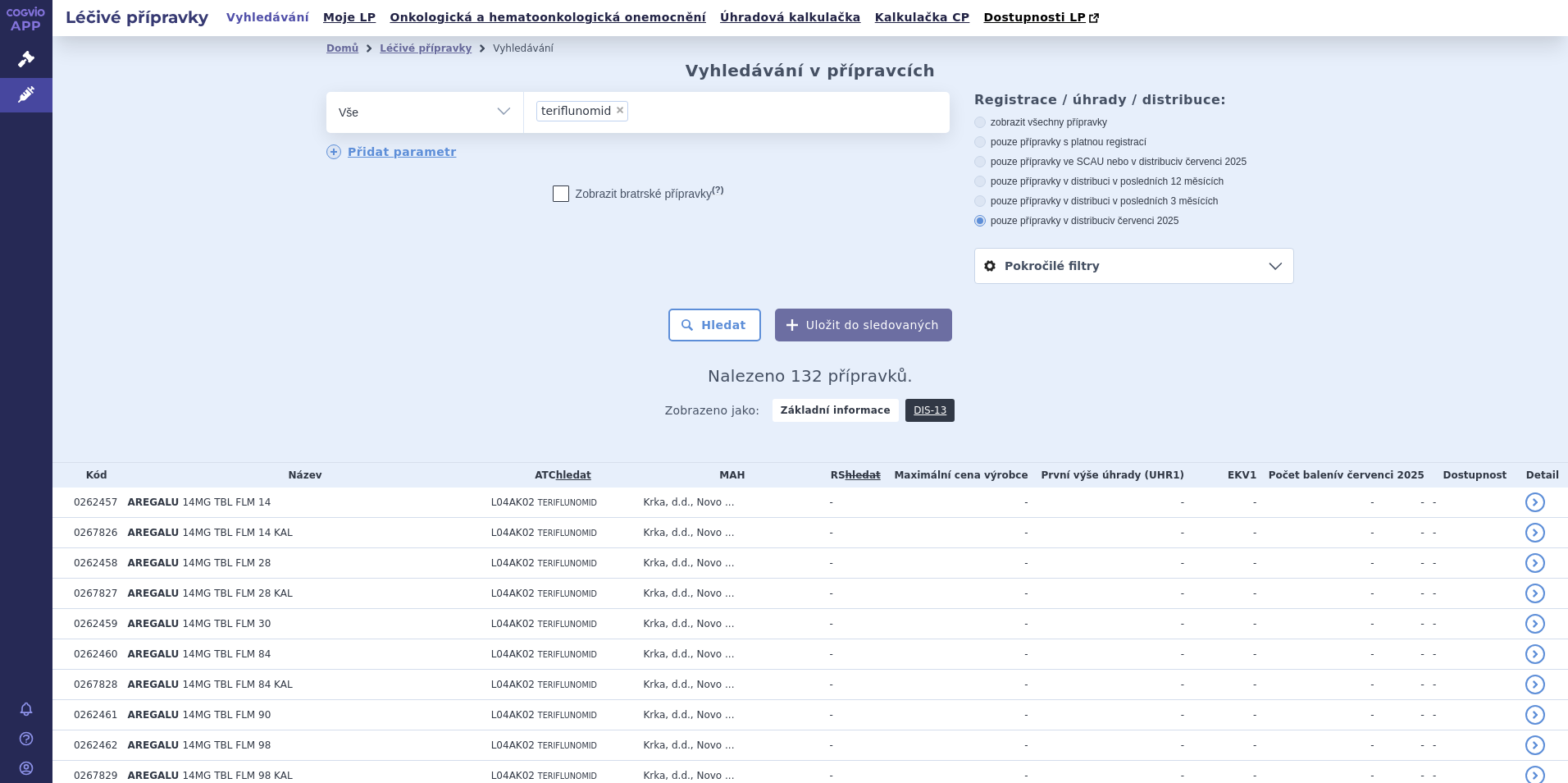
radio input "true"
click at [722, 338] on button "Hledat" at bounding box center [714, 324] width 93 height 33
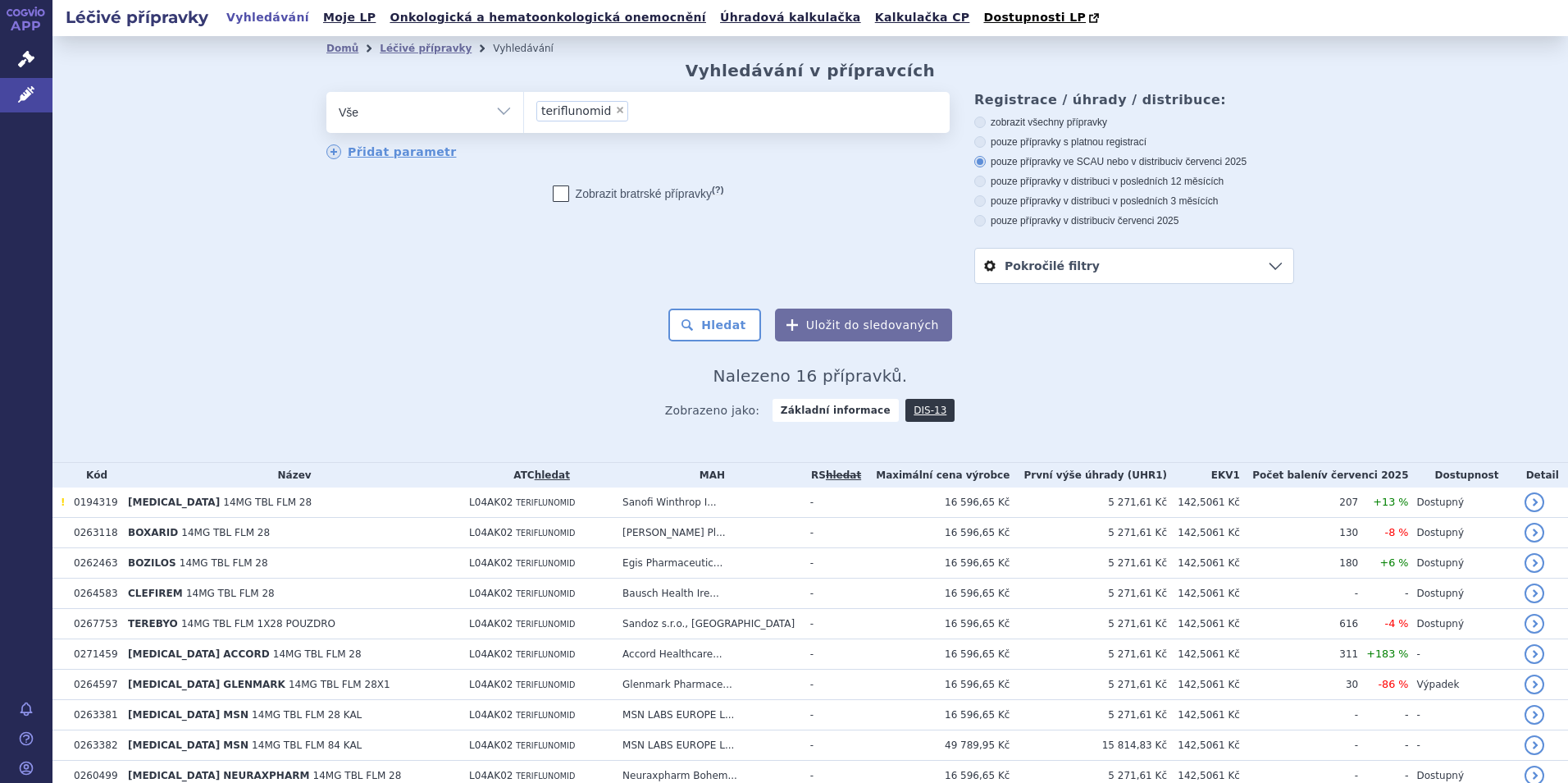
click at [615, 111] on span "×" at bounding box center [620, 110] width 10 height 10
click at [524, 111] on select "teriflunomid" at bounding box center [523, 112] width 1 height 41
select select
type input "re"
type input "rem"
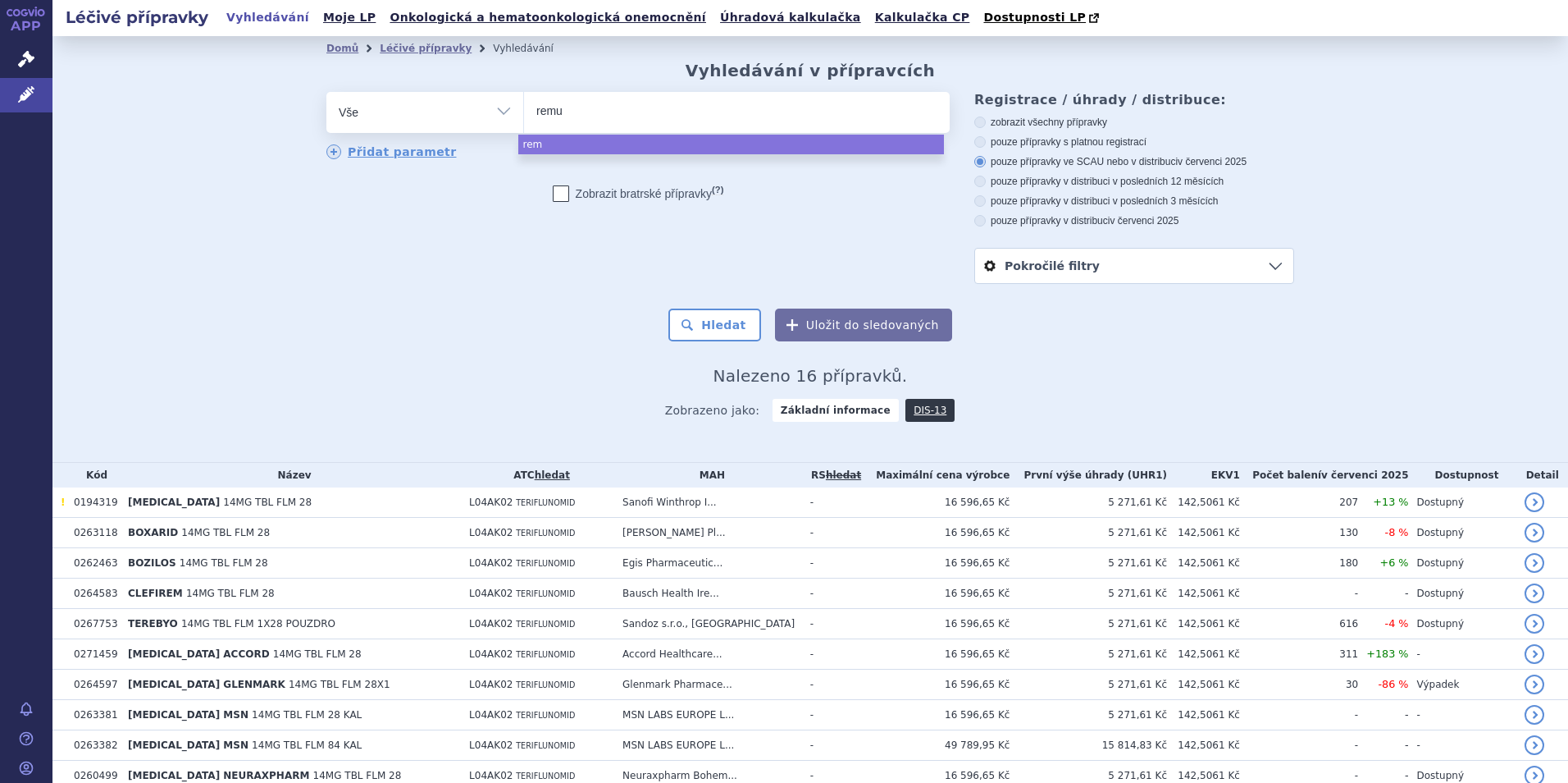
type input "remur"
type input "remurel"
select select "remurel"
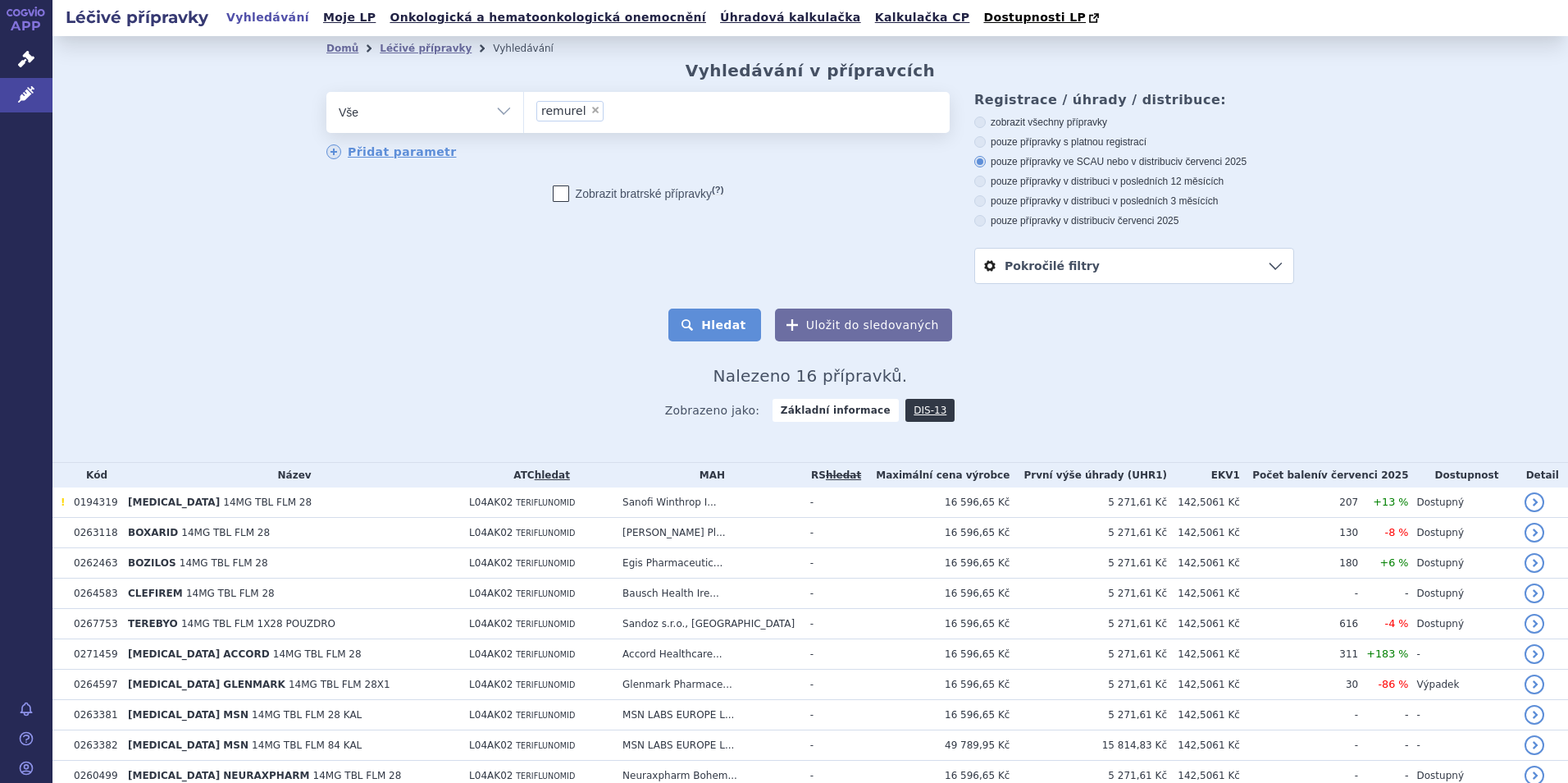
click at [696, 329] on button "Hledat" at bounding box center [714, 324] width 93 height 33
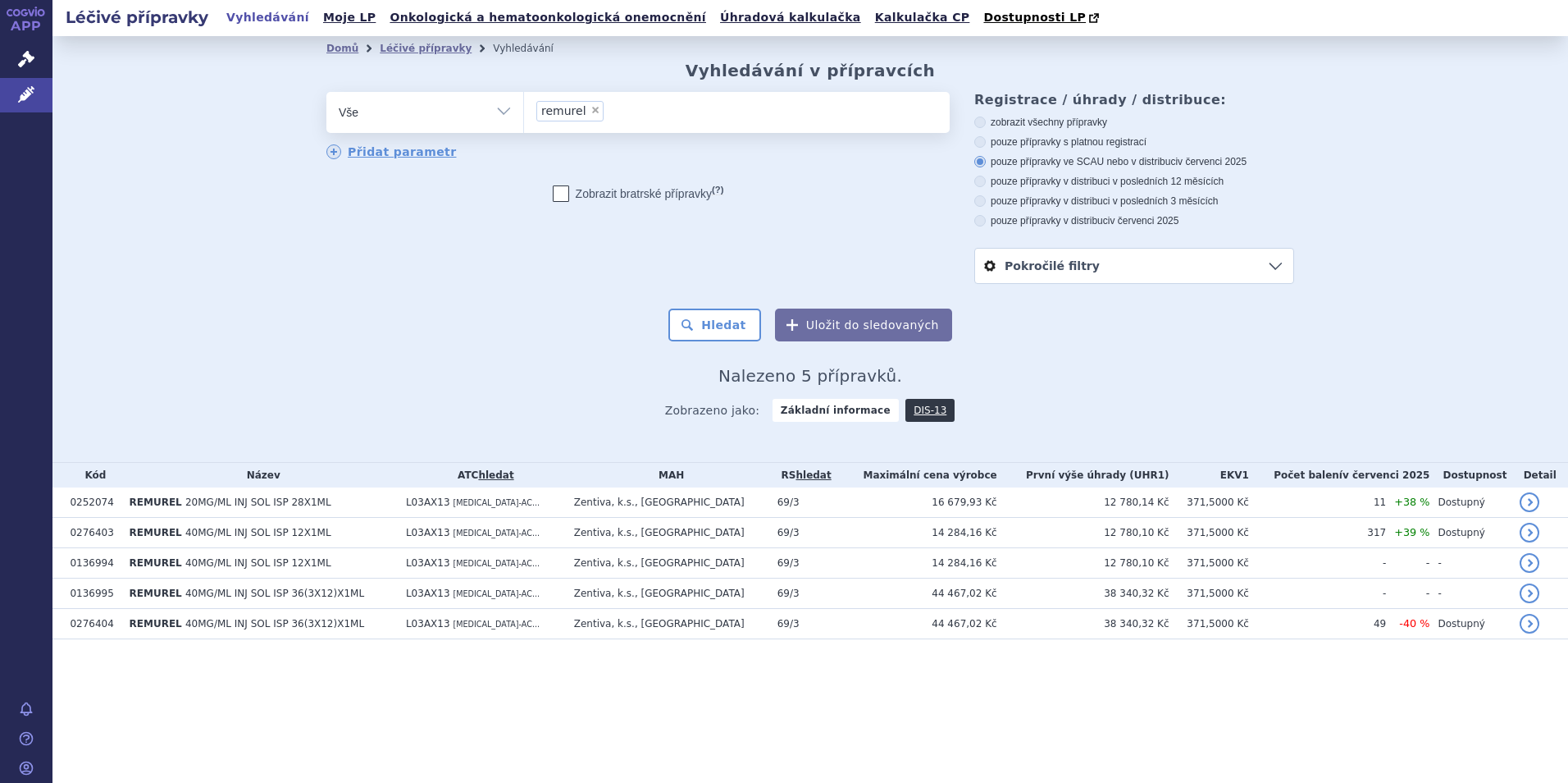
click at [591, 114] on span "×" at bounding box center [595, 110] width 10 height 10
click at [524, 114] on select "remurel" at bounding box center [523, 112] width 1 height 41
select select
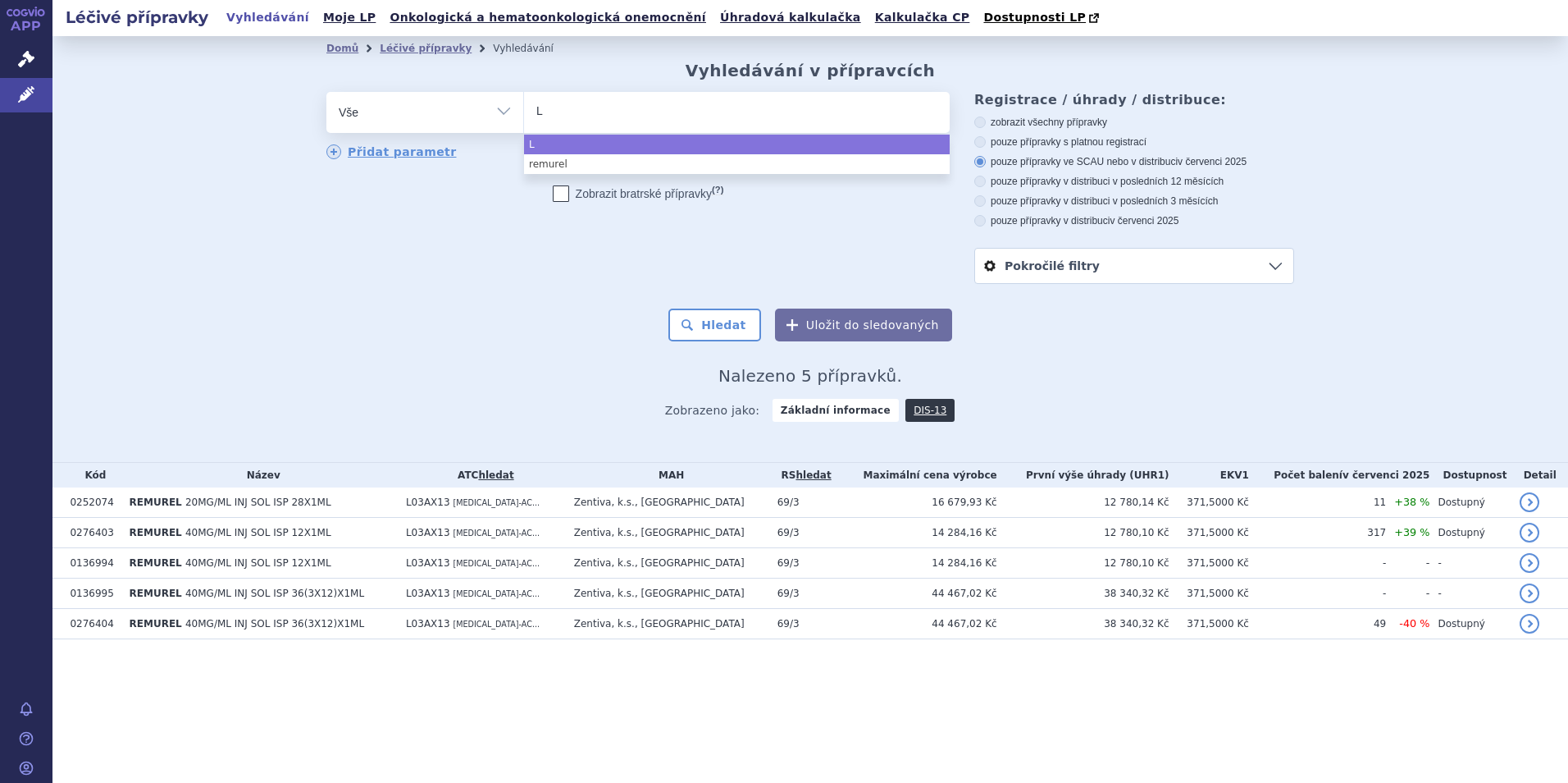
type input "Lo"
type input "Logni"
type input "Lognif"
select select "Lognif"
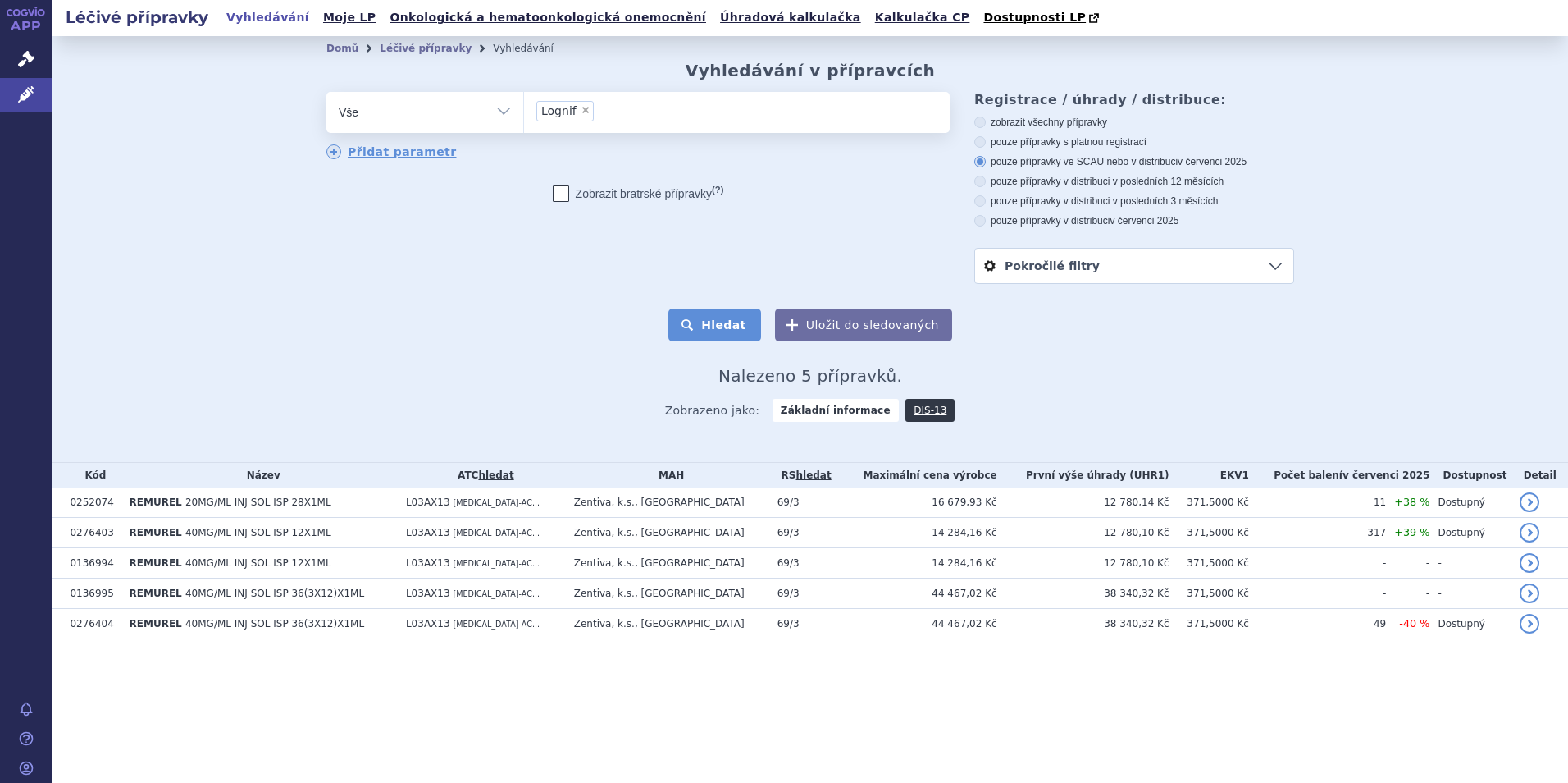
click at [693, 328] on button "Hledat" at bounding box center [714, 324] width 93 height 33
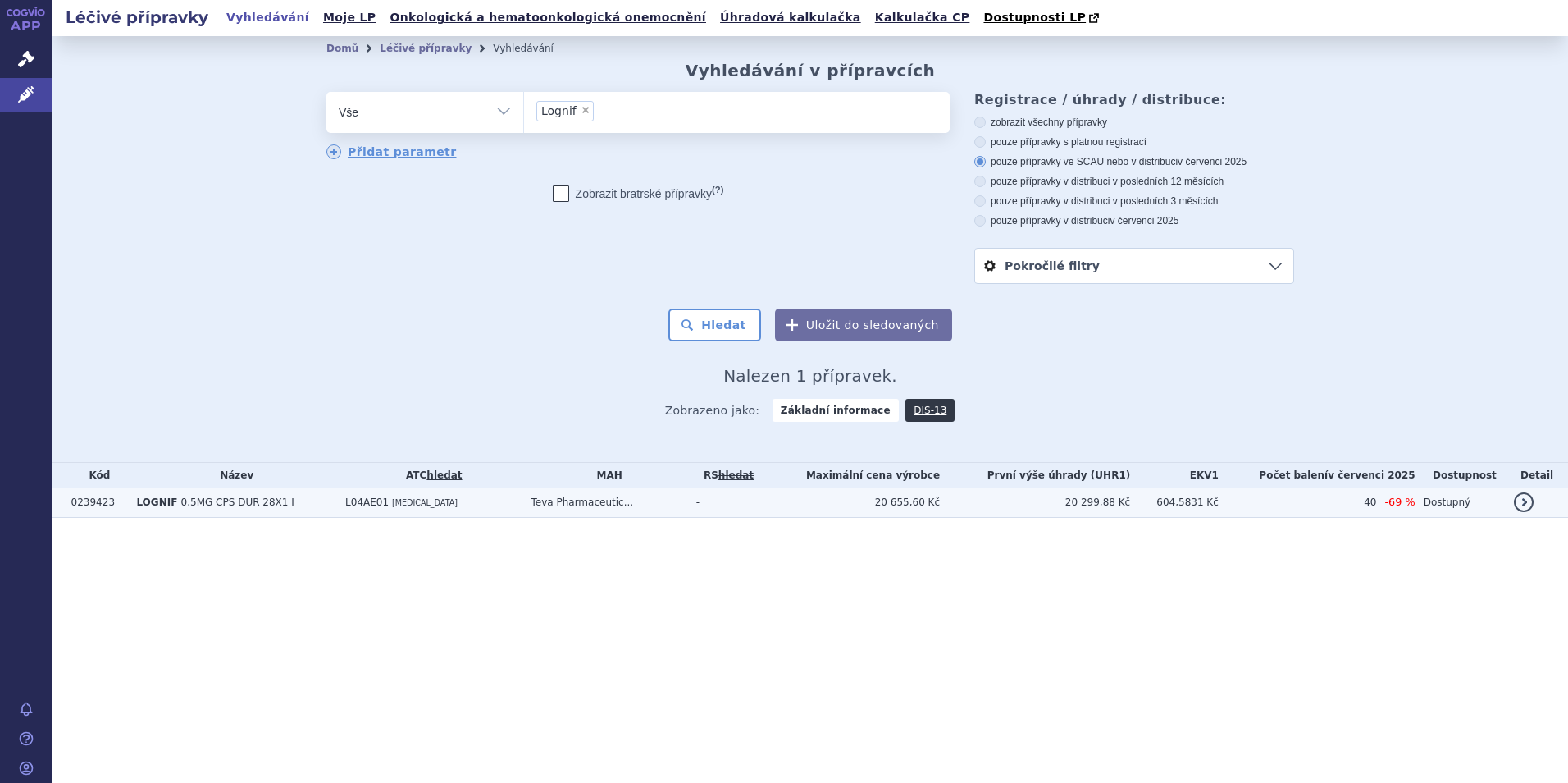
click at [209, 511] on td "LOGNIF 0,5MG CPS DUR 28X1 I" at bounding box center [232, 502] width 209 height 30
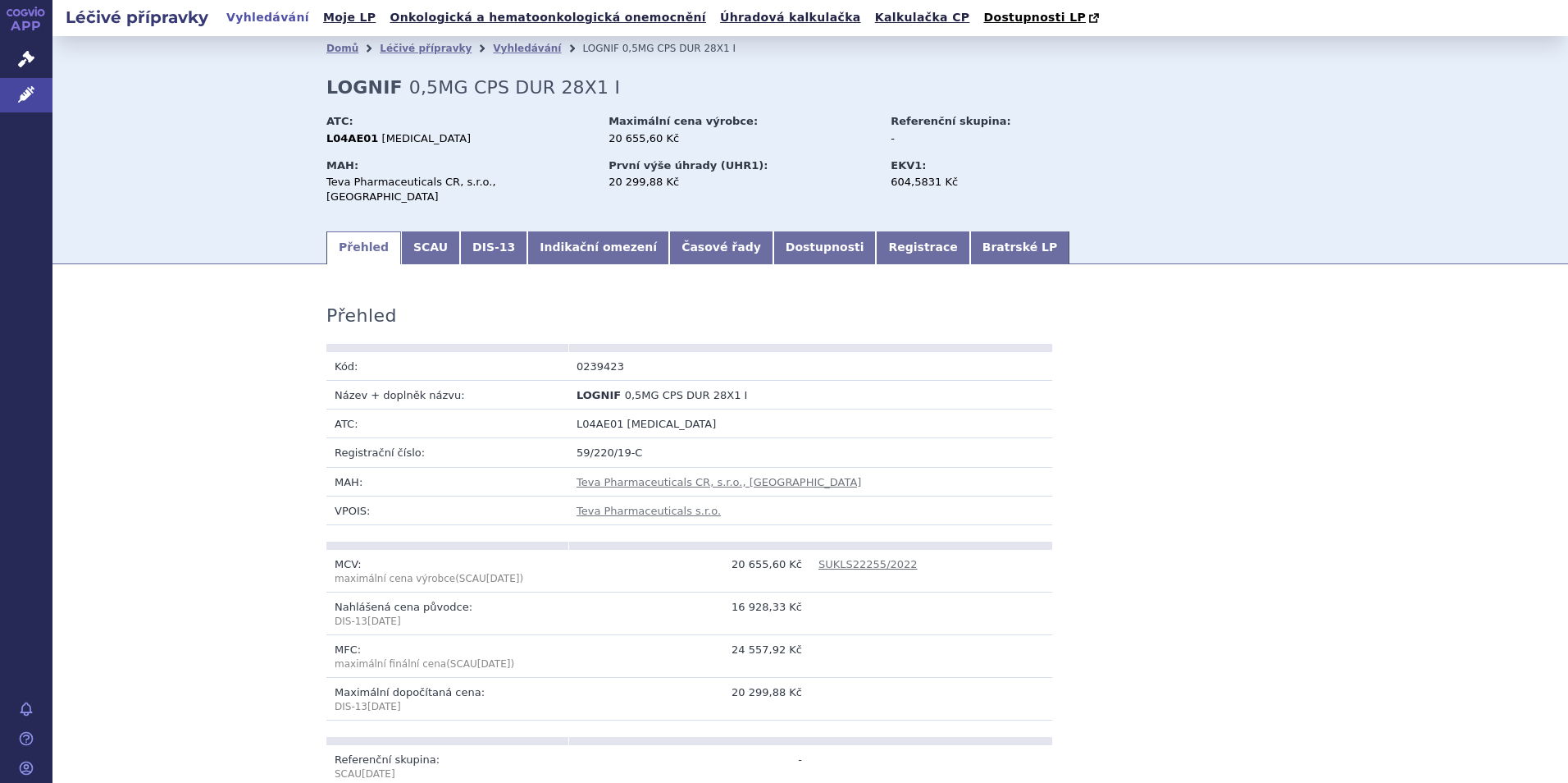
click at [409, 83] on span "0,5MG CPS DUR 28X1 I" at bounding box center [514, 87] width 211 height 20
copy div "LOGNIF 0,5MG CPS DUR 28X1 I"
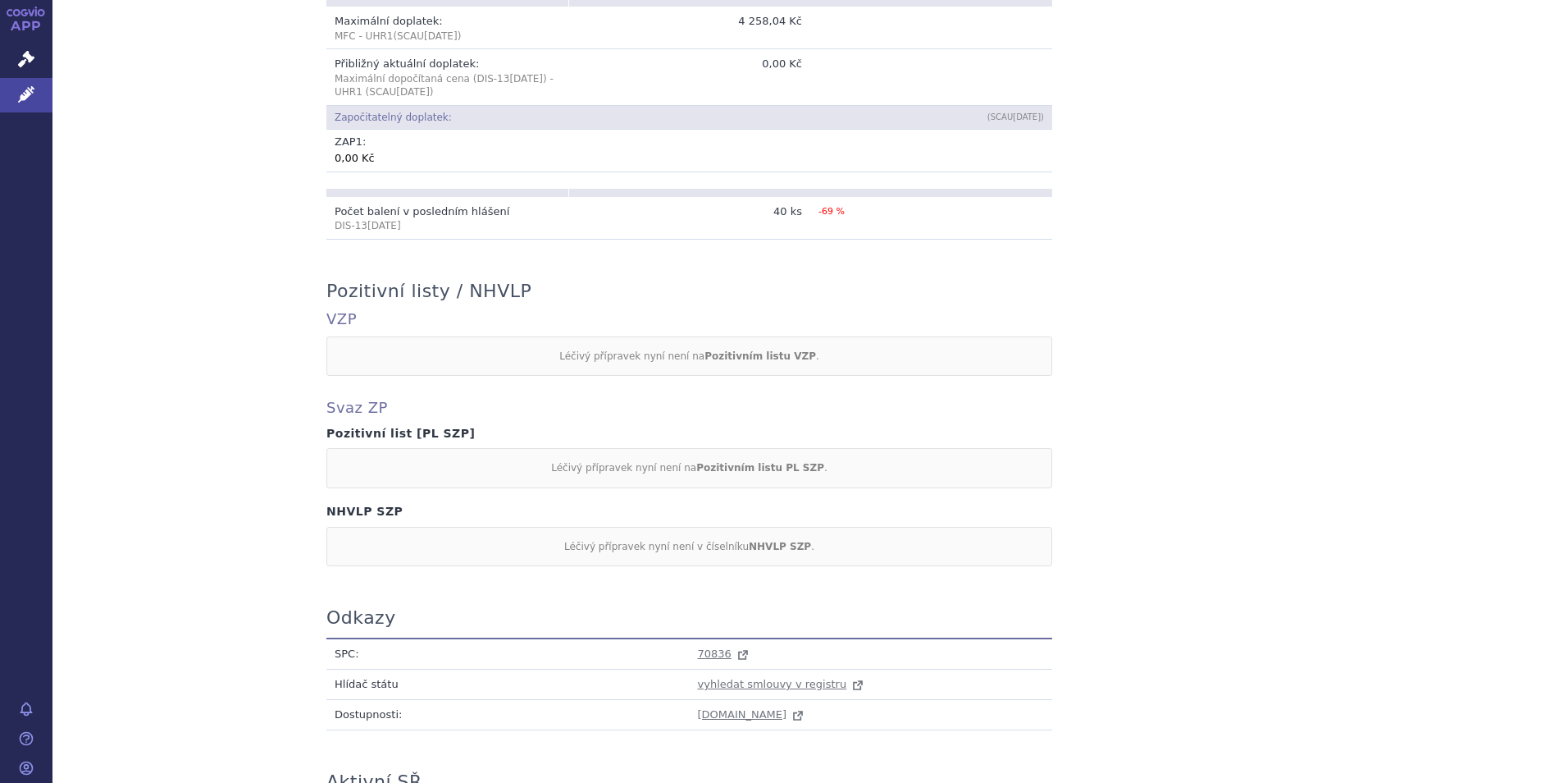
scroll to position [1149, 0]
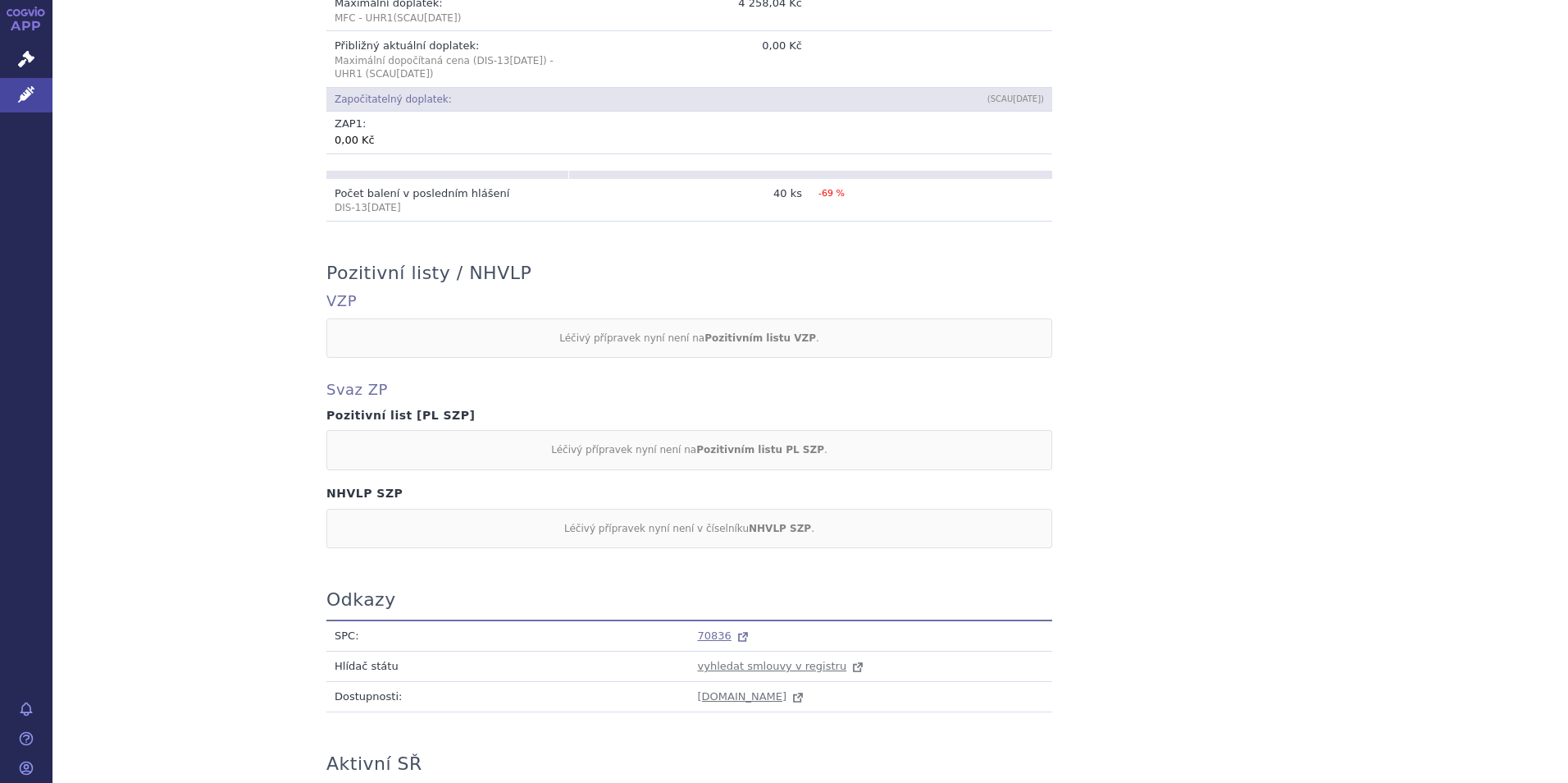
click at [709, 629] on span "70836" at bounding box center [714, 635] width 34 height 12
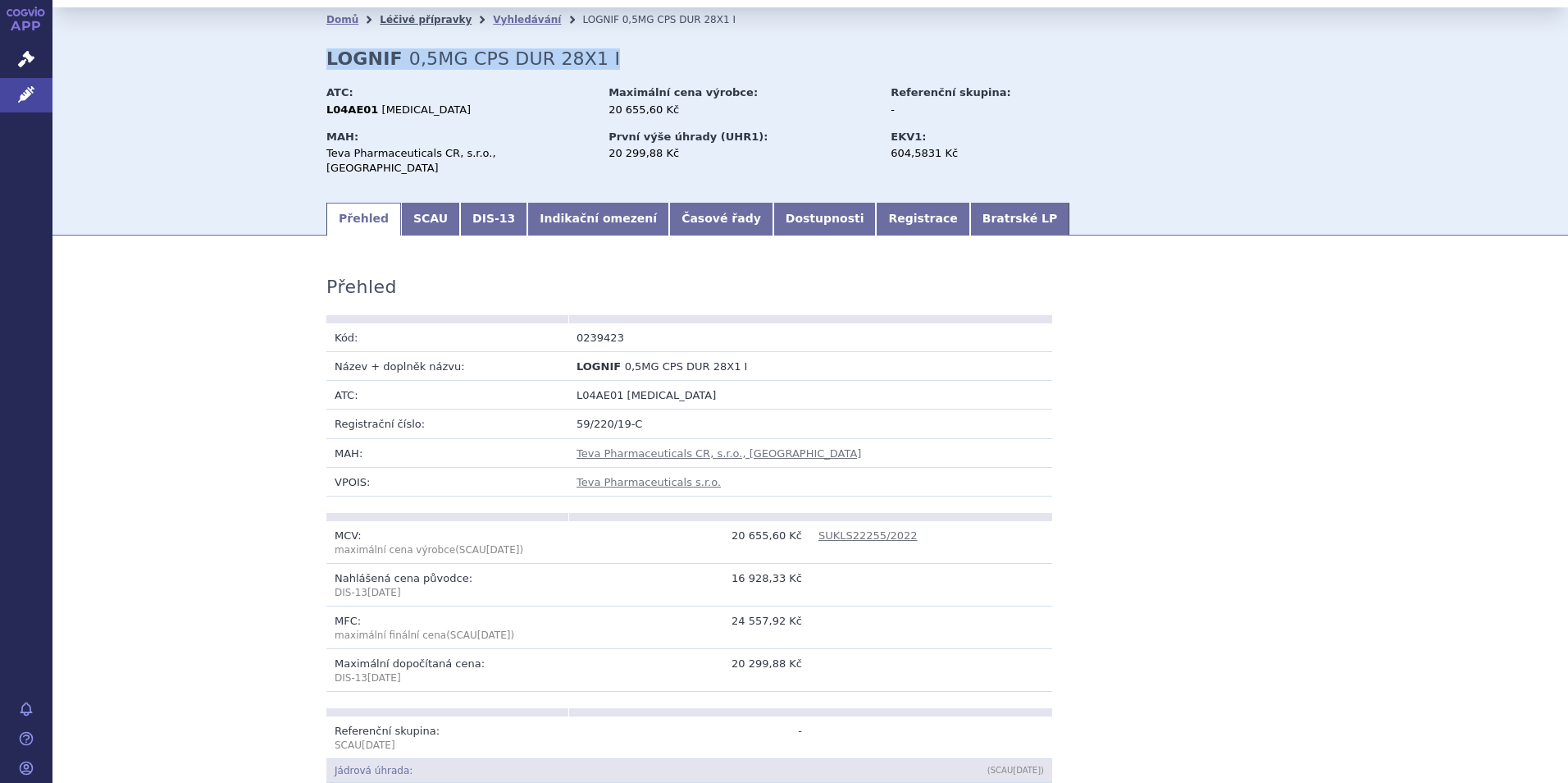
scroll to position [0, 0]
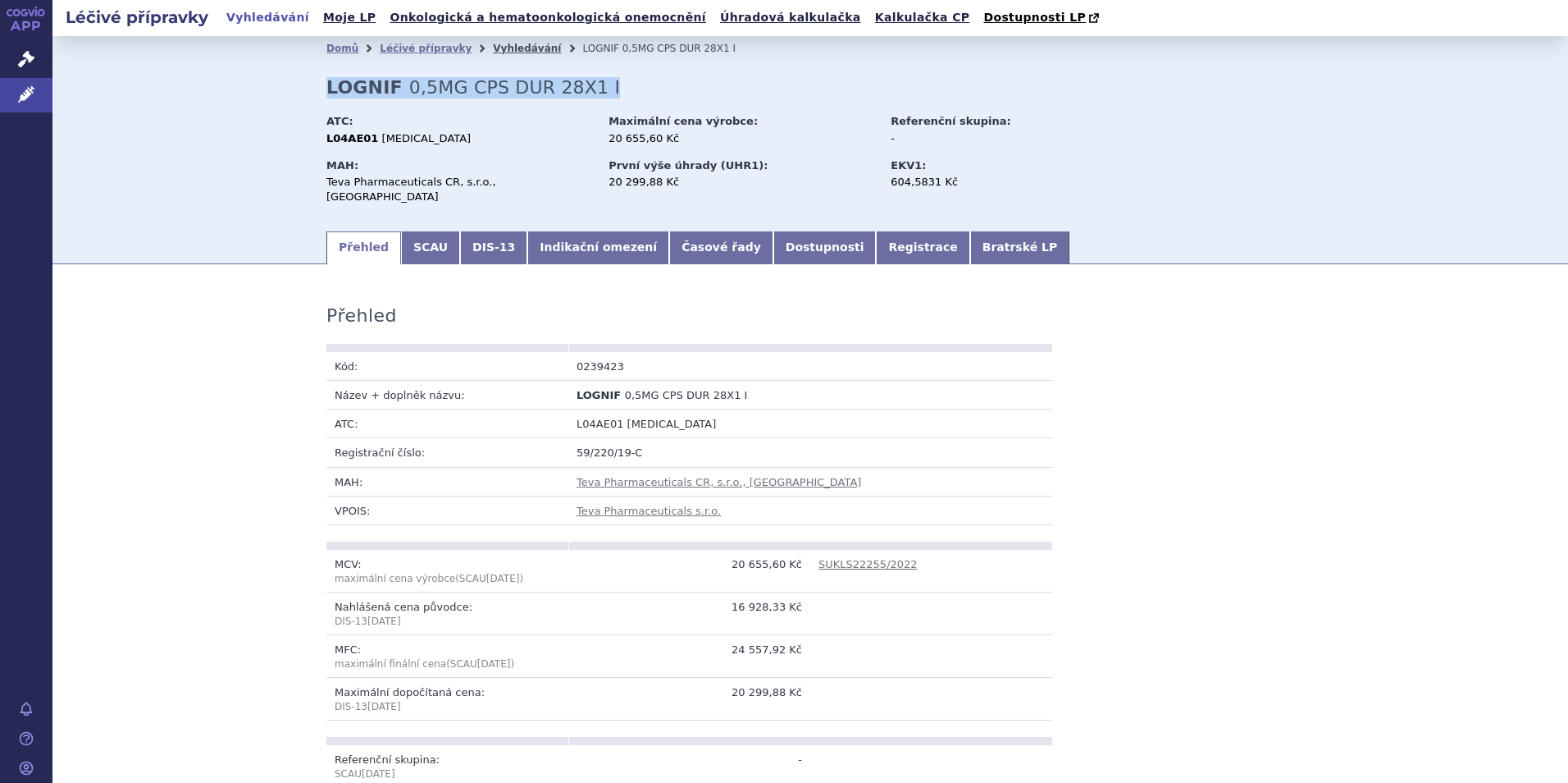
click at [506, 54] on link "Vyhledávání" at bounding box center [527, 48] width 68 height 12
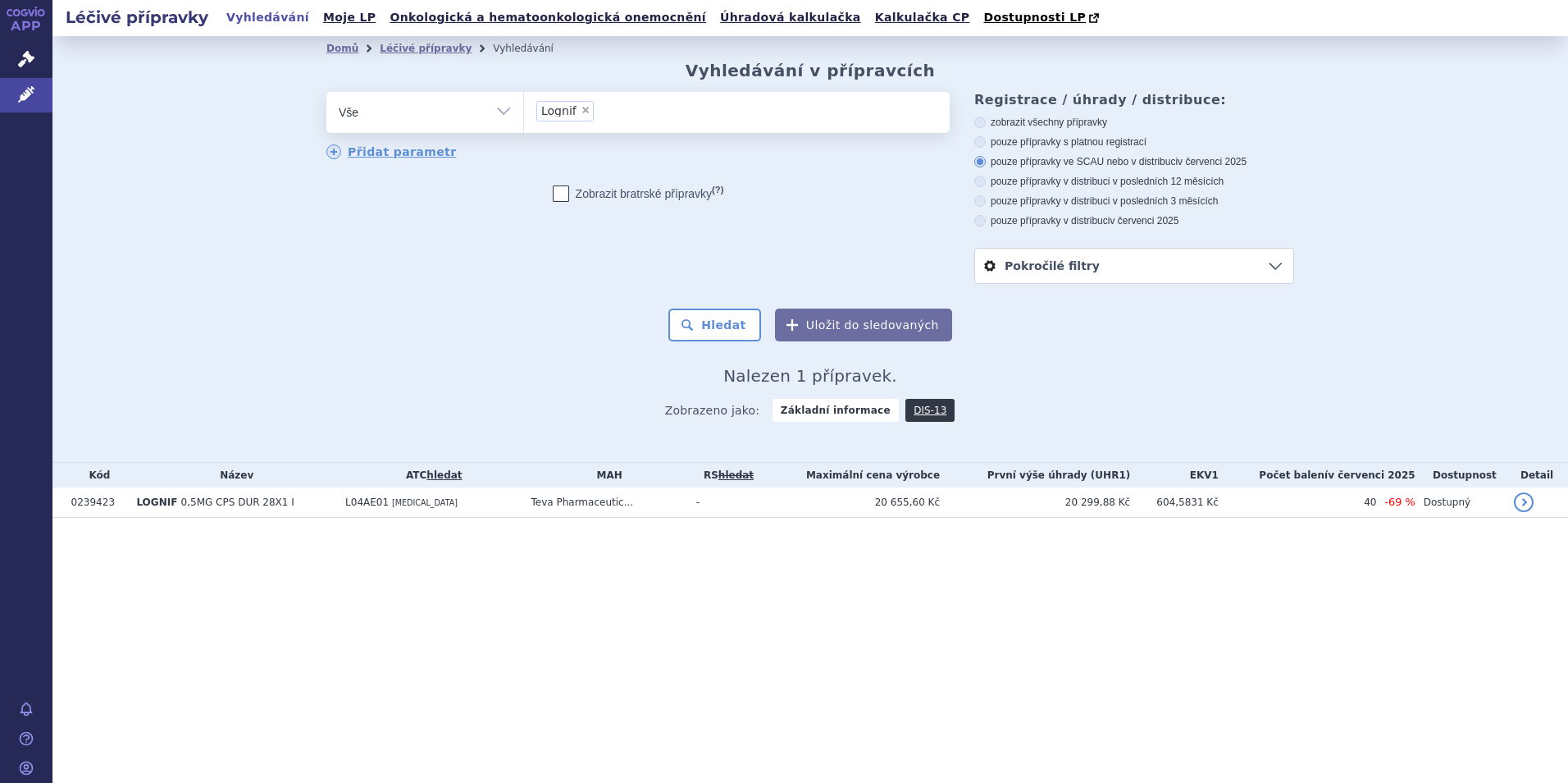
click at [581, 109] on span "×" at bounding box center [585, 110] width 10 height 10
click at [524, 109] on select "Lognif" at bounding box center [523, 112] width 1 height 41
select select
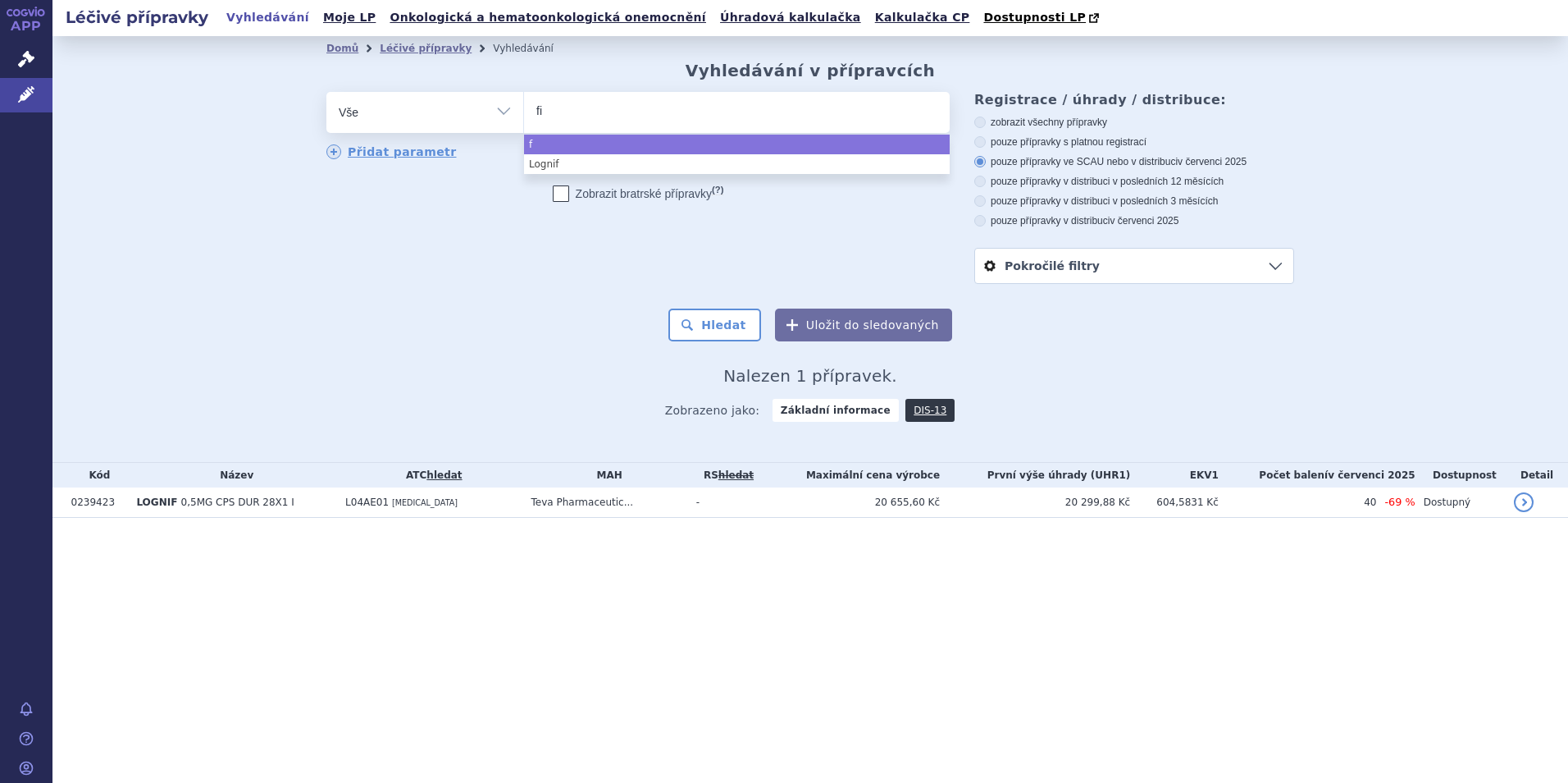
type input "fin"
type input "fing"
type input "fingol"
type input "fingoli"
type input "[MEDICAL_DATA]"
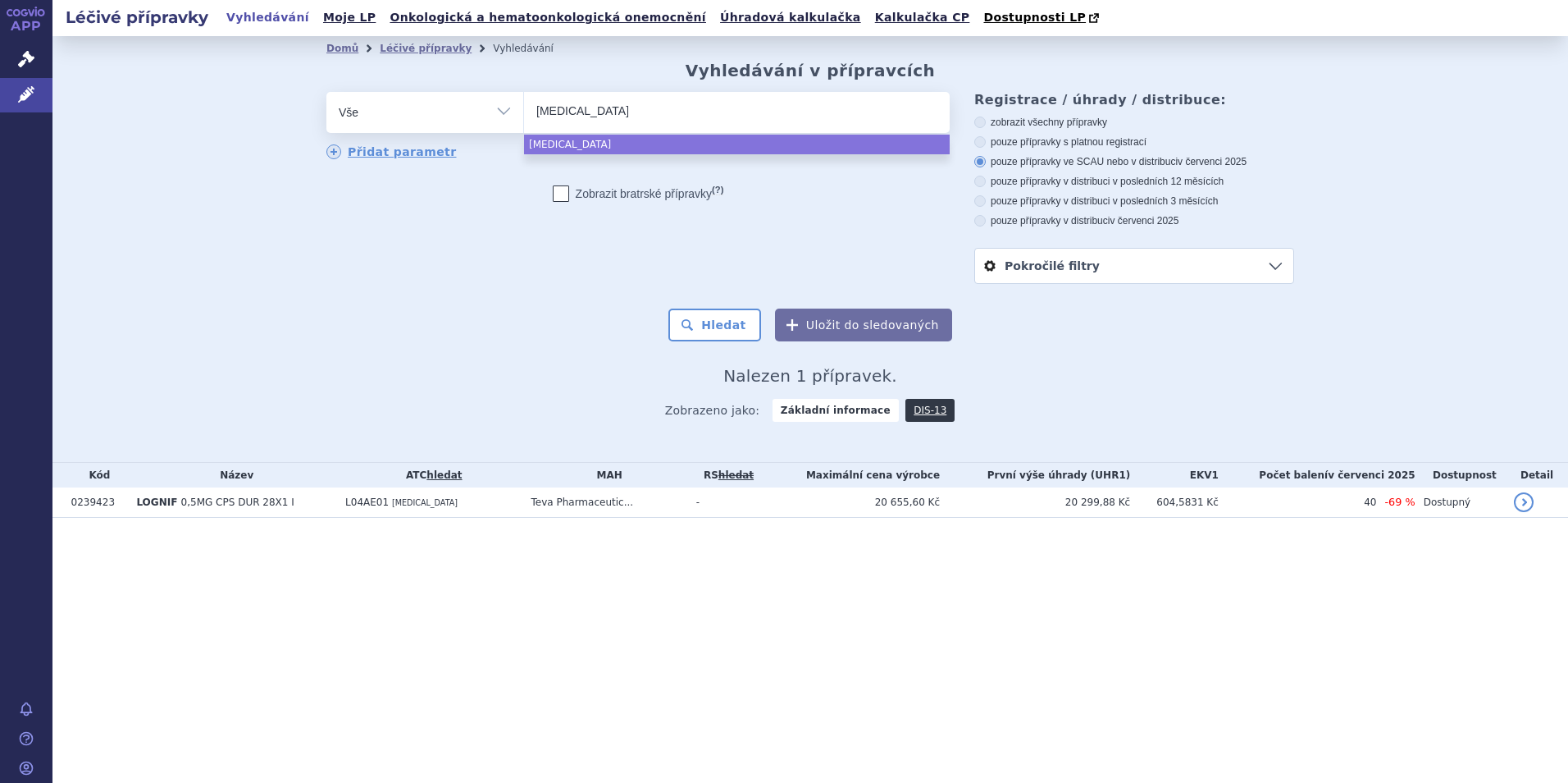
select select "[MEDICAL_DATA]"
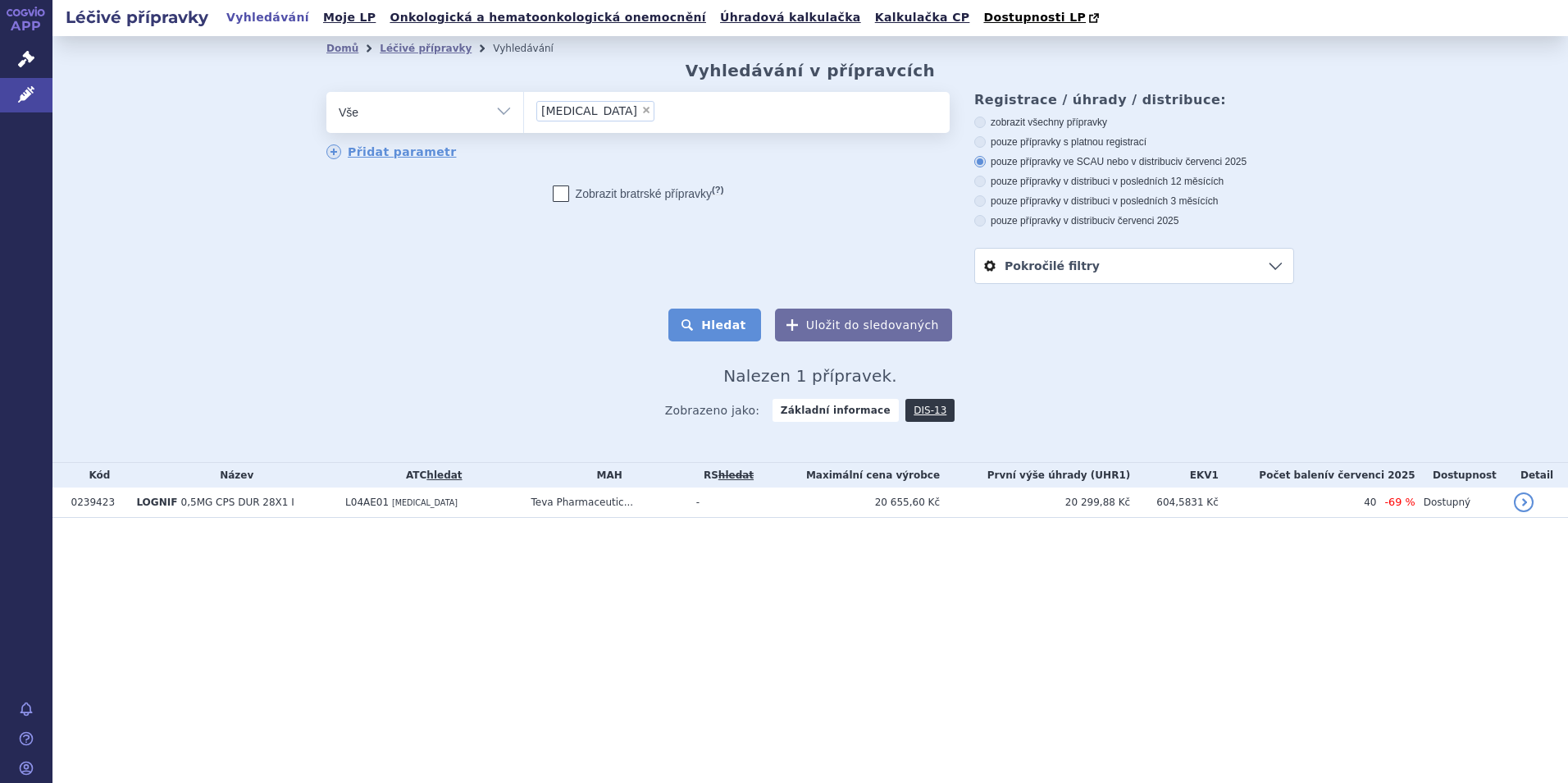
click at [740, 312] on button "Hledat" at bounding box center [714, 324] width 93 height 33
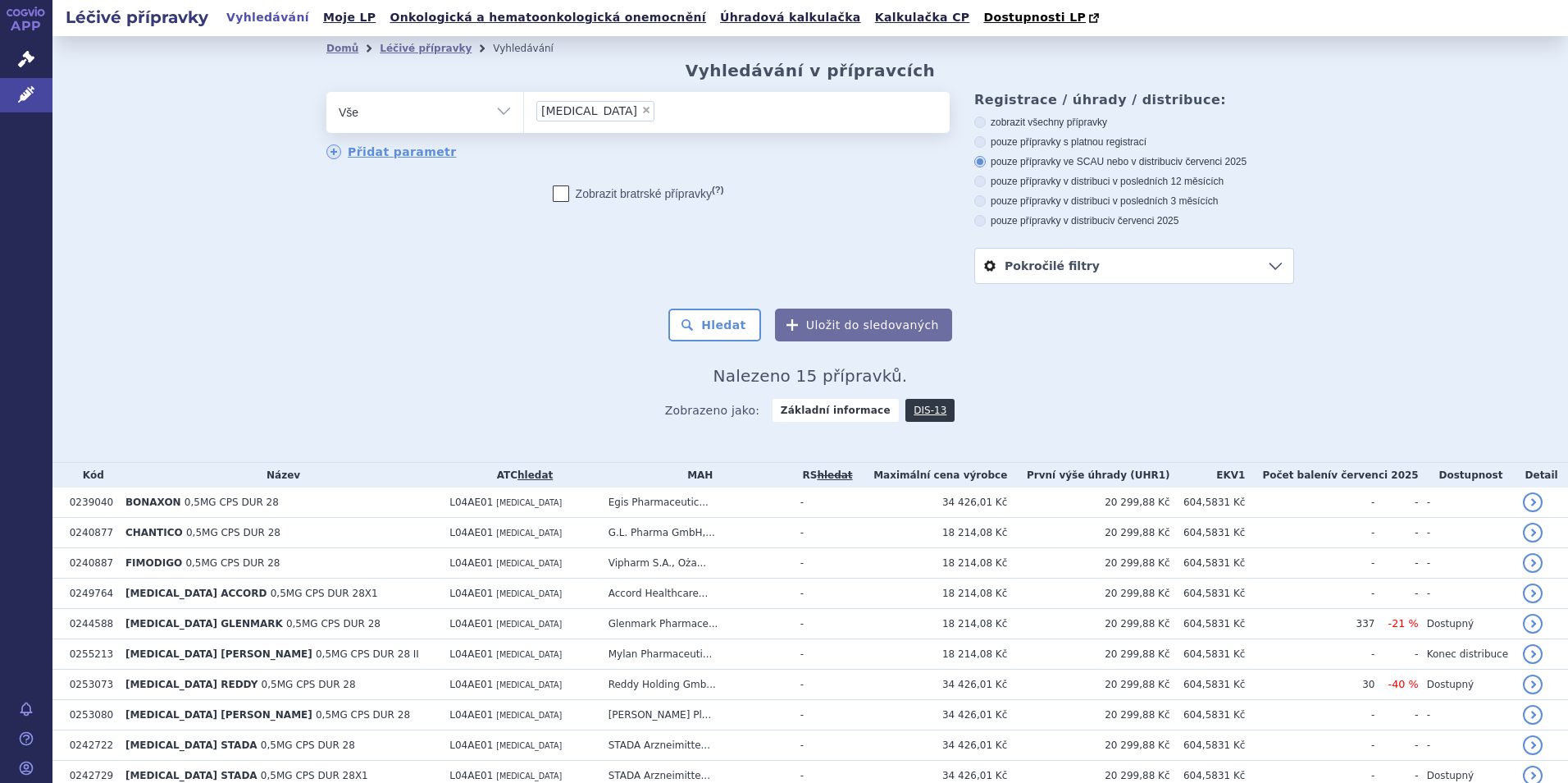
scroll to position [228, 0]
